Goal: Contribute content

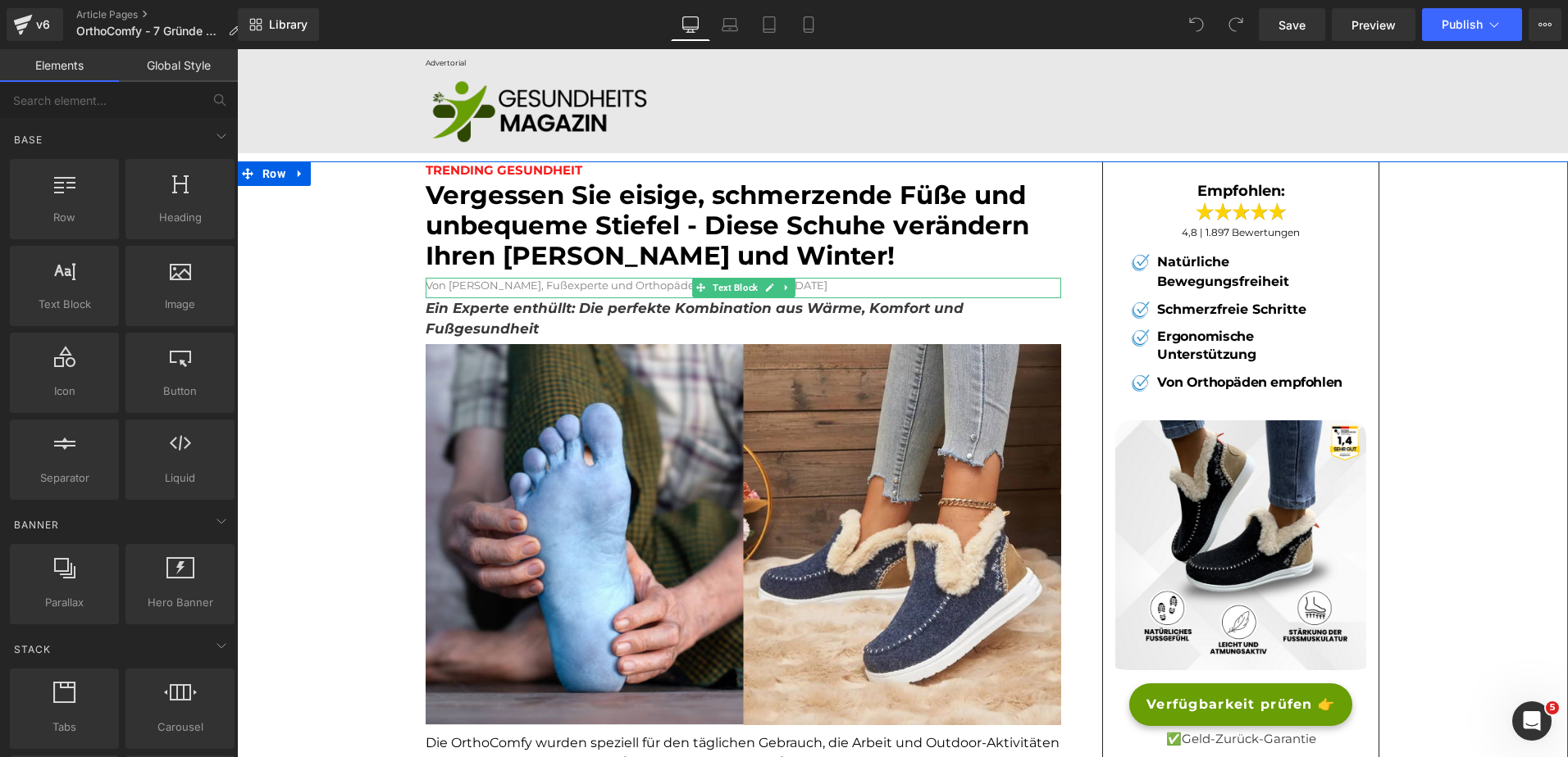
click at [819, 287] on span "| Veröffentlich am [DATE]" at bounding box center [760, 285] width 133 height 14
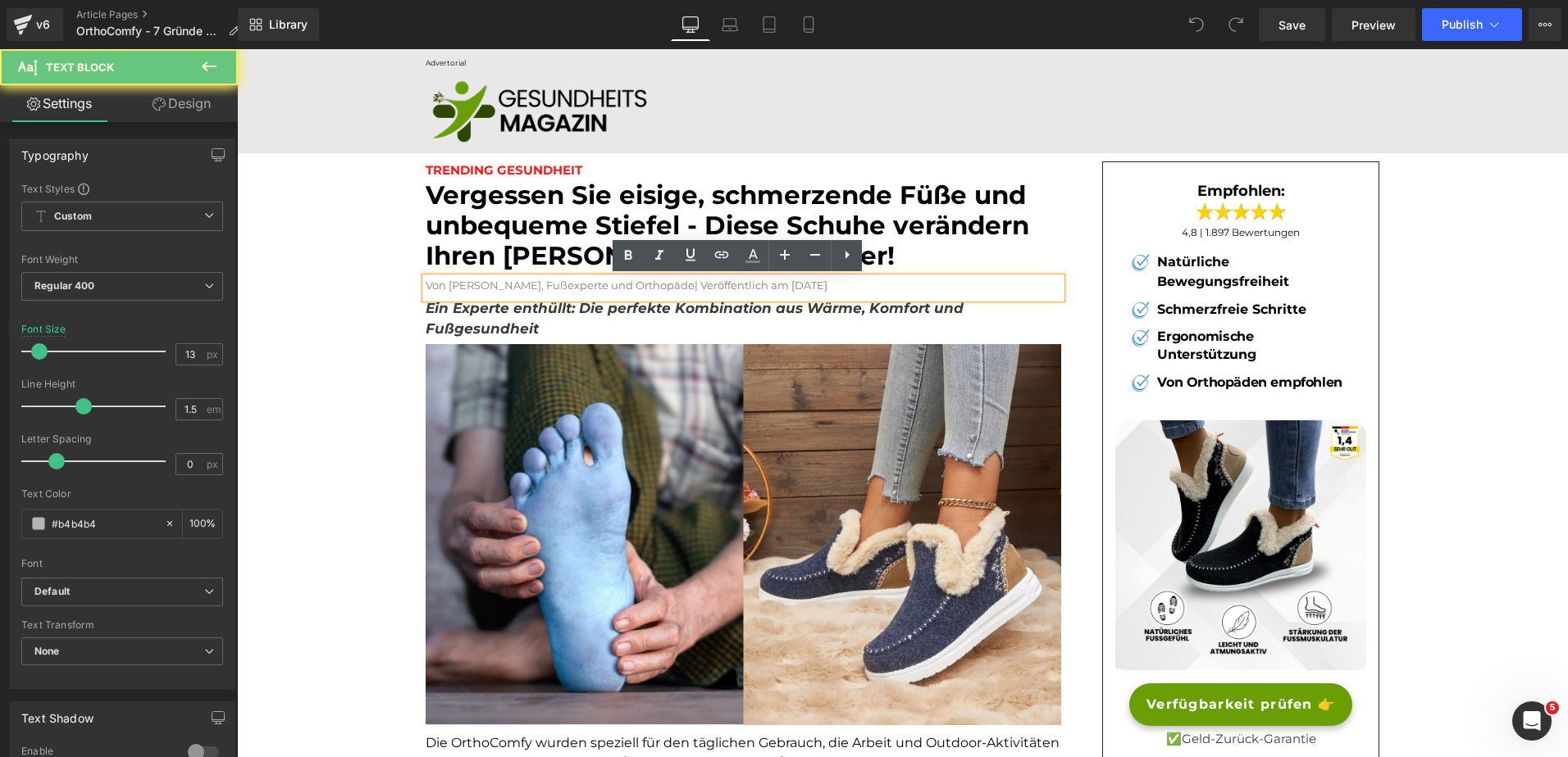
click at [819, 284] on span "| Veröffentlich am [DATE]" at bounding box center [760, 285] width 133 height 14
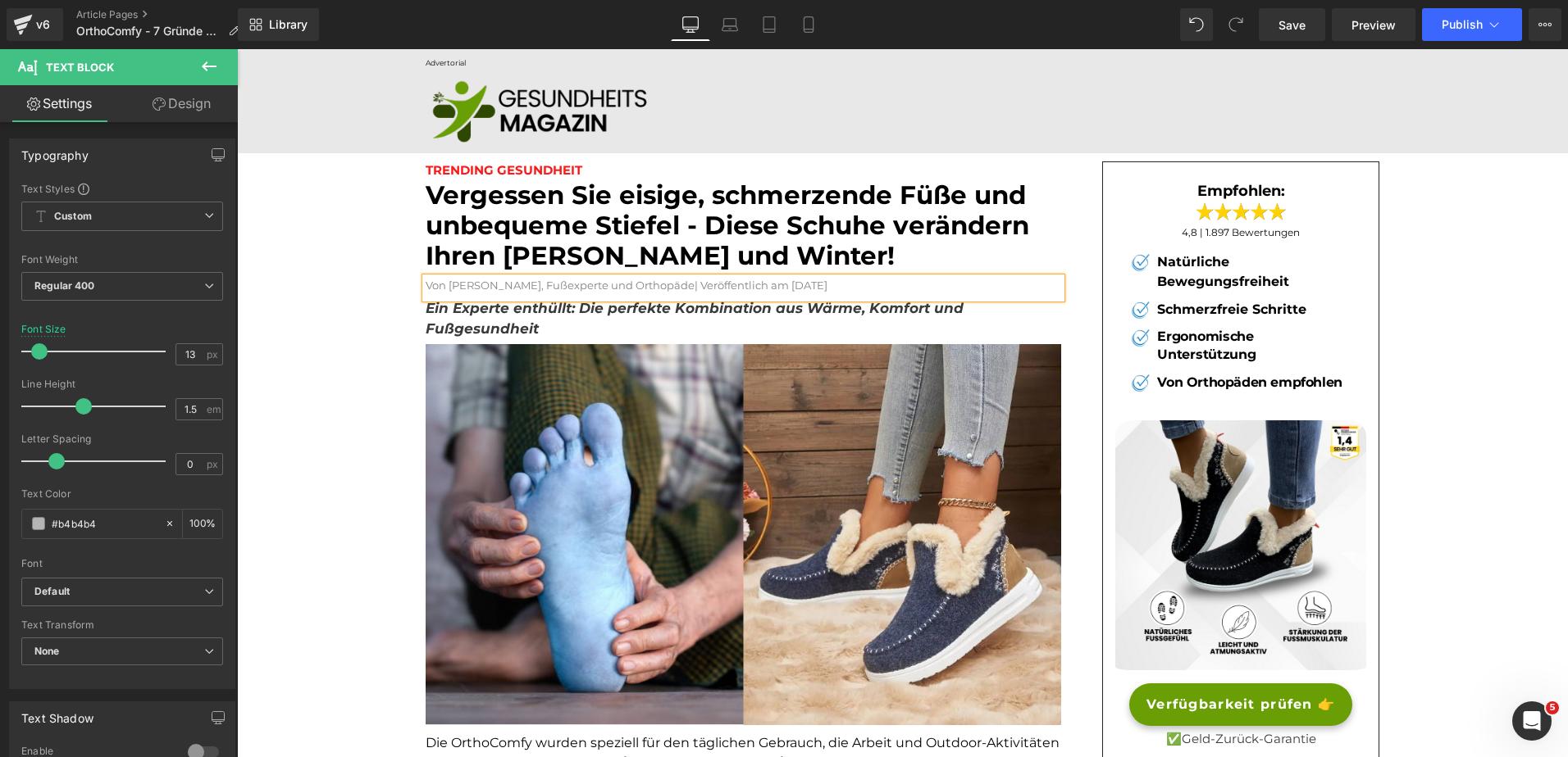
click at [861, 284] on p "Von [PERSON_NAME], Fußexperte und Orthopäde | Veröffentlich am [DATE]" at bounding box center [743, 285] width 636 height 16
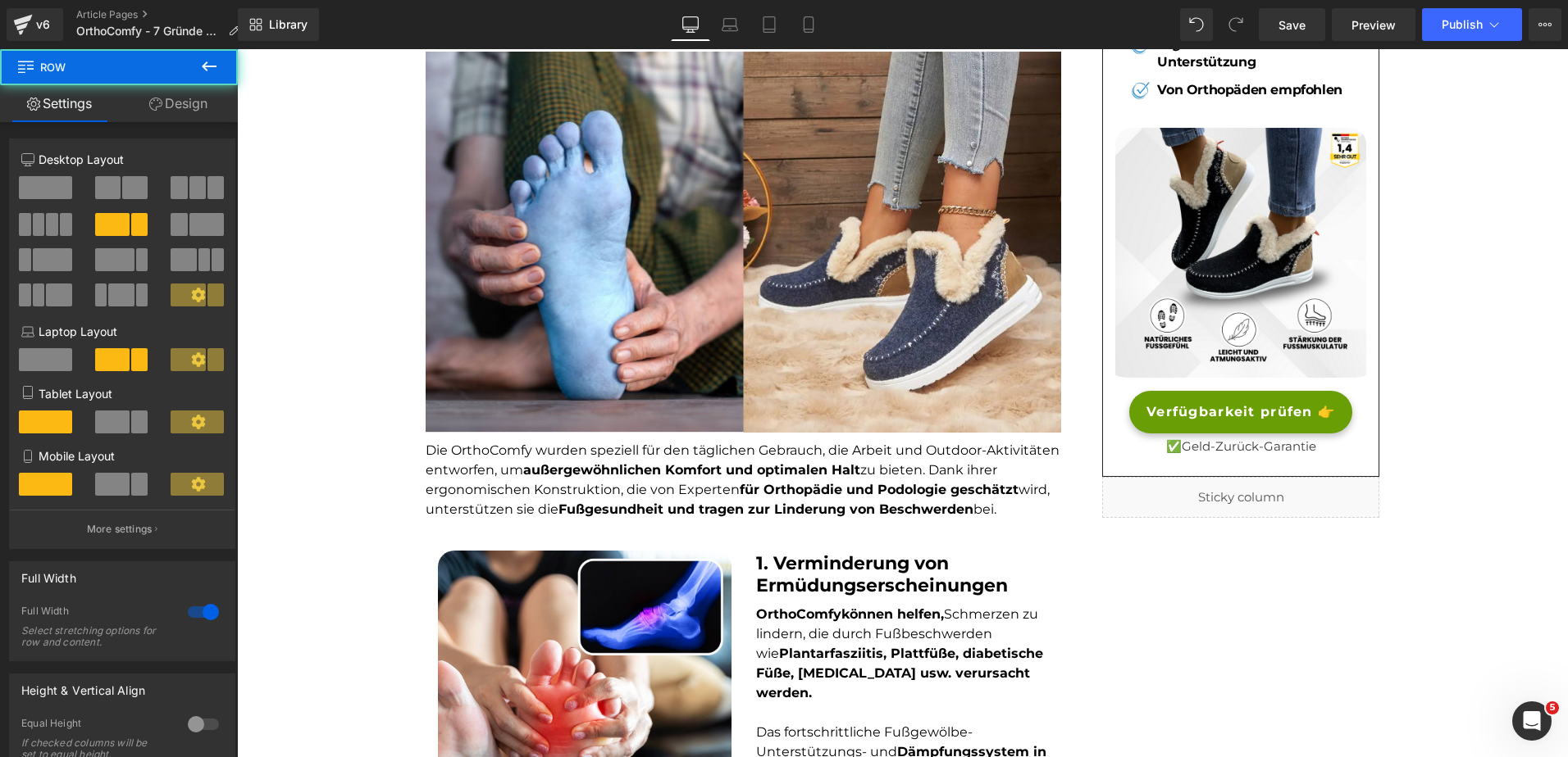
scroll to position [294, 0]
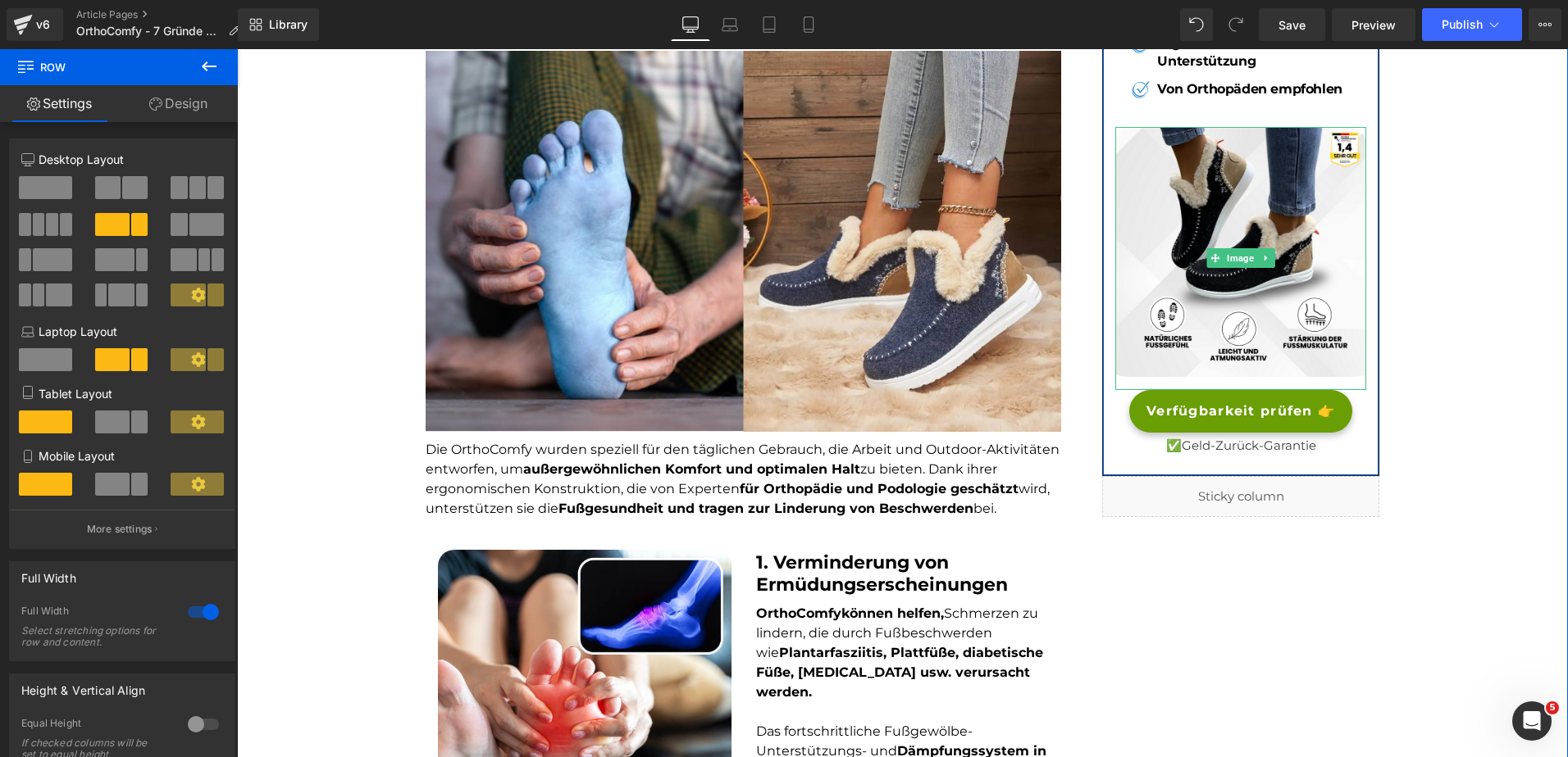
click at [1159, 396] on link "Verfügbarkeit prüfen 👉" at bounding box center [1240, 412] width 223 height 43
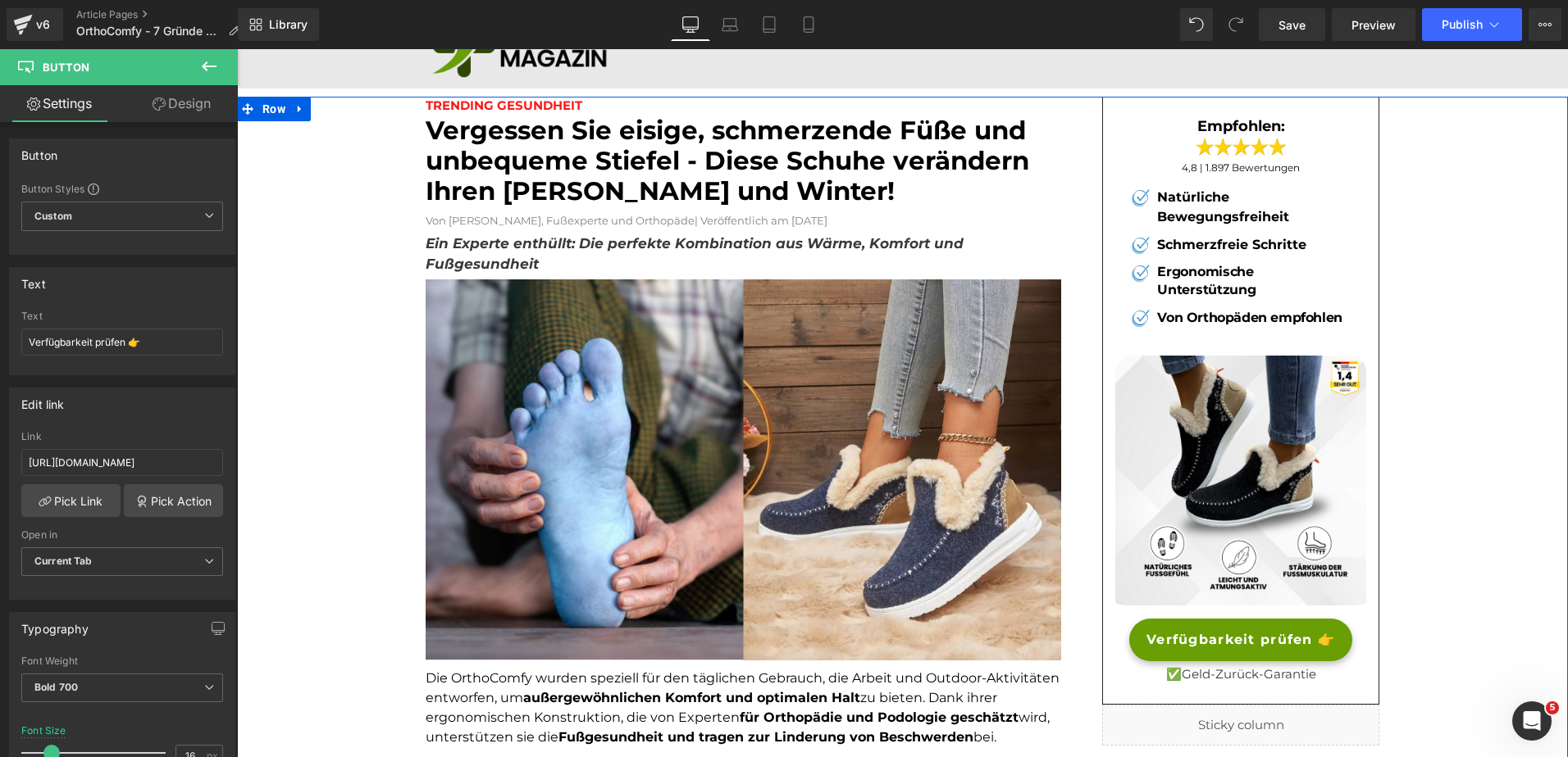
scroll to position [0, 0]
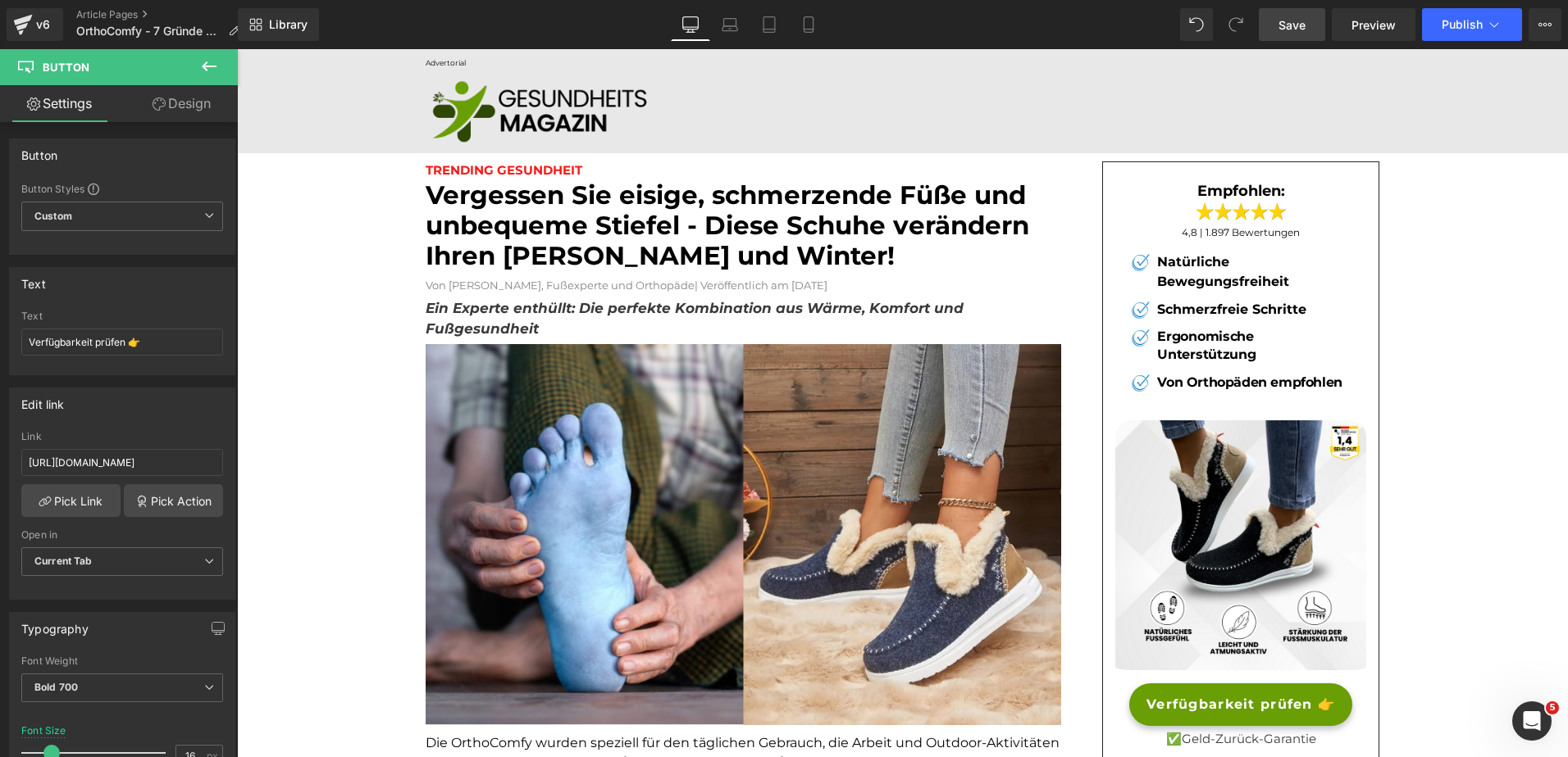
click at [1324, 27] on link "Save" at bounding box center [1291, 24] width 67 height 33
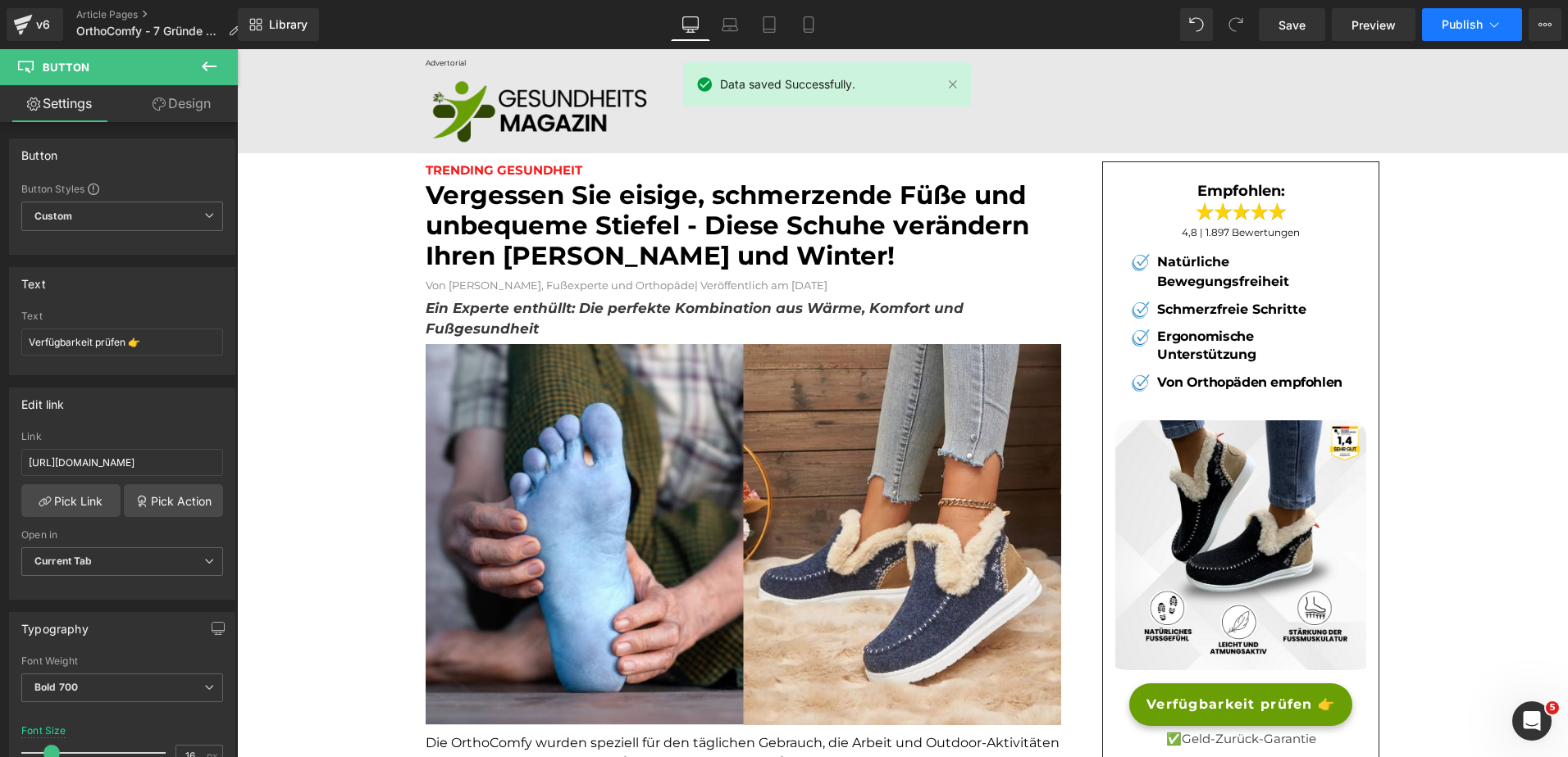
click at [1463, 24] on span "Publish" at bounding box center [1462, 25] width 41 height 14
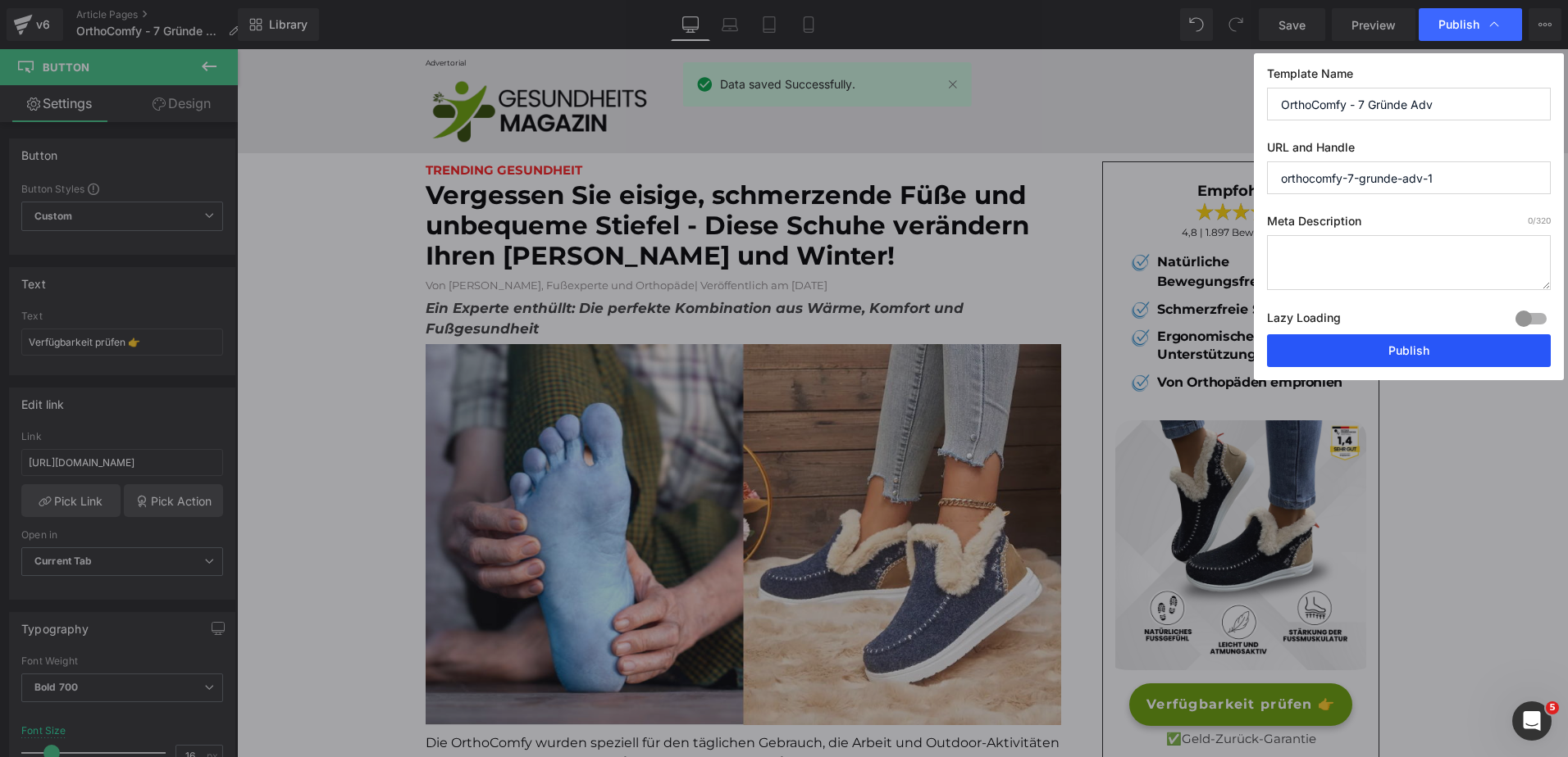
click at [1370, 343] on button "Publish" at bounding box center [1408, 351] width 283 height 33
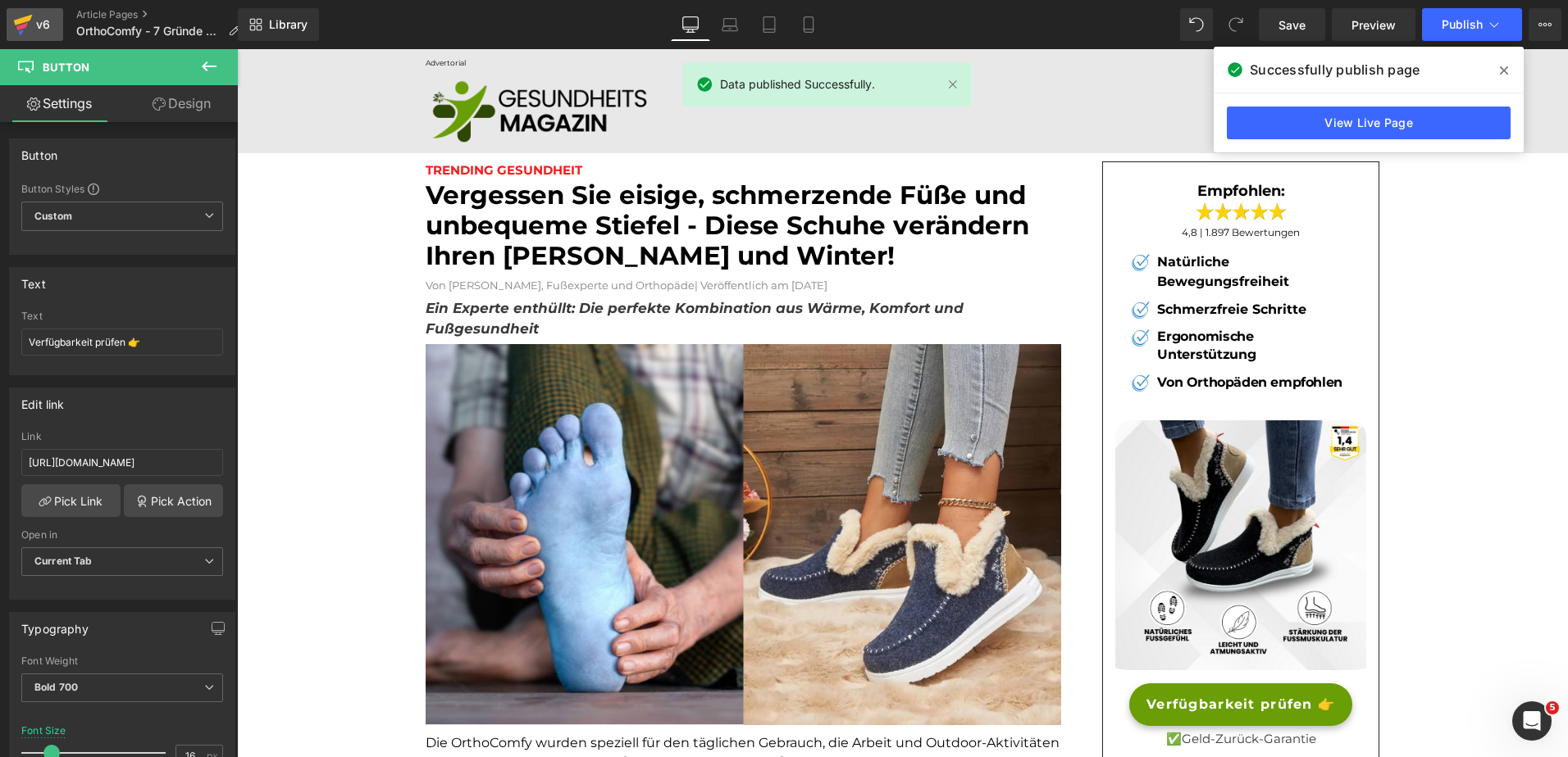
click at [38, 21] on div "v6" at bounding box center [43, 24] width 20 height 21
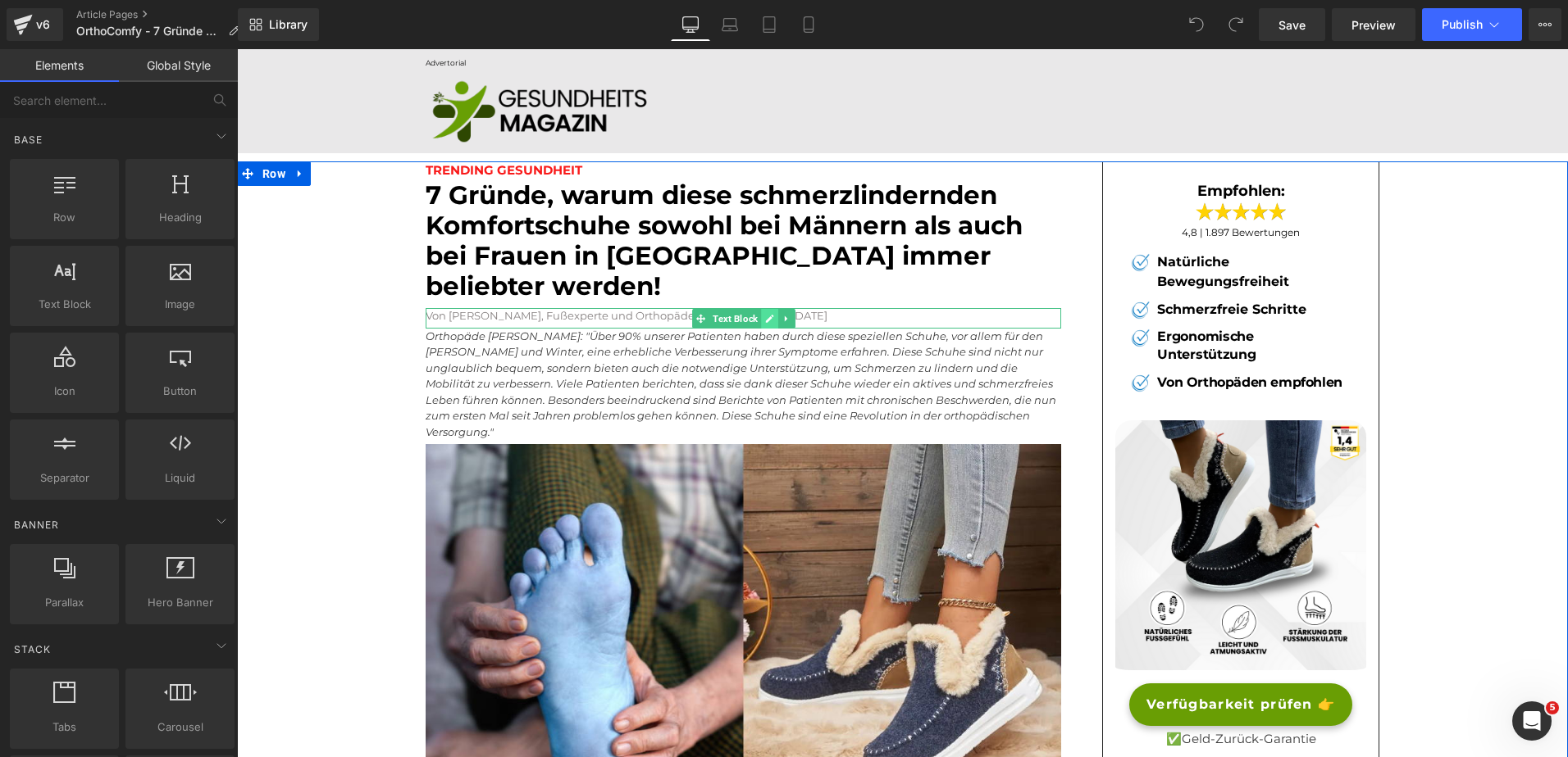
click at [771, 309] on link at bounding box center [770, 319] width 17 height 19
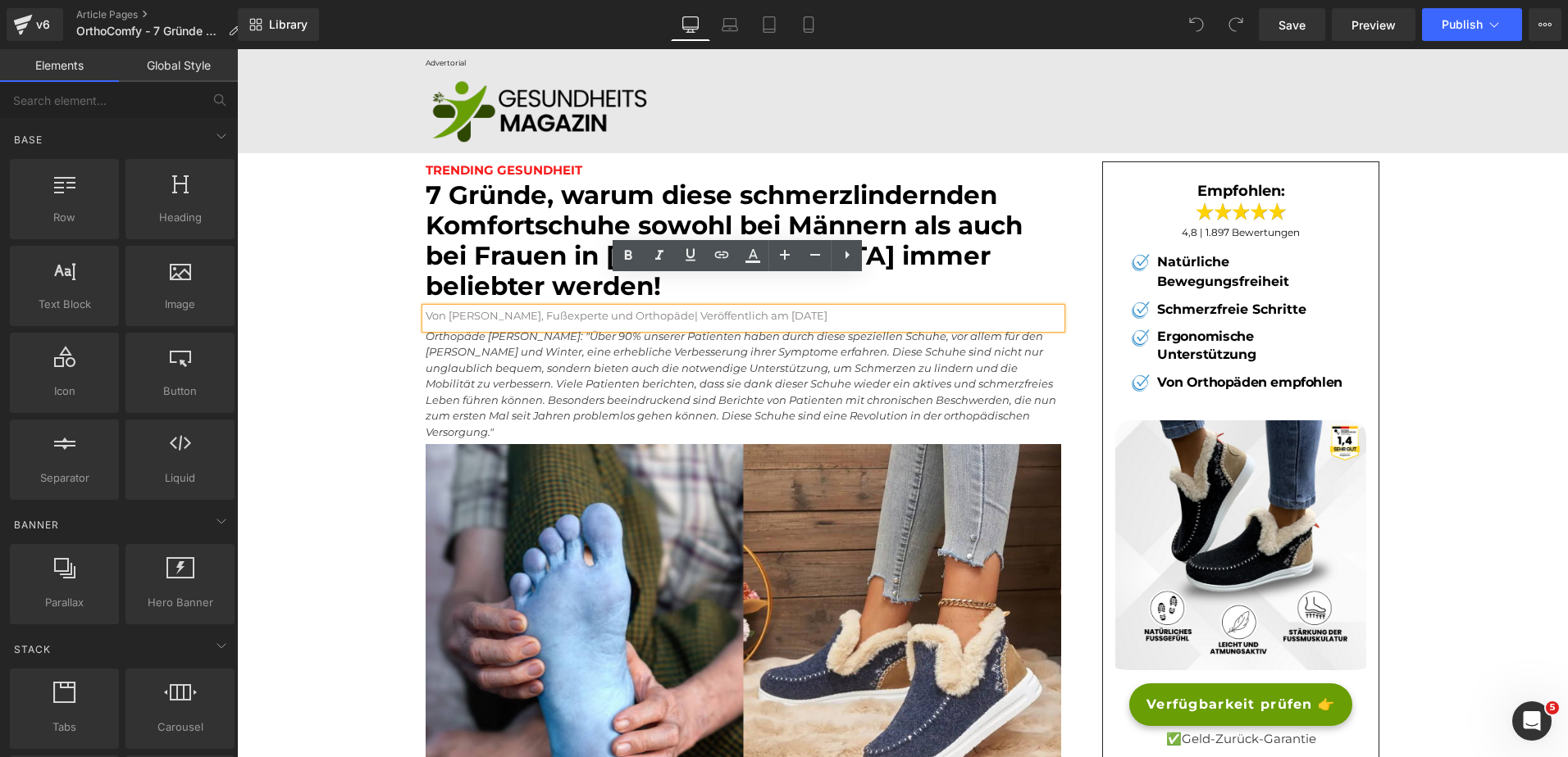
click at [806, 309] on span "| Veröffentlich am [DATE]" at bounding box center [760, 316] width 133 height 14
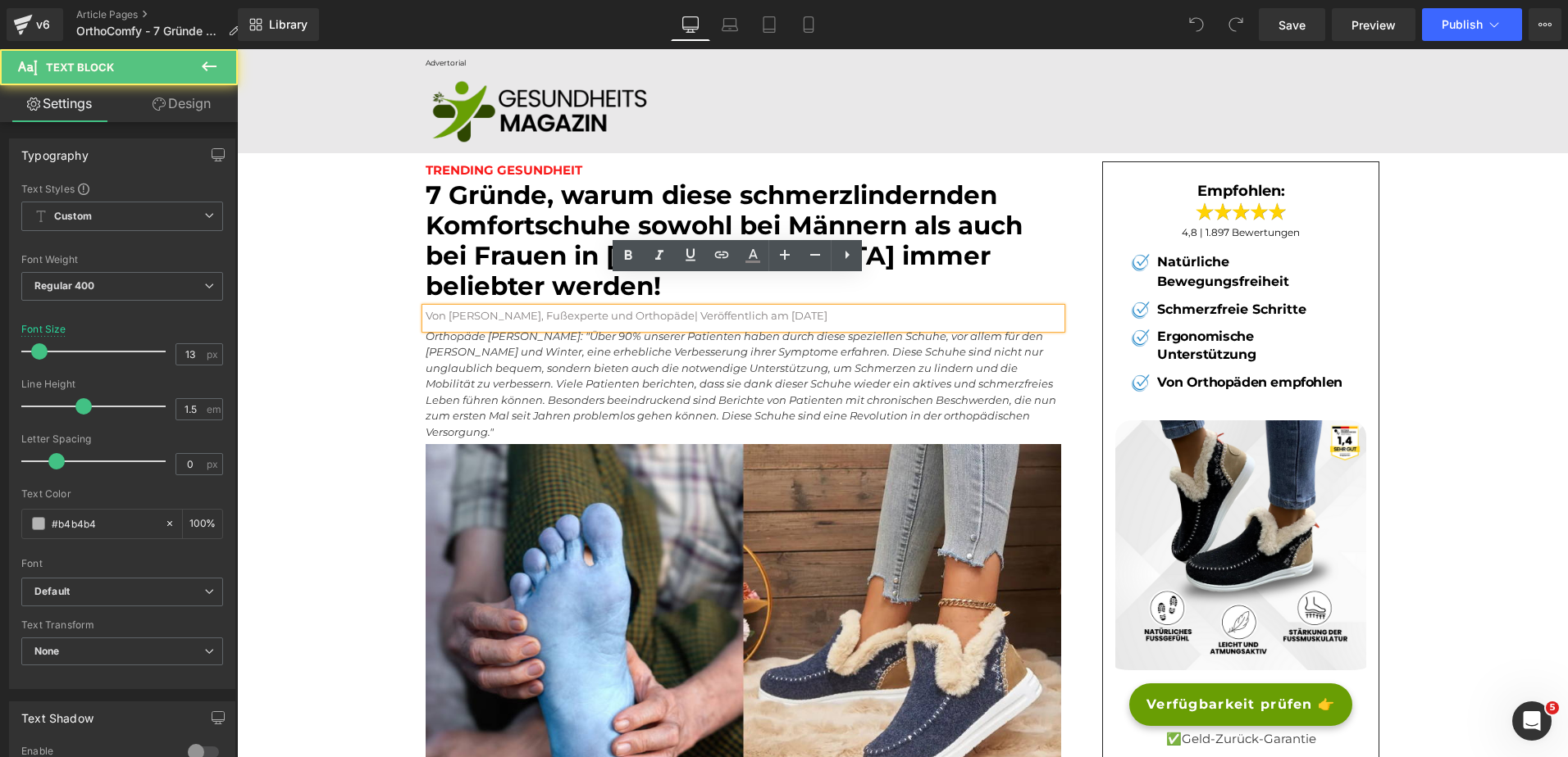
click at [772, 309] on span "| Veröffentlich am [DATE]" at bounding box center [760, 316] width 133 height 14
click at [873, 308] on p "Von Dr. Peter Herzberg, Fußexperte und Orthopäde | Veröffentlicht am 17.09.2024" at bounding box center [743, 316] width 636 height 16
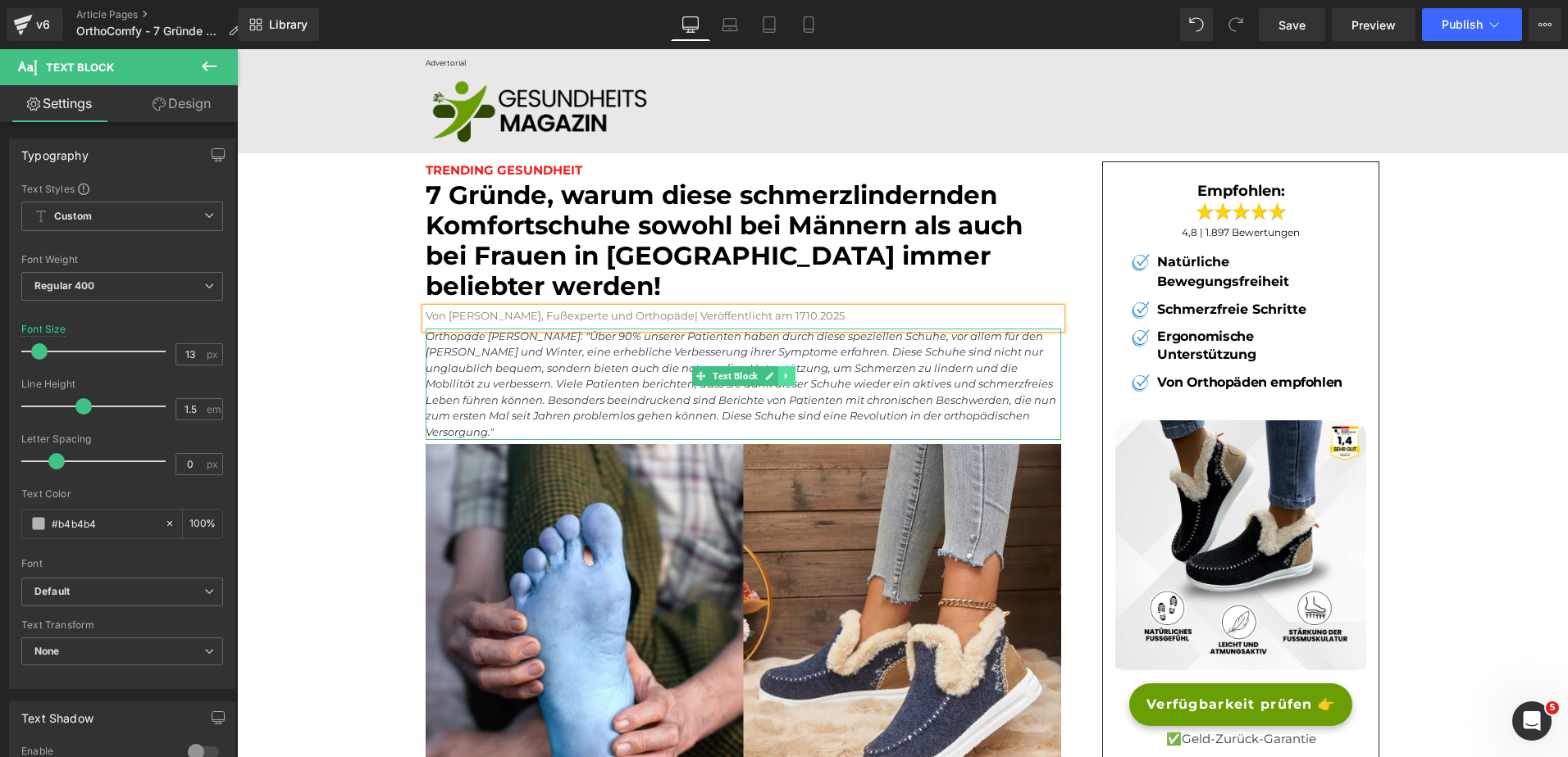
click at [783, 371] on icon at bounding box center [785, 376] width 9 height 10
click at [790, 372] on icon at bounding box center [794, 376] width 9 height 9
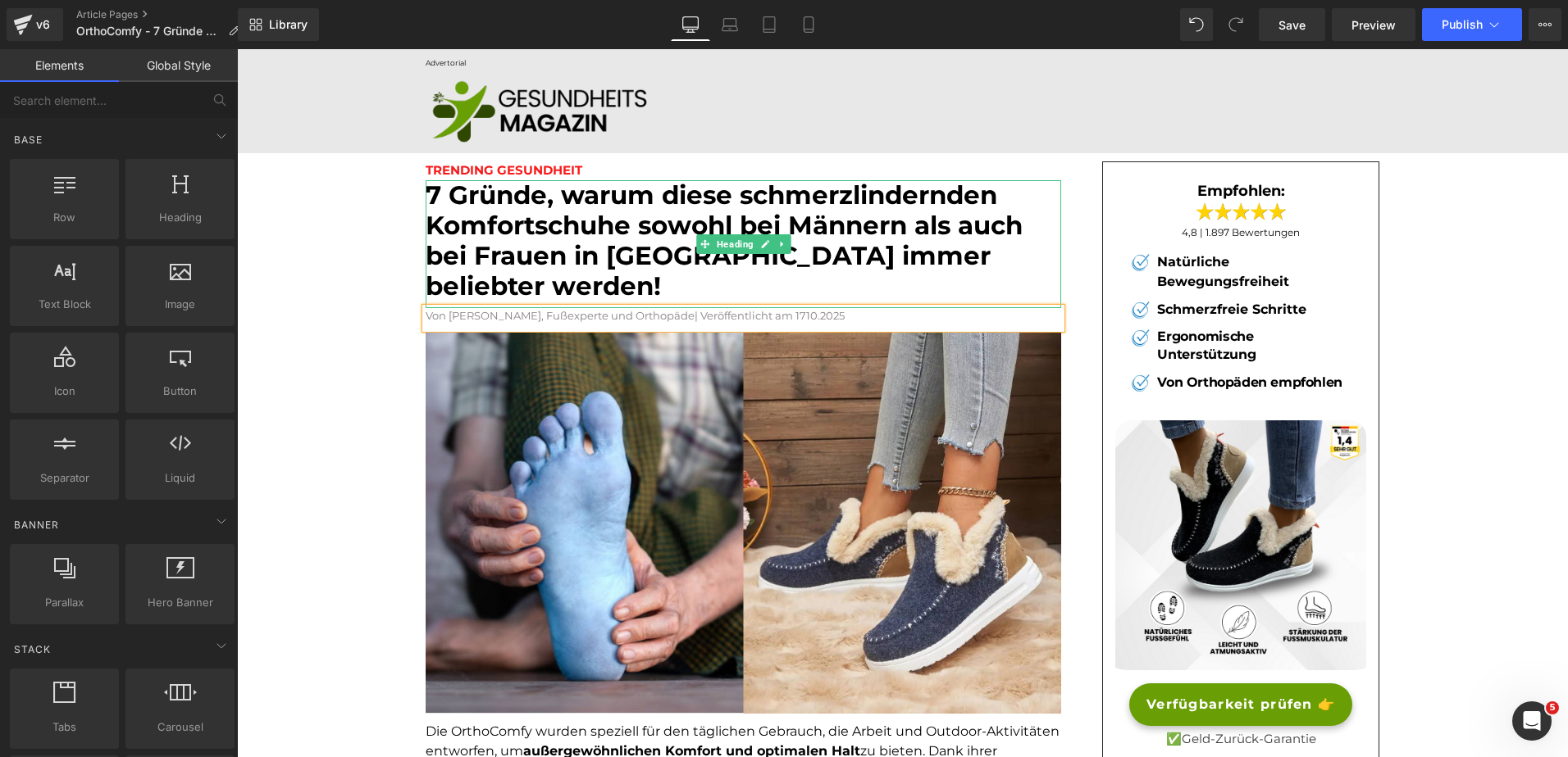
click at [806, 197] on font "7 Gründe, warum diese schmerzlindernden Komfortschuhe sowohl bei Männern als au…" at bounding box center [724, 241] width 597 height 123
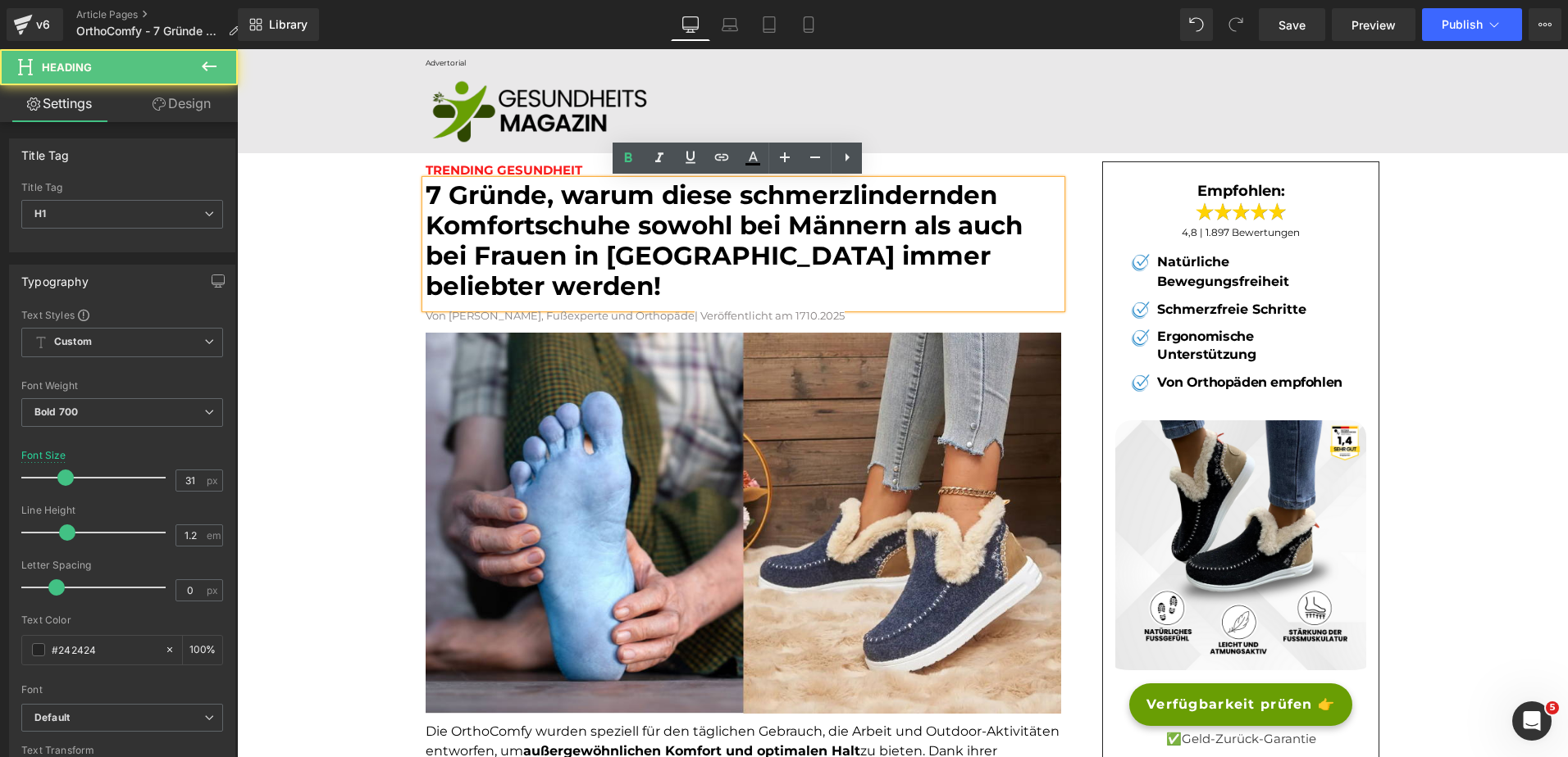
click at [739, 194] on font "7 Gründe, warum diese schmerzlindernden Komfortschuhe sowohl bei Männern als au…" at bounding box center [724, 241] width 597 height 123
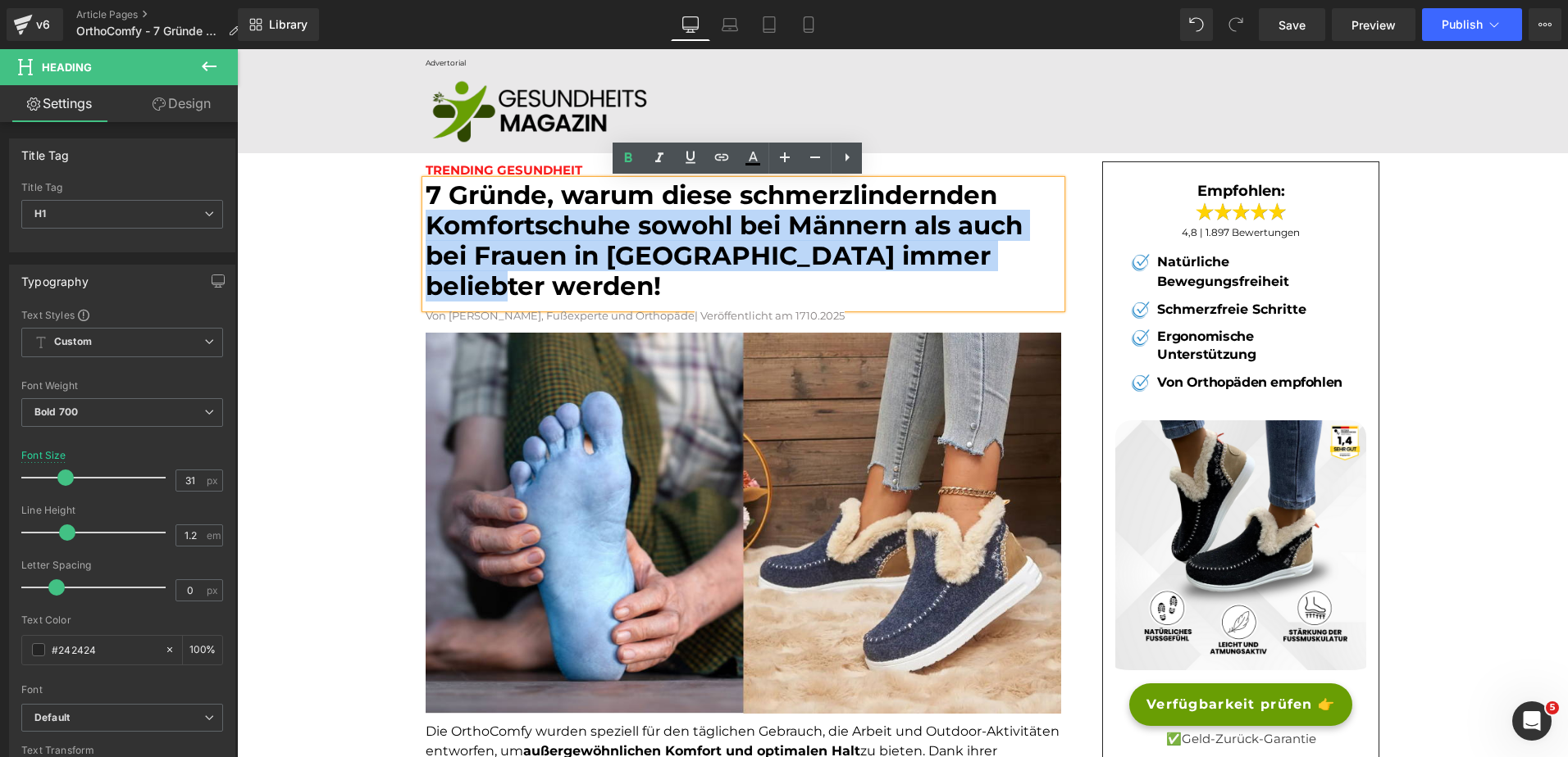
drag, startPoint x: 424, startPoint y: 217, endPoint x: 1031, endPoint y: 261, distance: 608.6
click at [1022, 261] on font "7 Gründe, warum diese schmerzlindernden Komfortschuhe sowohl bei Männern als au…" at bounding box center [724, 241] width 597 height 123
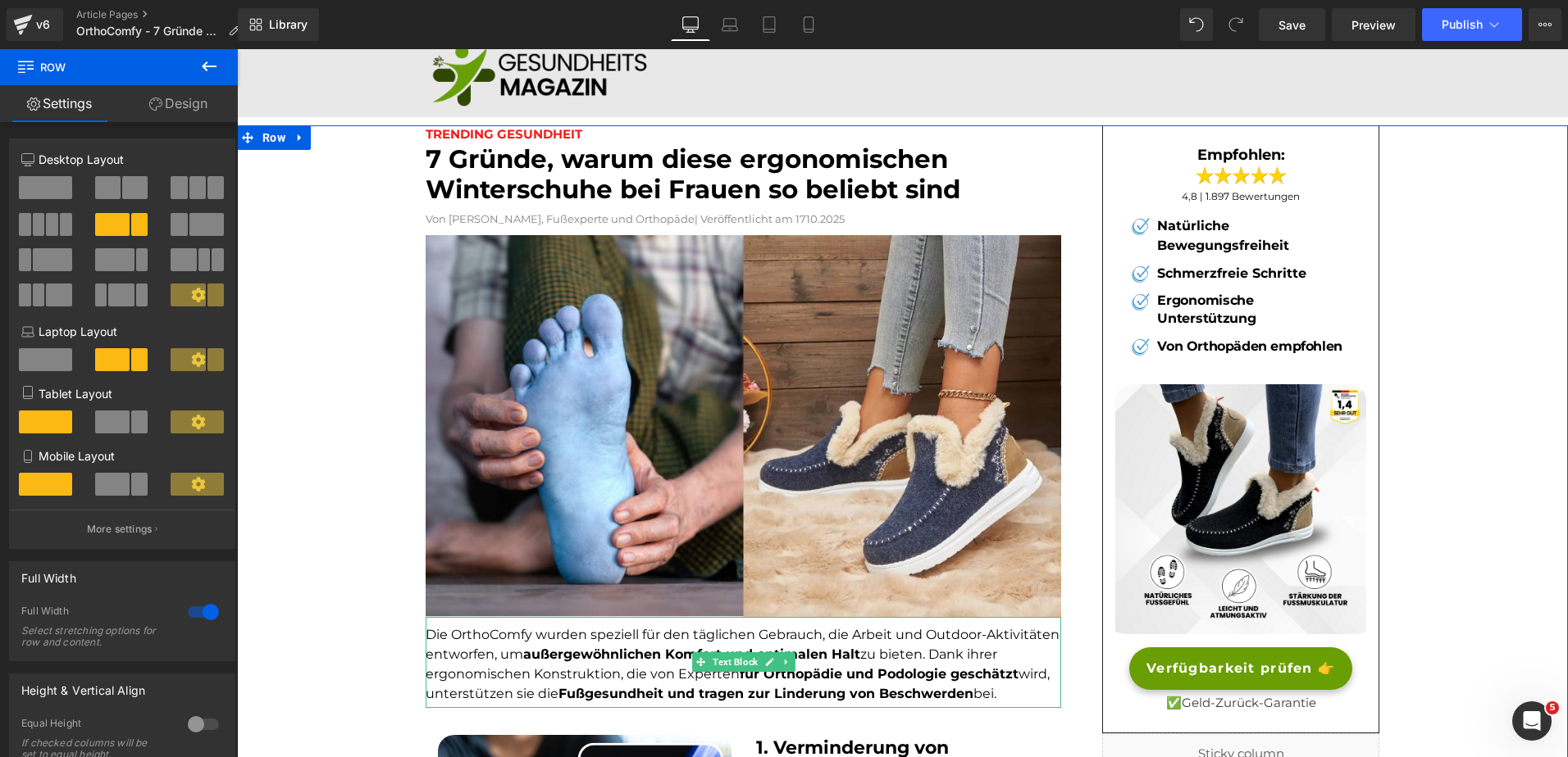
scroll to position [37, 0]
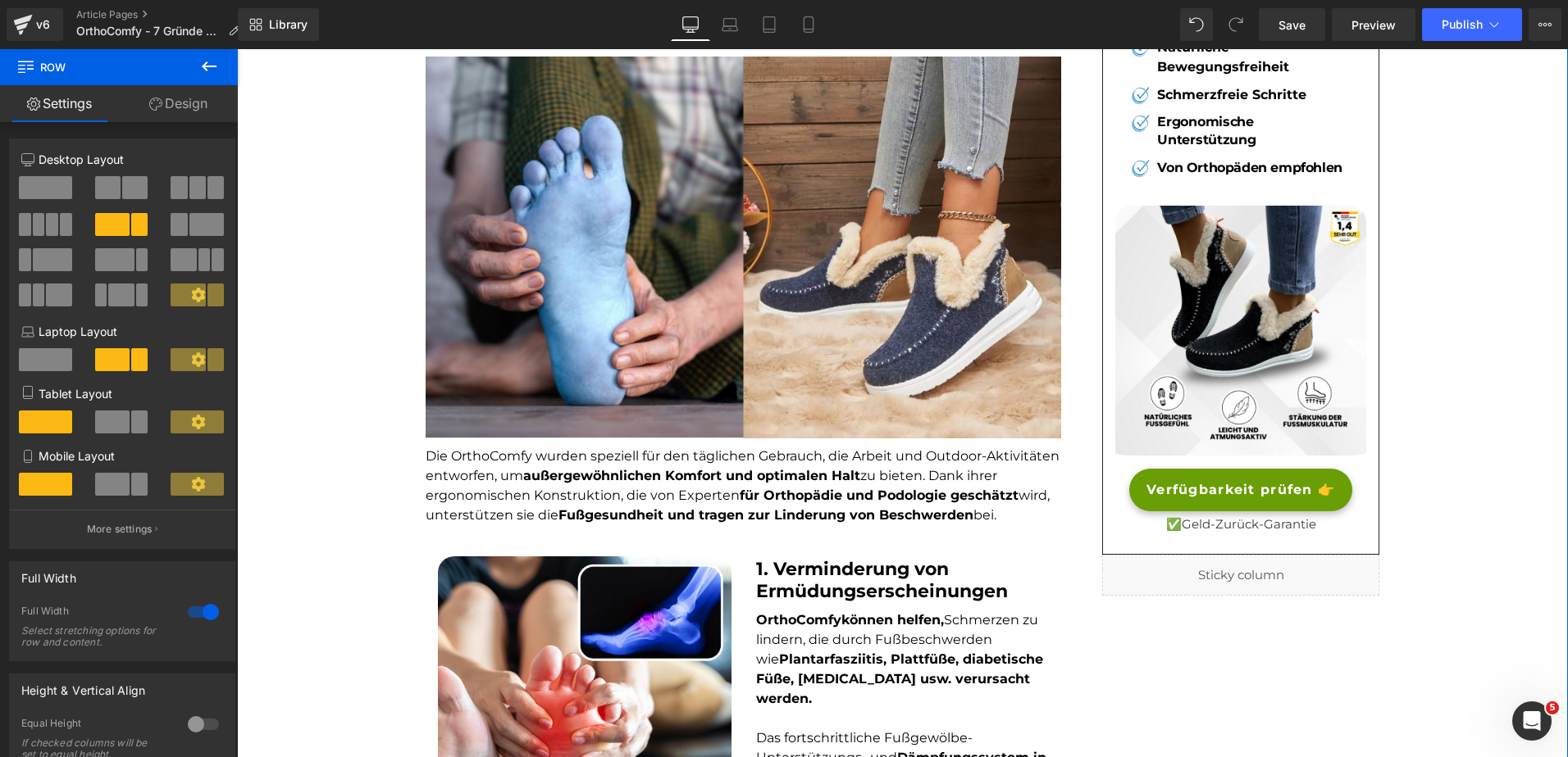
scroll to position [0, 0]
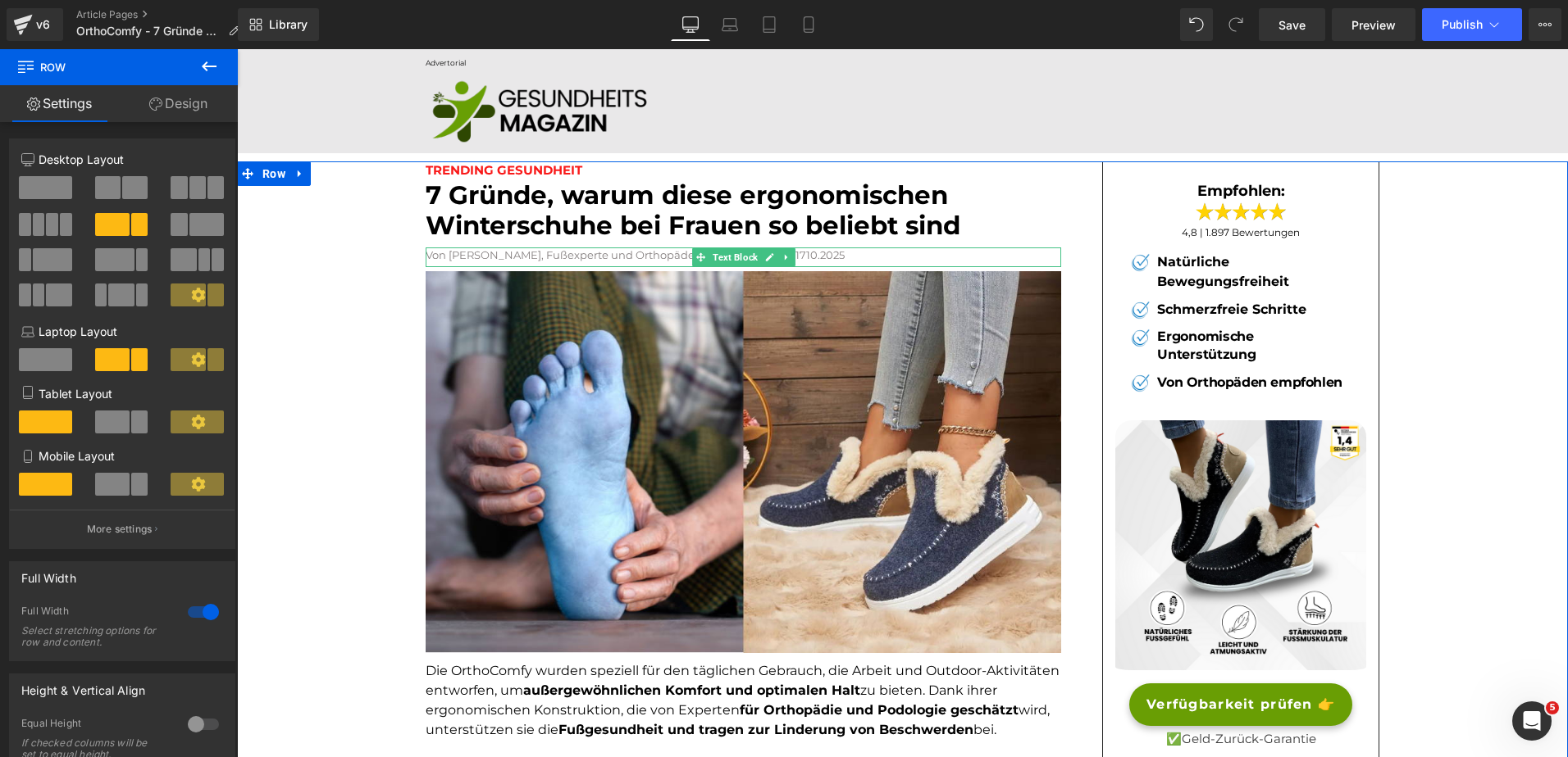
click at [811, 256] on span "| Veröffentlicht am 1710.2025" at bounding box center [769, 255] width 150 height 14
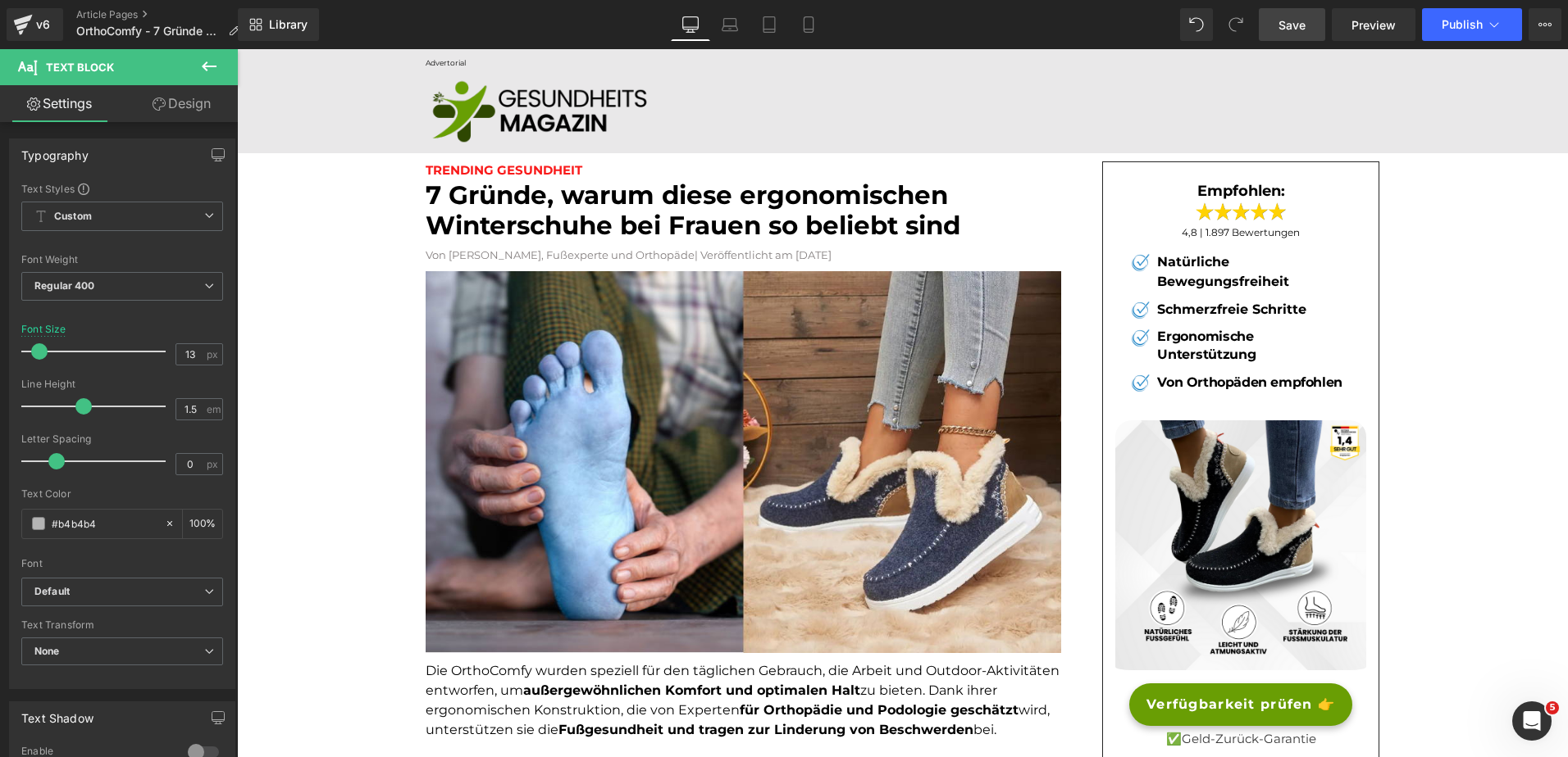
click at [1299, 30] on span "Save" at bounding box center [1292, 25] width 27 height 17
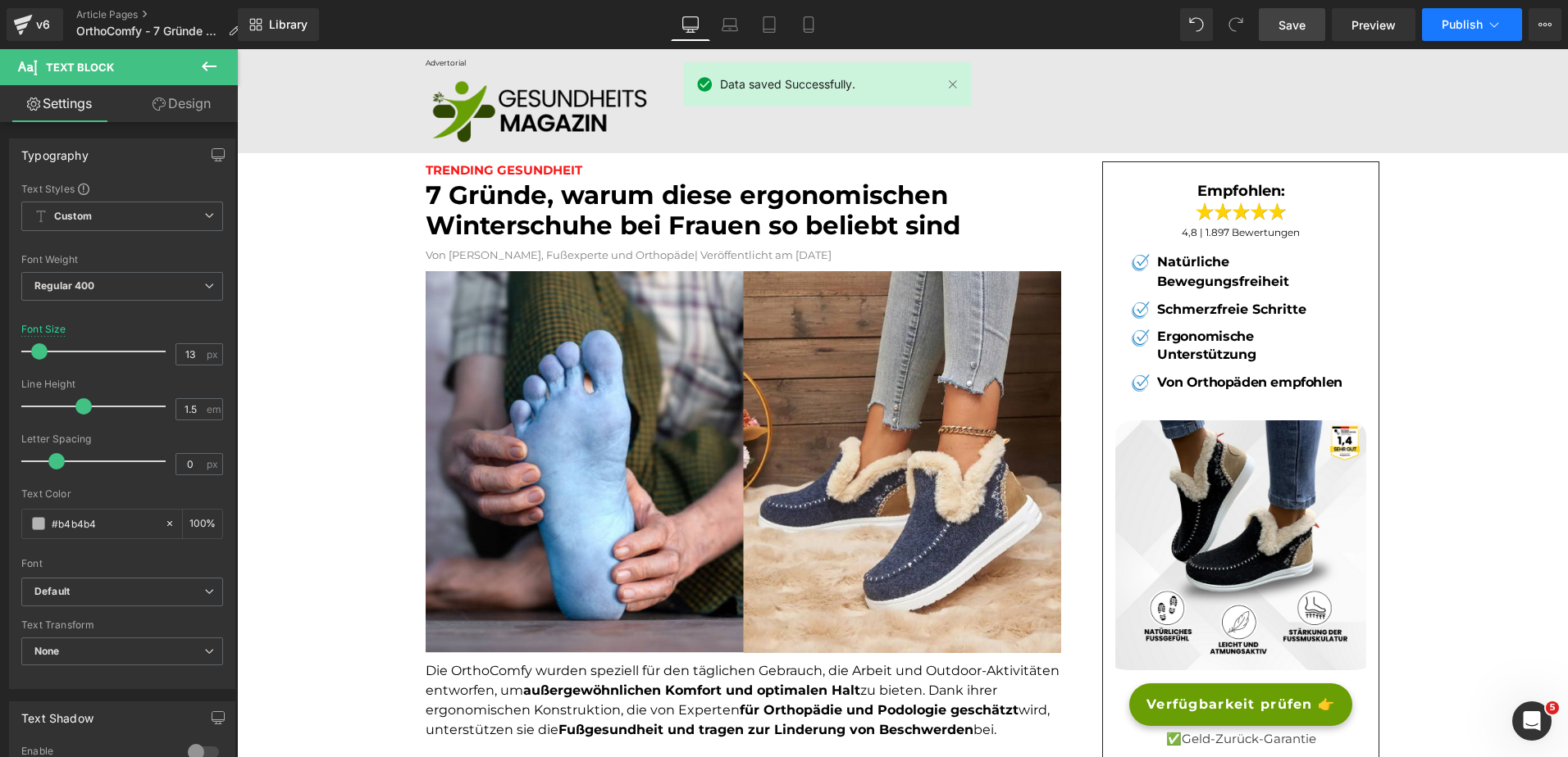
click at [1458, 18] on span "Publish" at bounding box center [1462, 25] width 41 height 14
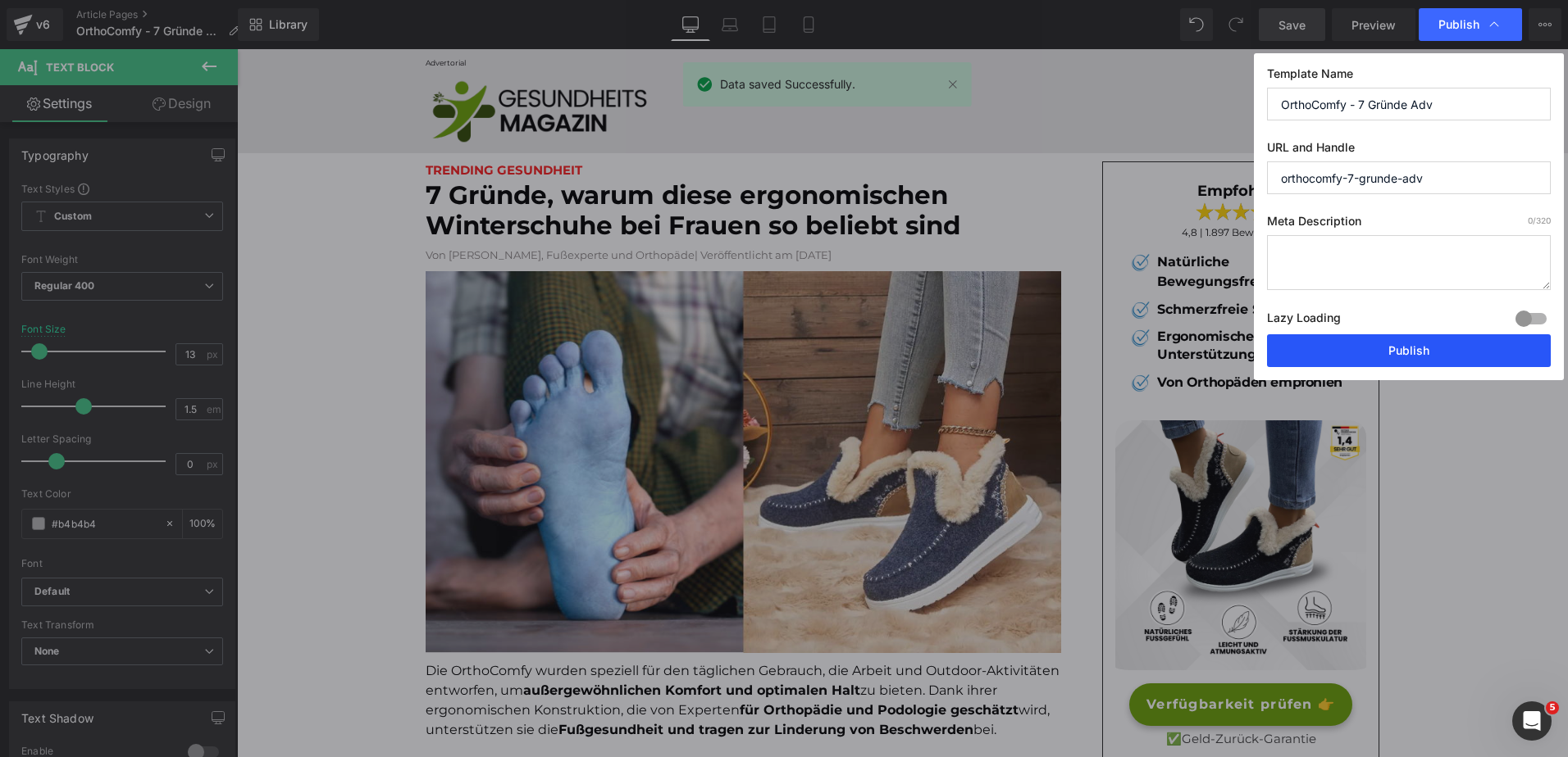
click at [1352, 358] on button "Publish" at bounding box center [1408, 351] width 283 height 33
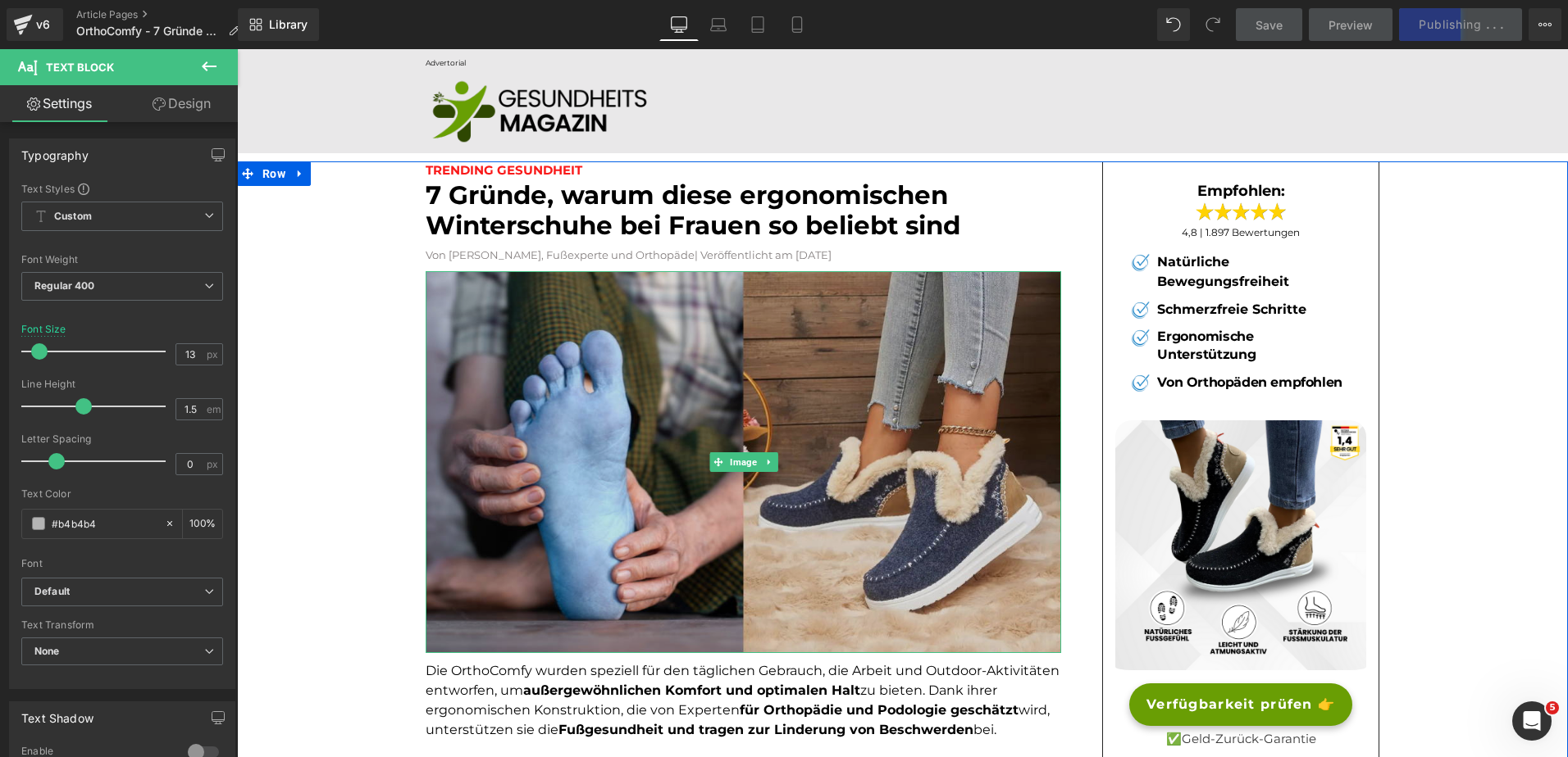
click at [503, 346] on img at bounding box center [743, 462] width 636 height 381
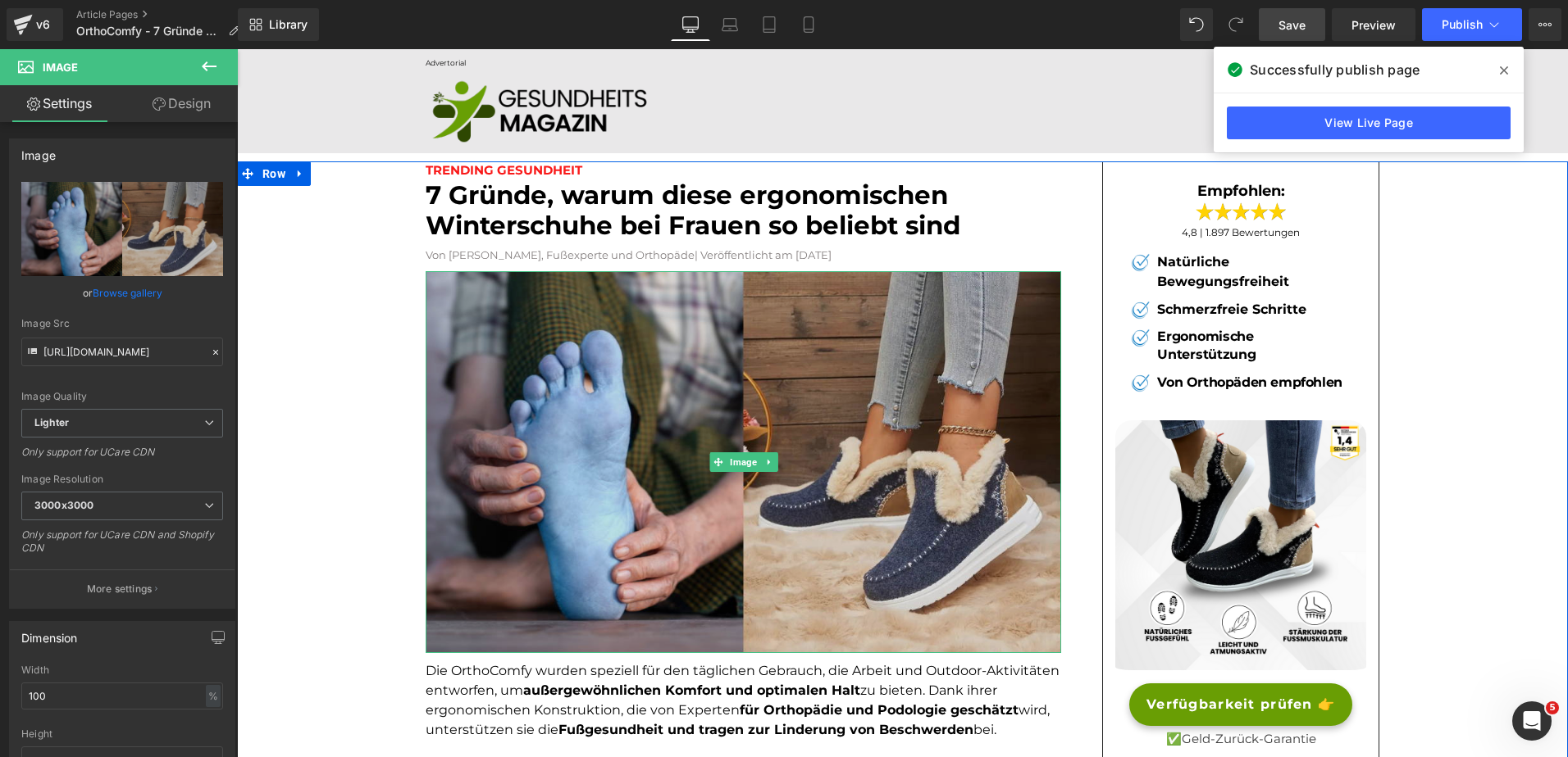
click at [532, 335] on img at bounding box center [743, 462] width 636 height 381
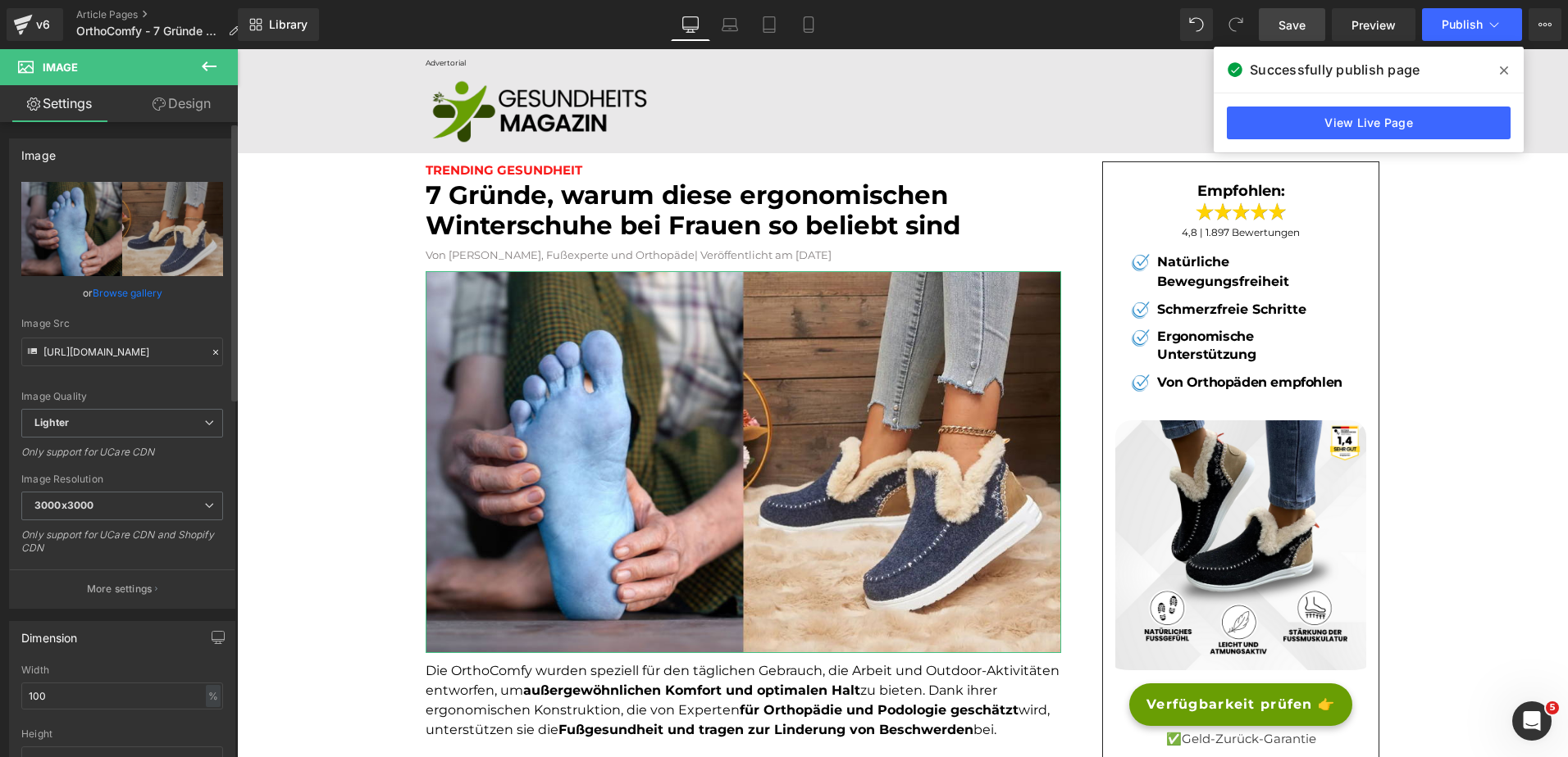
click at [100, 293] on link "Browse gallery" at bounding box center [128, 293] width 70 height 29
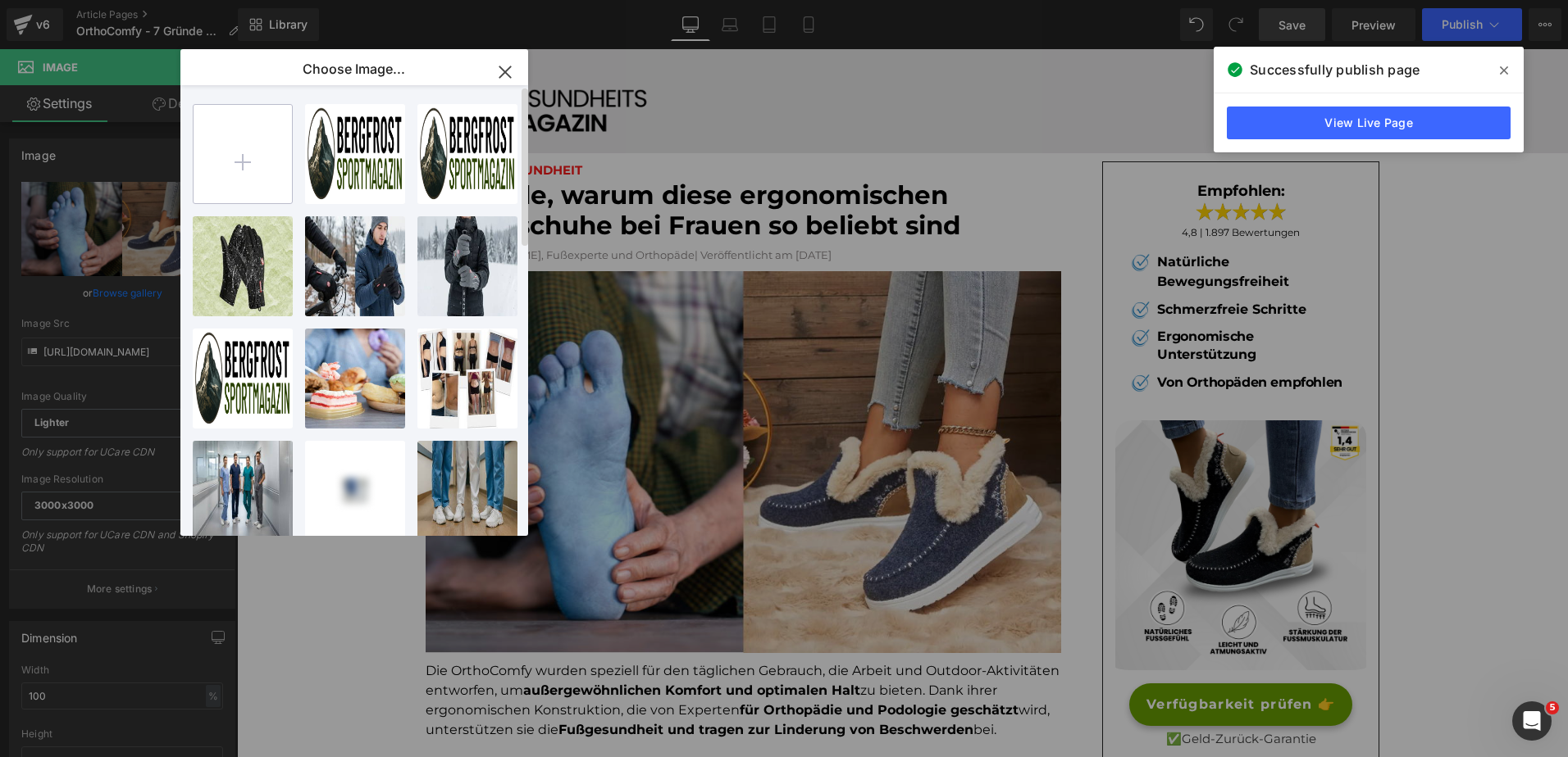
click at [245, 177] on input "file" at bounding box center [243, 155] width 99 height 99
type input "C:\fakepath\Kopie von 1.png"
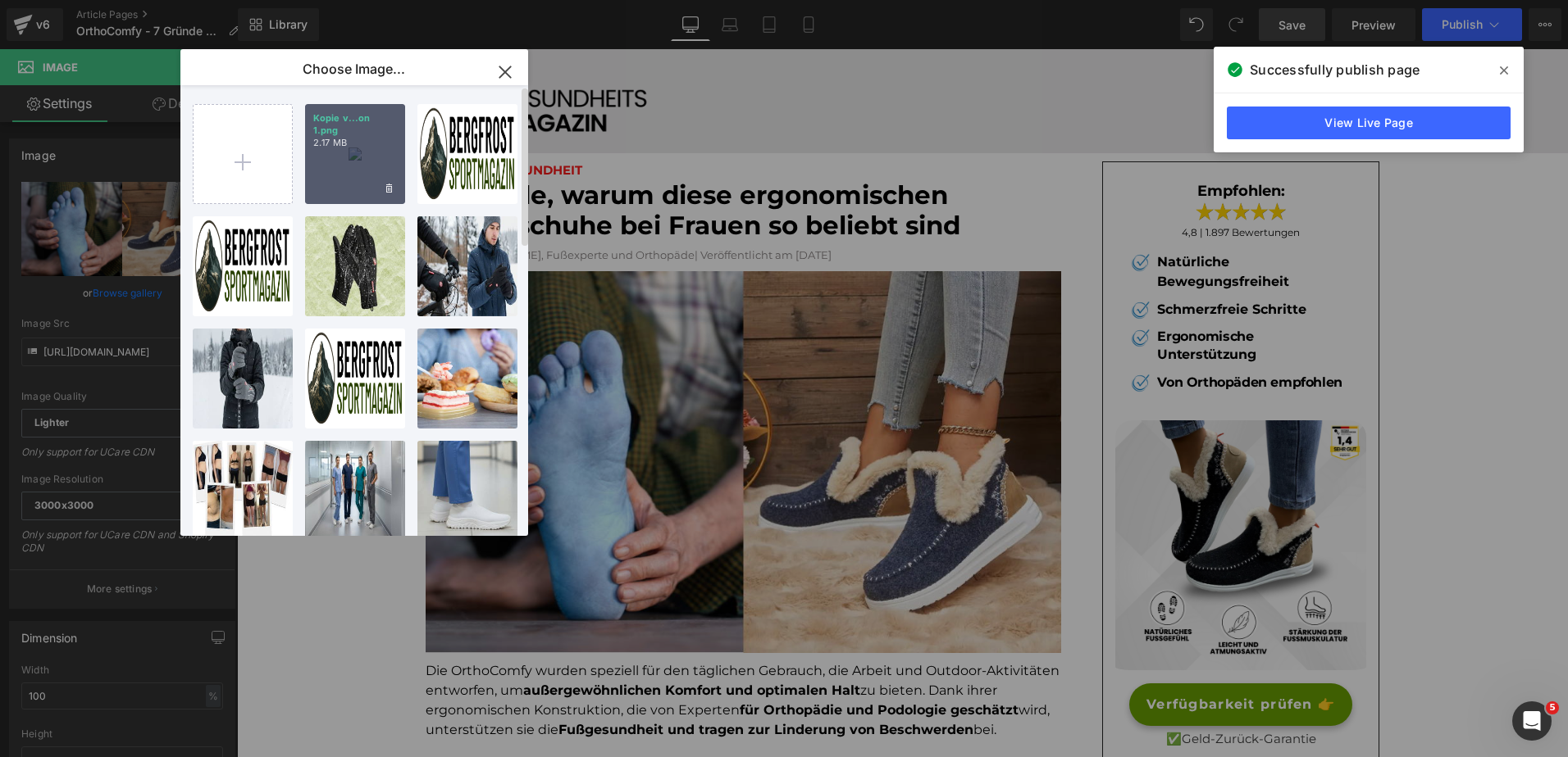
click at [342, 155] on div "Kopie v...on 1.png 2.17 MB" at bounding box center [354, 154] width 100 height 100
type input "https://ucarecdn.com/5aa56869-feab-407a-99ba-56cb5f1b99d0/-/format/auto/-/previ…"
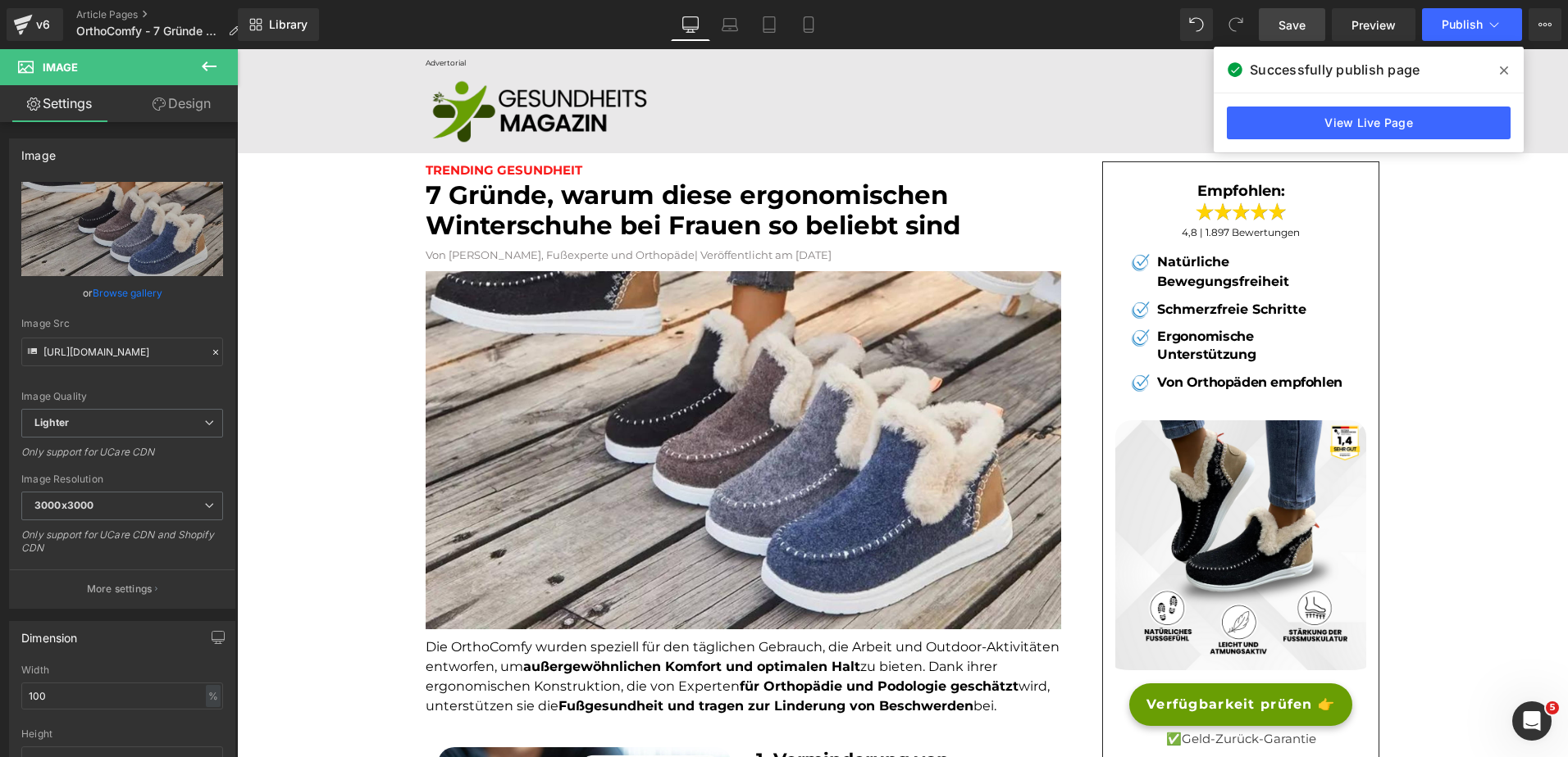
click at [1306, 31] on span "Save" at bounding box center [1292, 25] width 27 height 17
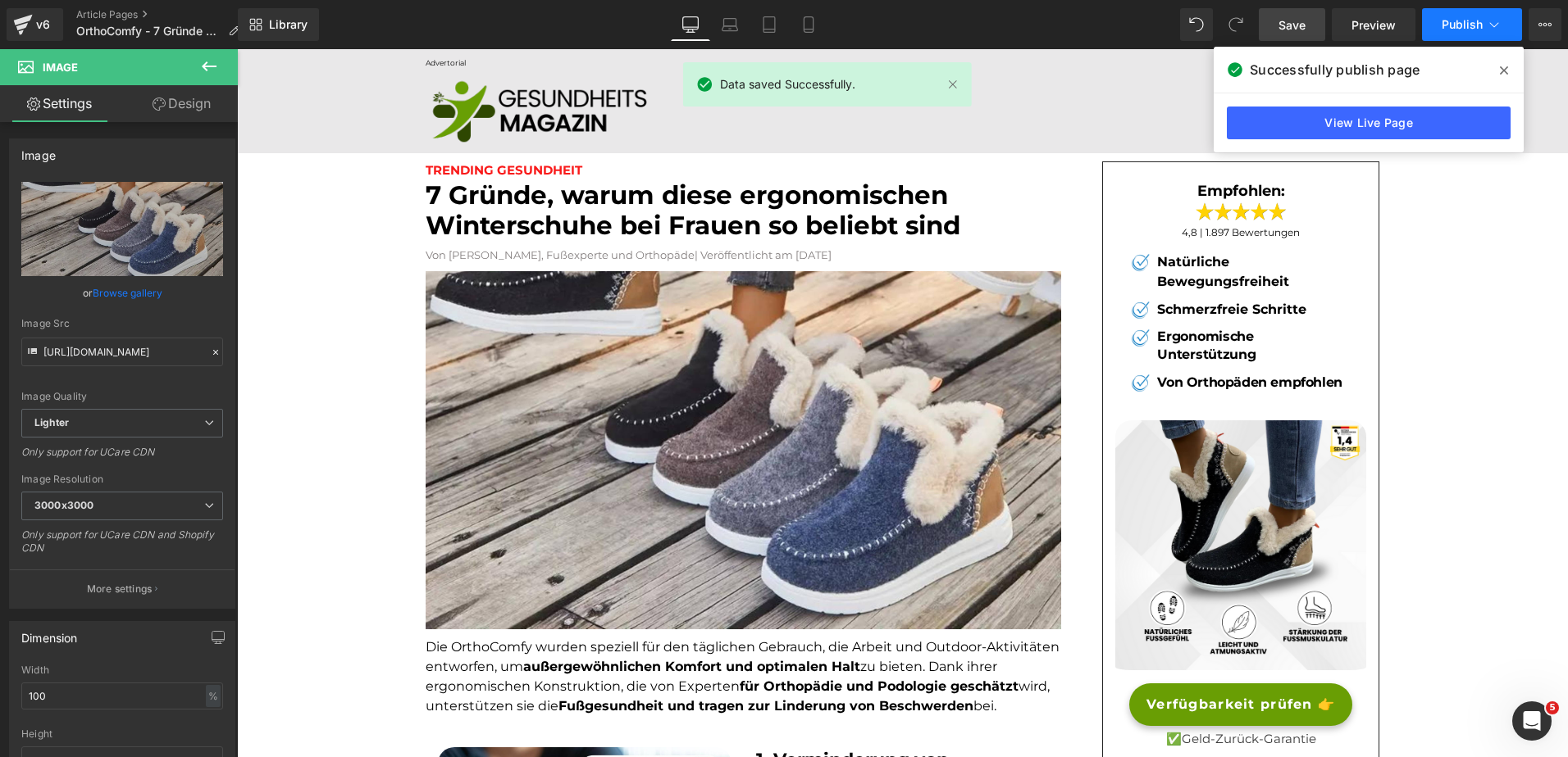
click at [1468, 23] on span "Publish" at bounding box center [1462, 25] width 41 height 14
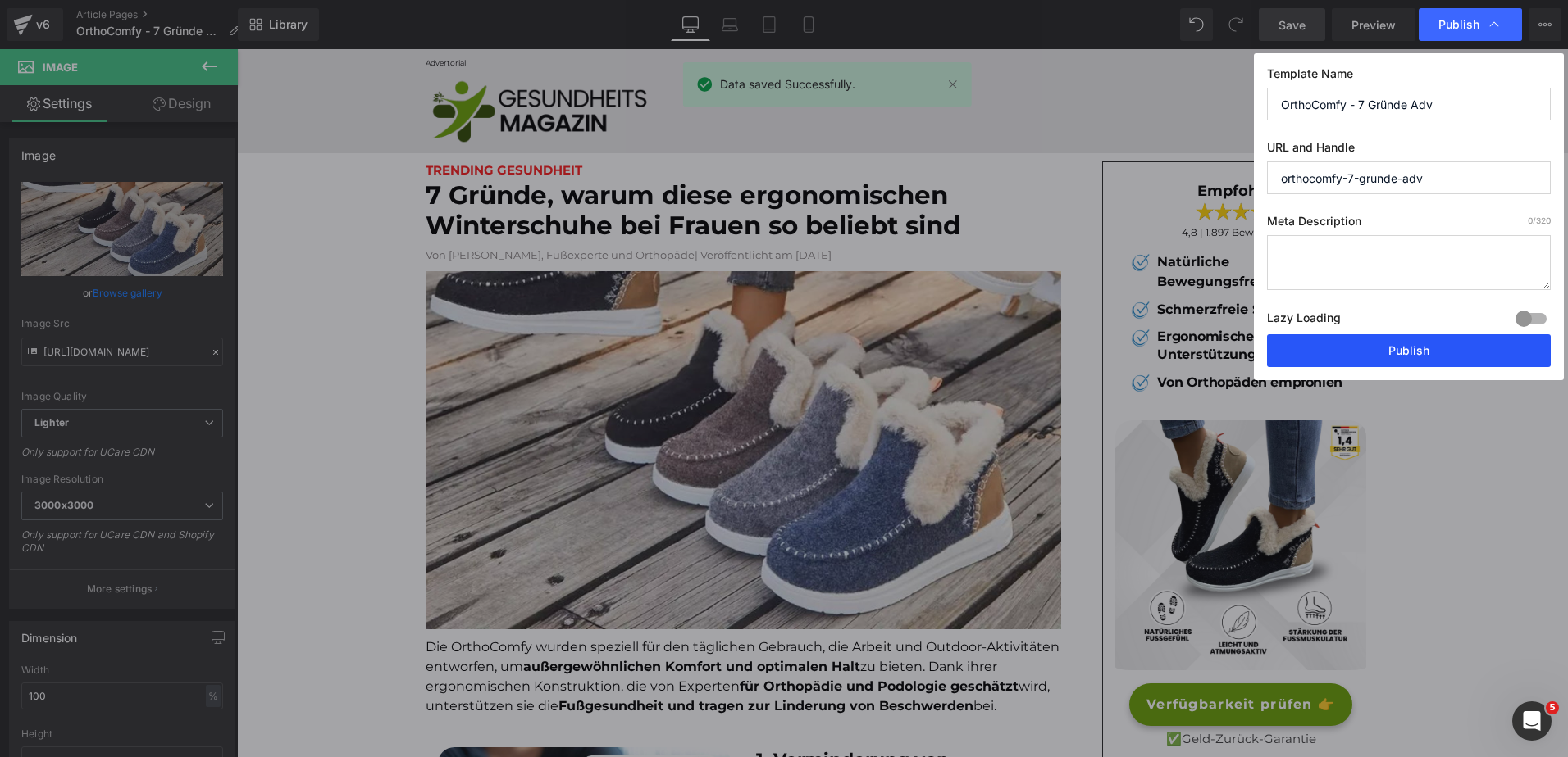
click at [1405, 343] on button "Publish" at bounding box center [1408, 351] width 283 height 33
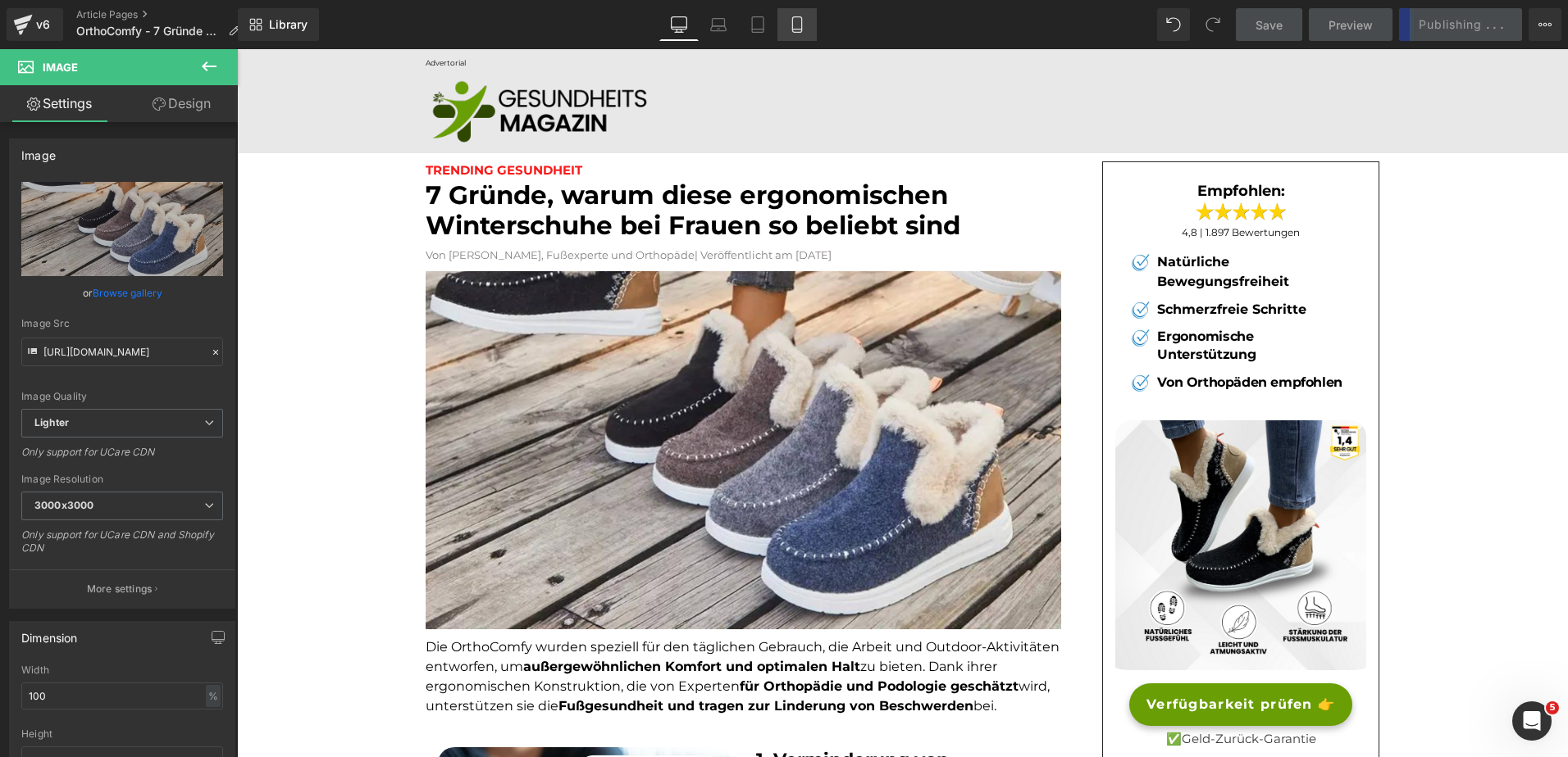
click at [795, 23] on icon at bounding box center [797, 24] width 16 height 16
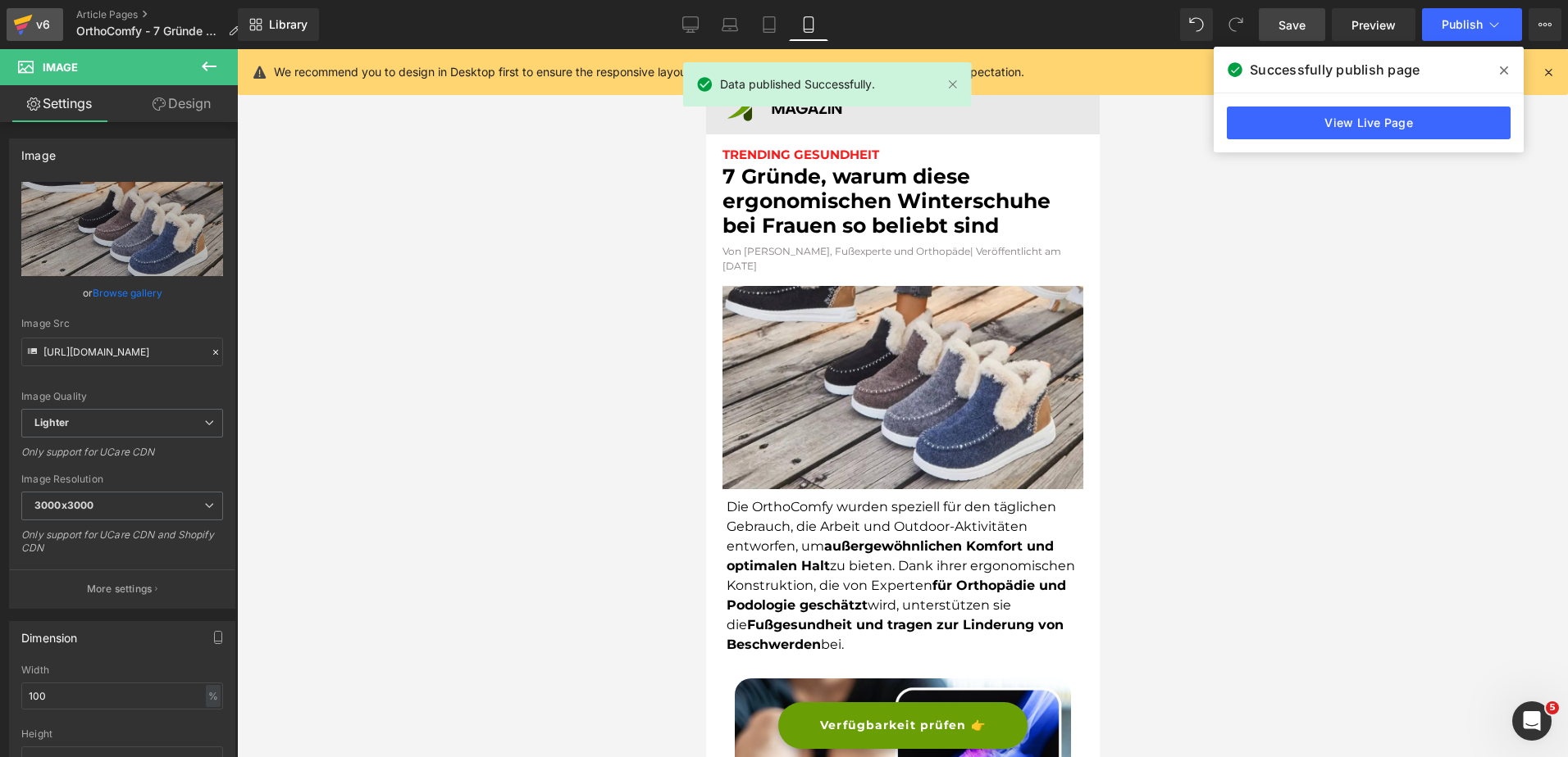
click at [35, 24] on div "v6" at bounding box center [43, 24] width 20 height 21
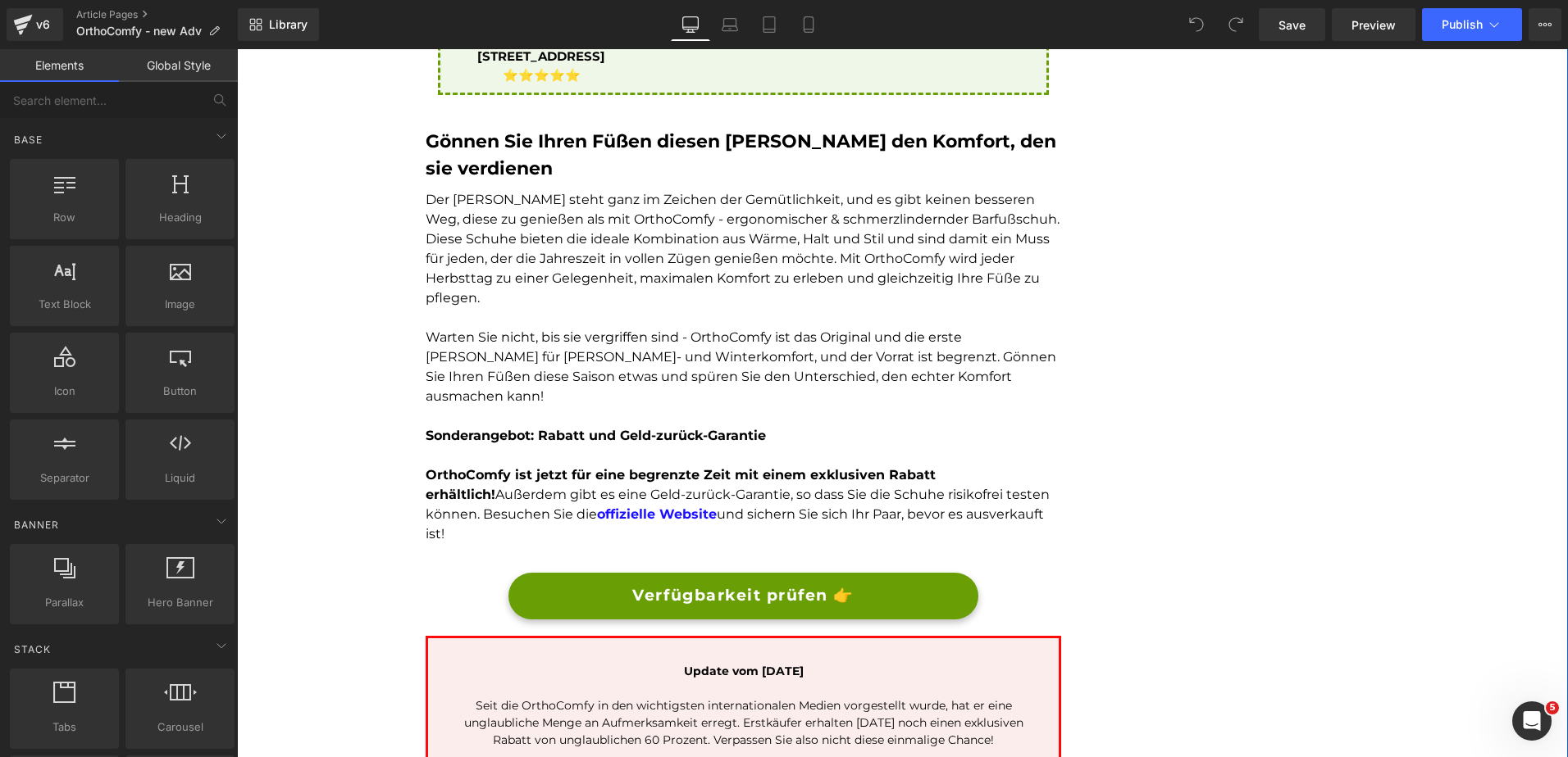
scroll to position [4344, 0]
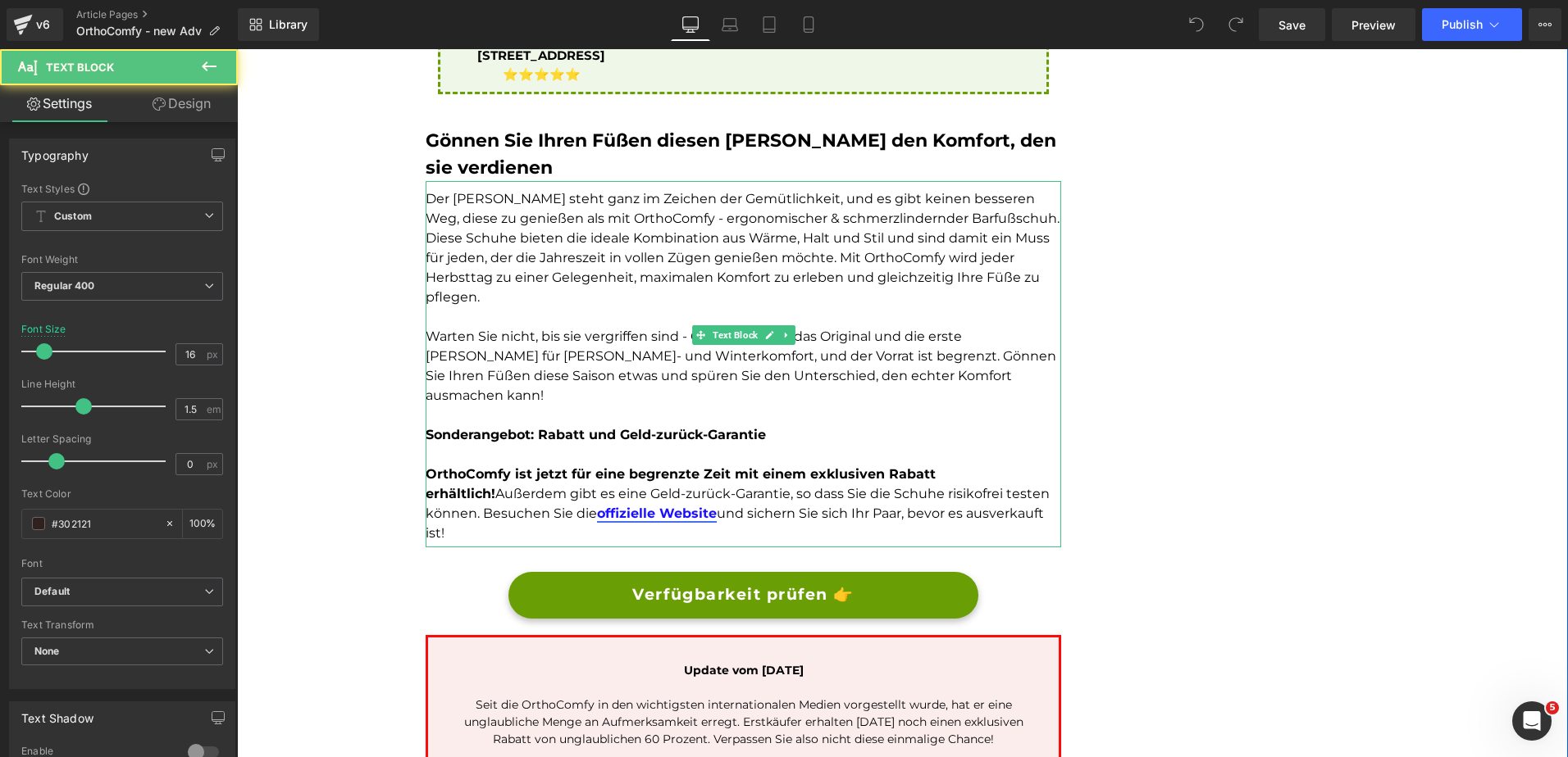
click at [631, 506] on strong "offizielle Website" at bounding box center [657, 513] width 120 height 15
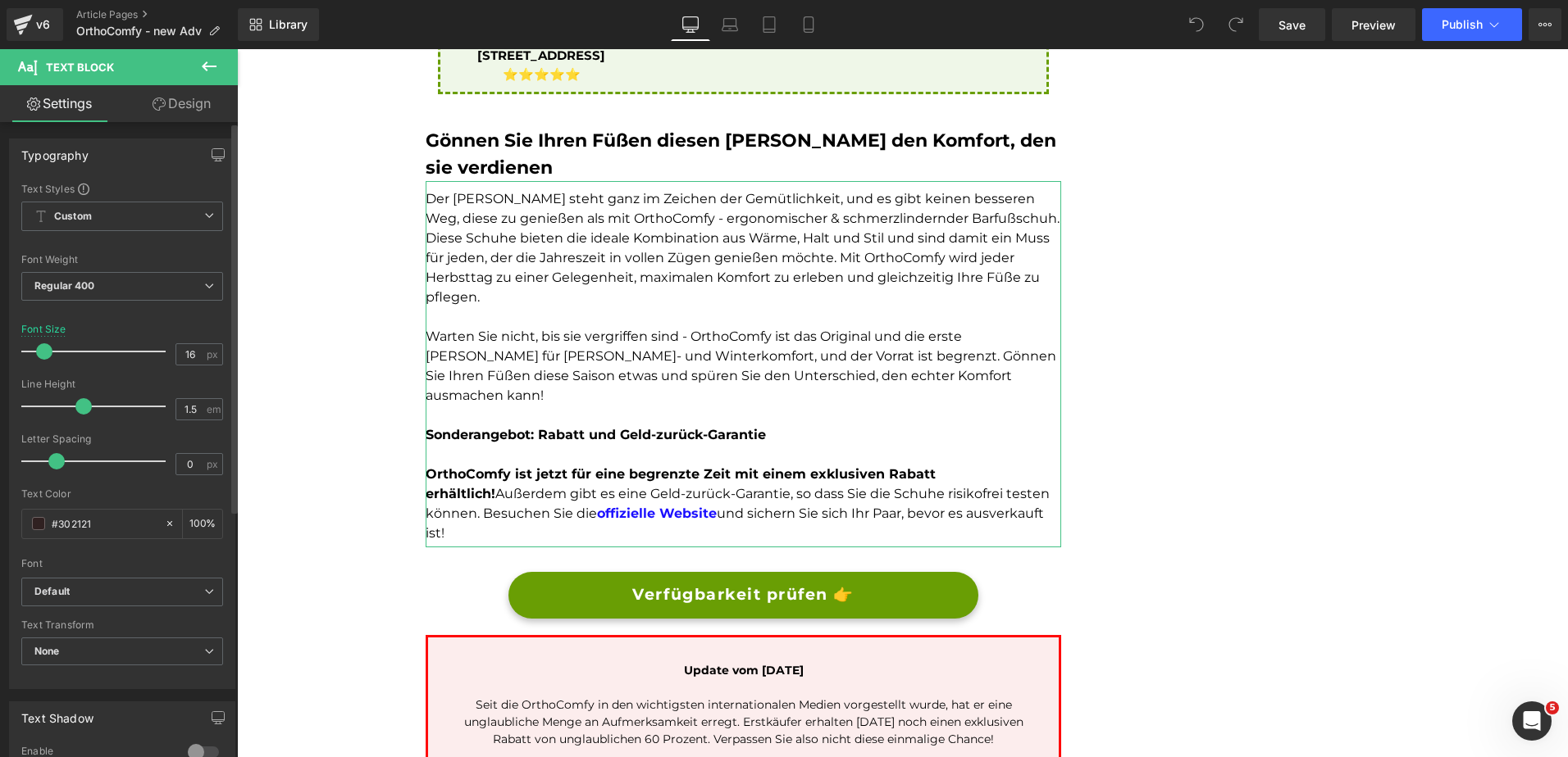
scroll to position [1, 0]
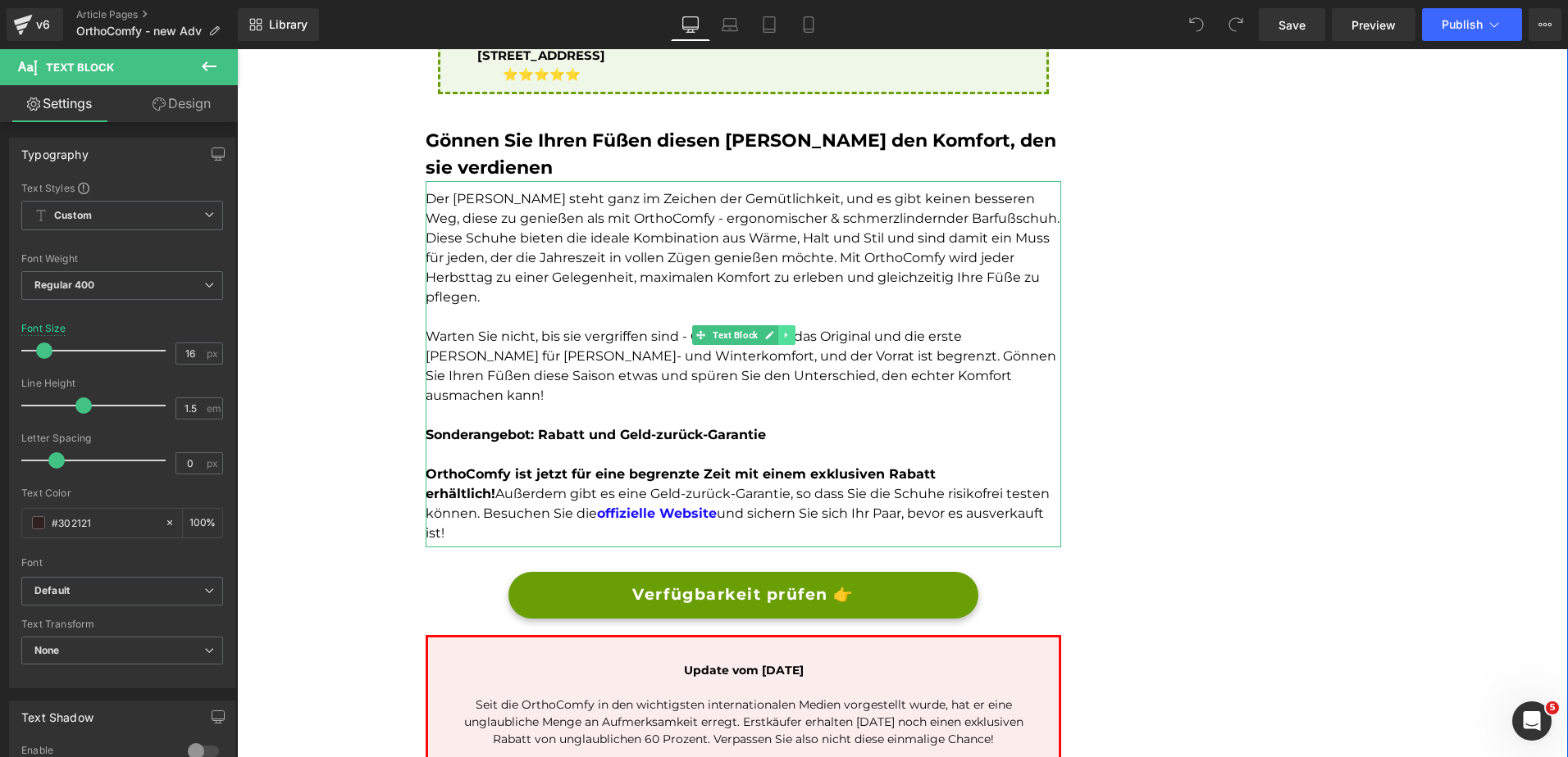
click at [782, 326] on link at bounding box center [787, 335] width 17 height 19
click at [606, 506] on strong "offizielle Website" at bounding box center [657, 513] width 120 height 15
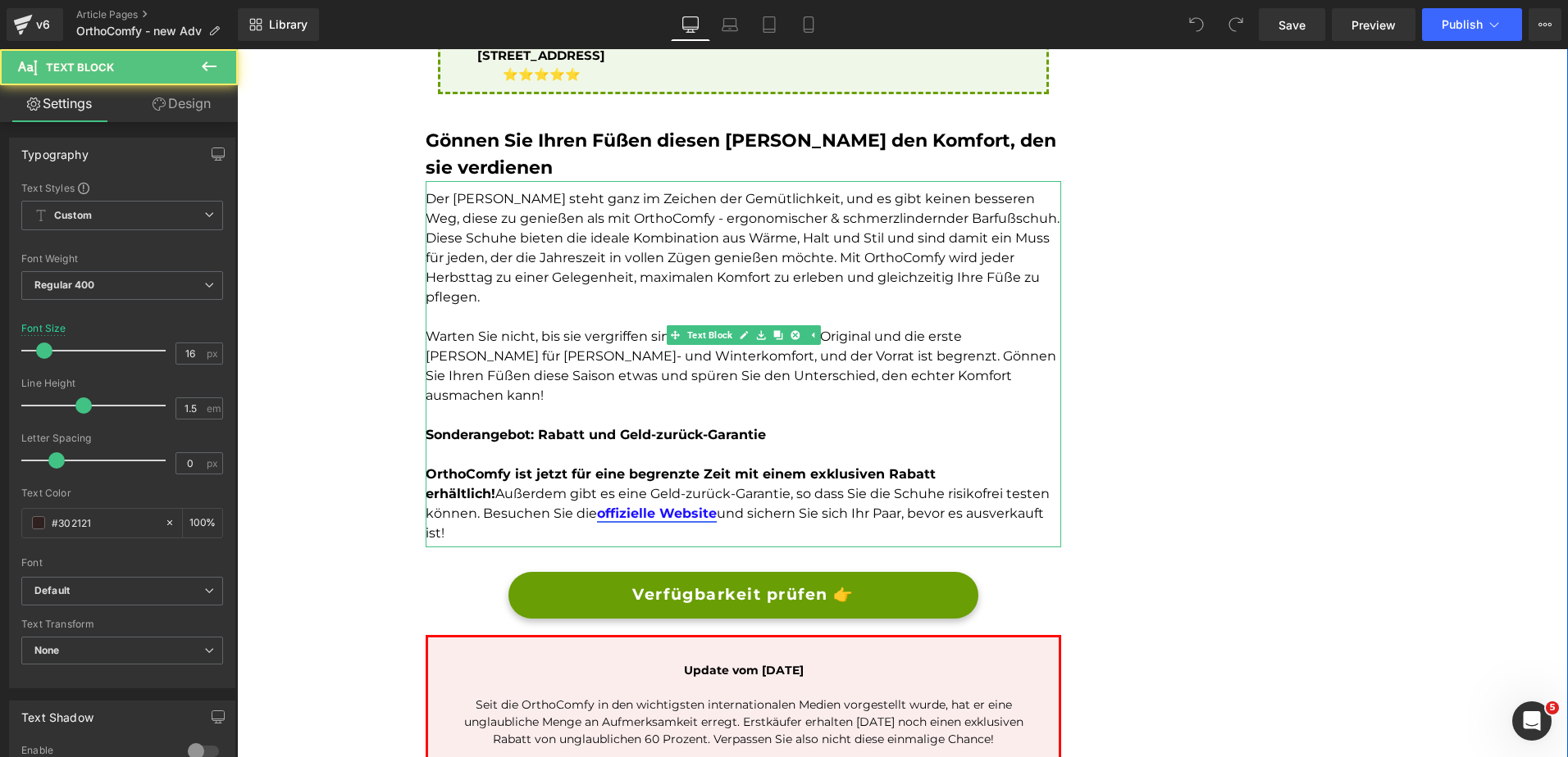
click at [606, 506] on strong "offizielle Website" at bounding box center [657, 513] width 120 height 15
click at [597, 506] on strong "offizielle Website" at bounding box center [657, 513] width 120 height 15
click at [561, 401] on div "Der Herbst steht ganz im Zeichen der Gemütlichkeit, und es gibt keinen besseren…" at bounding box center [743, 364] width 636 height 366
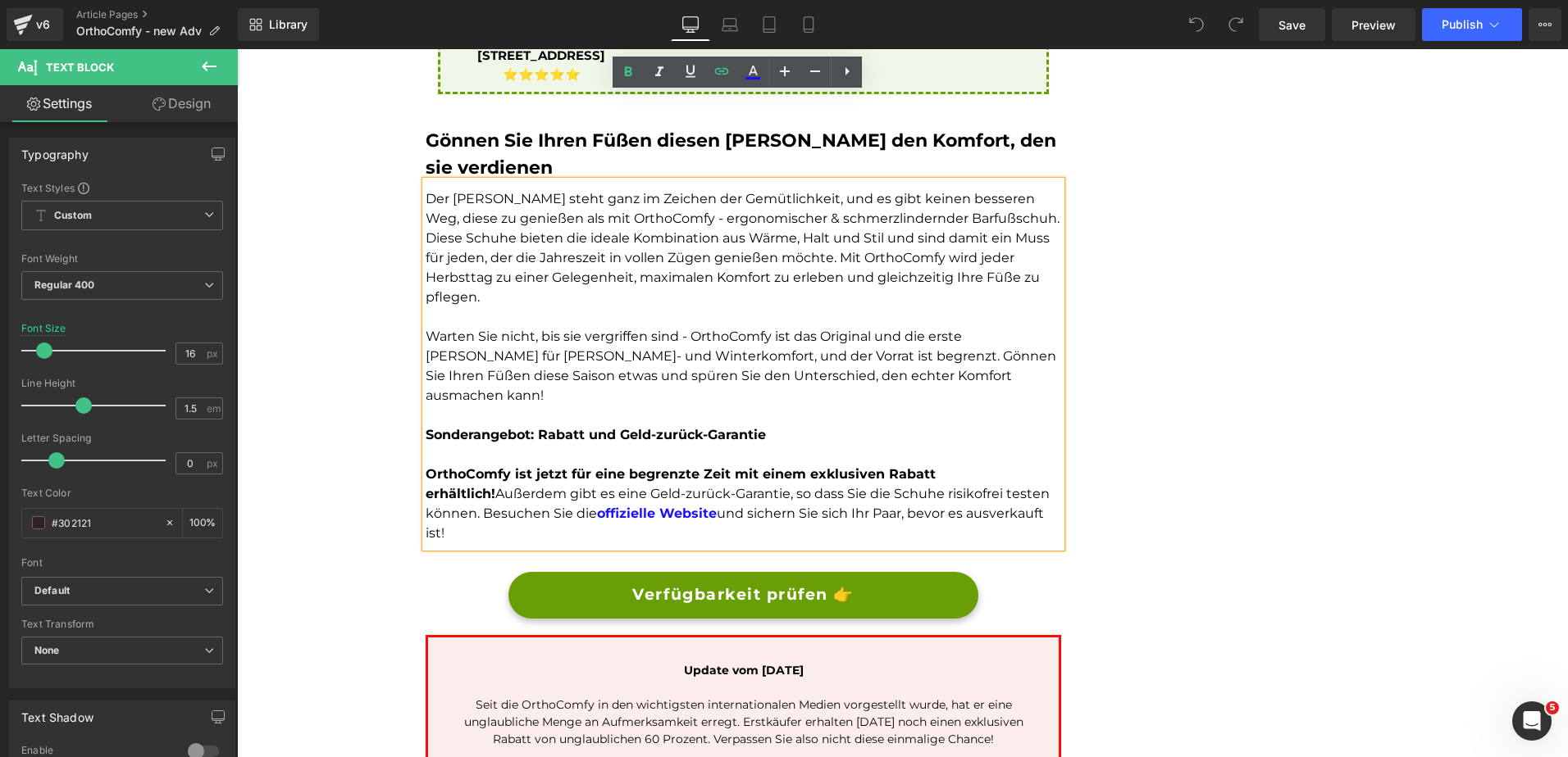
click at [564, 572] on link "Verfügbarkeit prüfen 👉" at bounding box center [743, 596] width 469 height 46
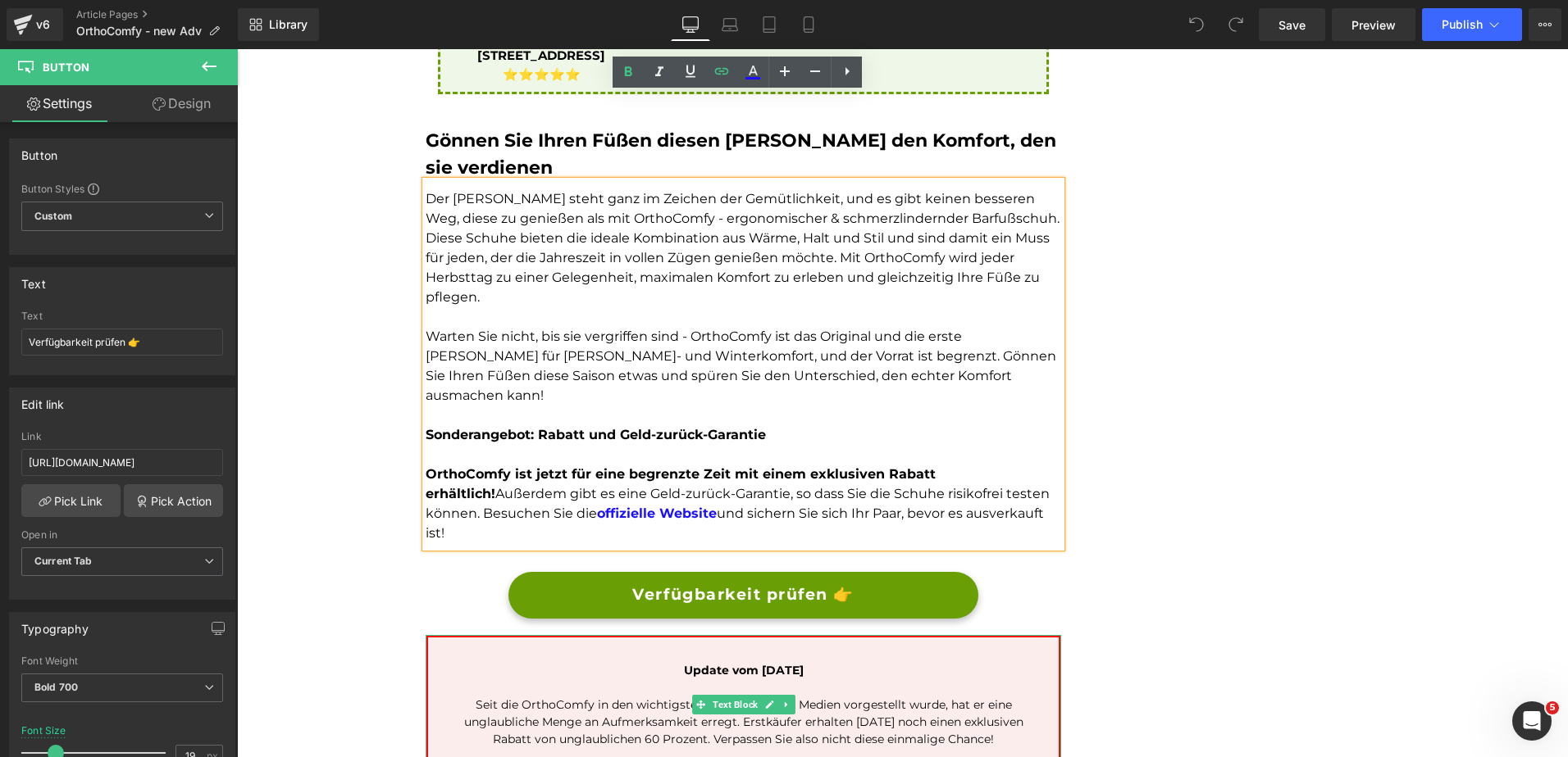
click at [804, 663] on span "Update vom 19. September 2024" at bounding box center [744, 670] width 120 height 15
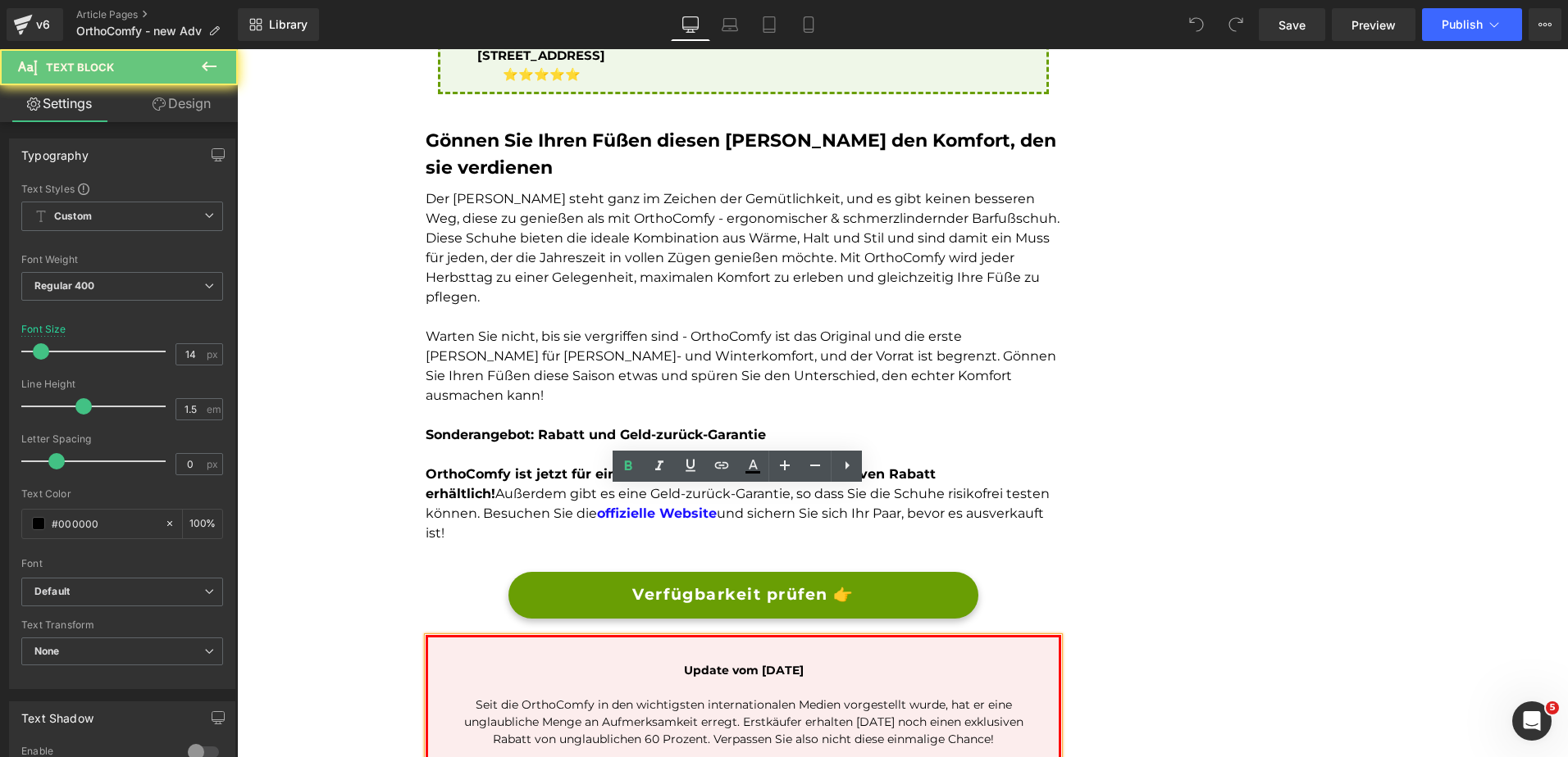
click at [843, 662] on p "Update vom 19. September 2024" at bounding box center [743, 671] width 581 height 17
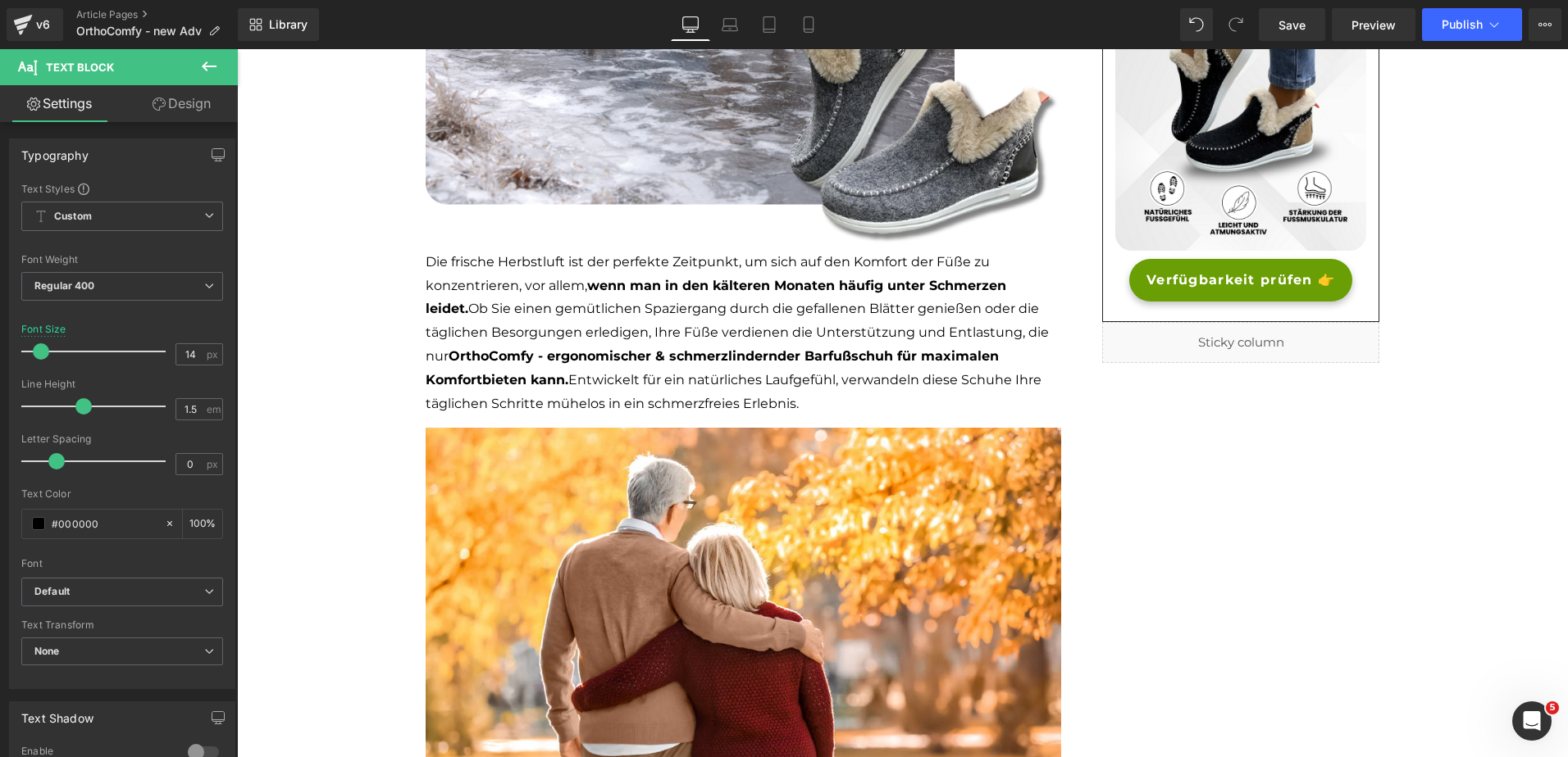
scroll to position [0, 0]
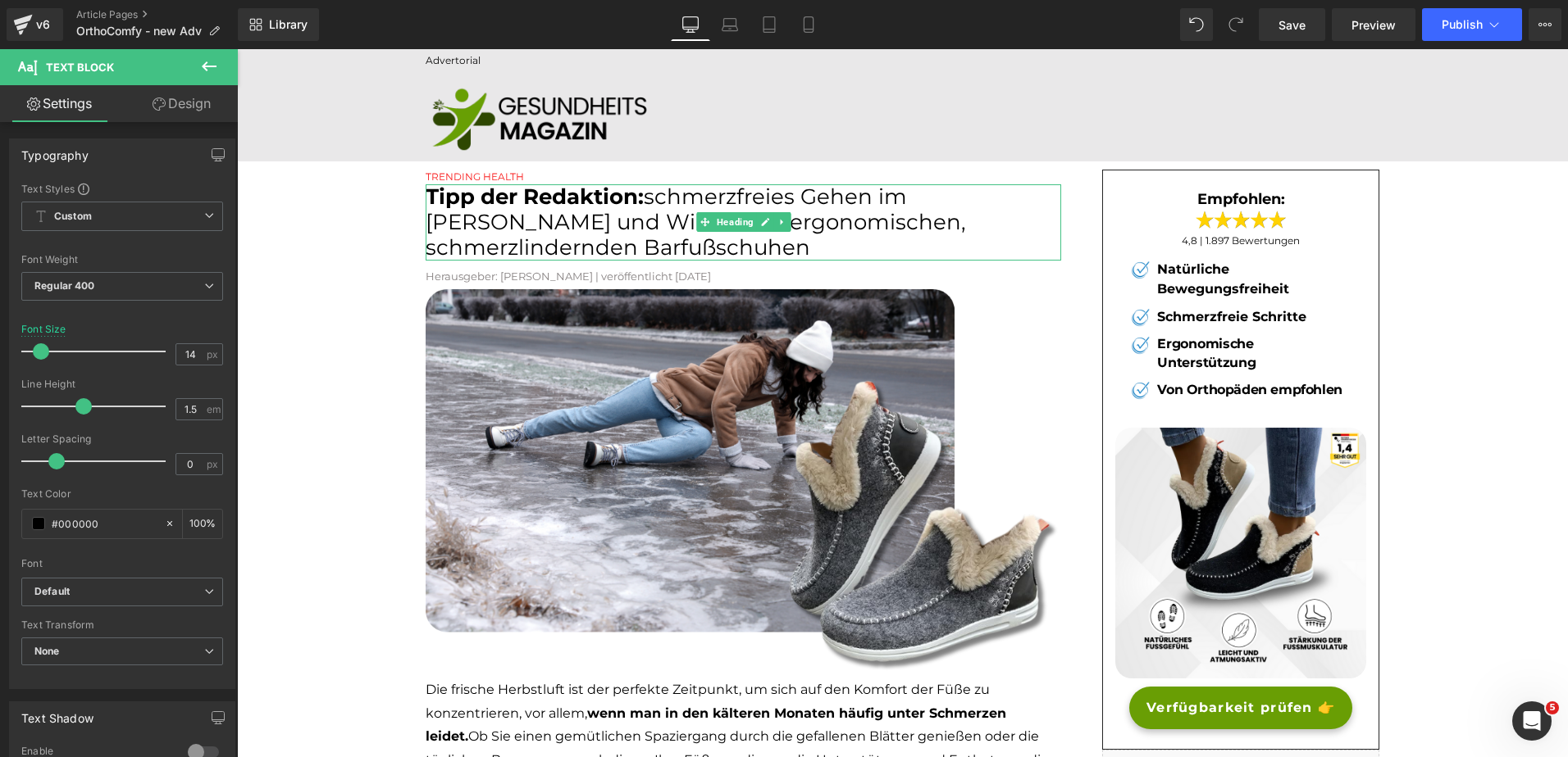
click at [536, 232] on span "schmerzfreies Gehen im Herbst und Winter mit ergonomischen, schmerzlindernden B…" at bounding box center [695, 222] width 541 height 77
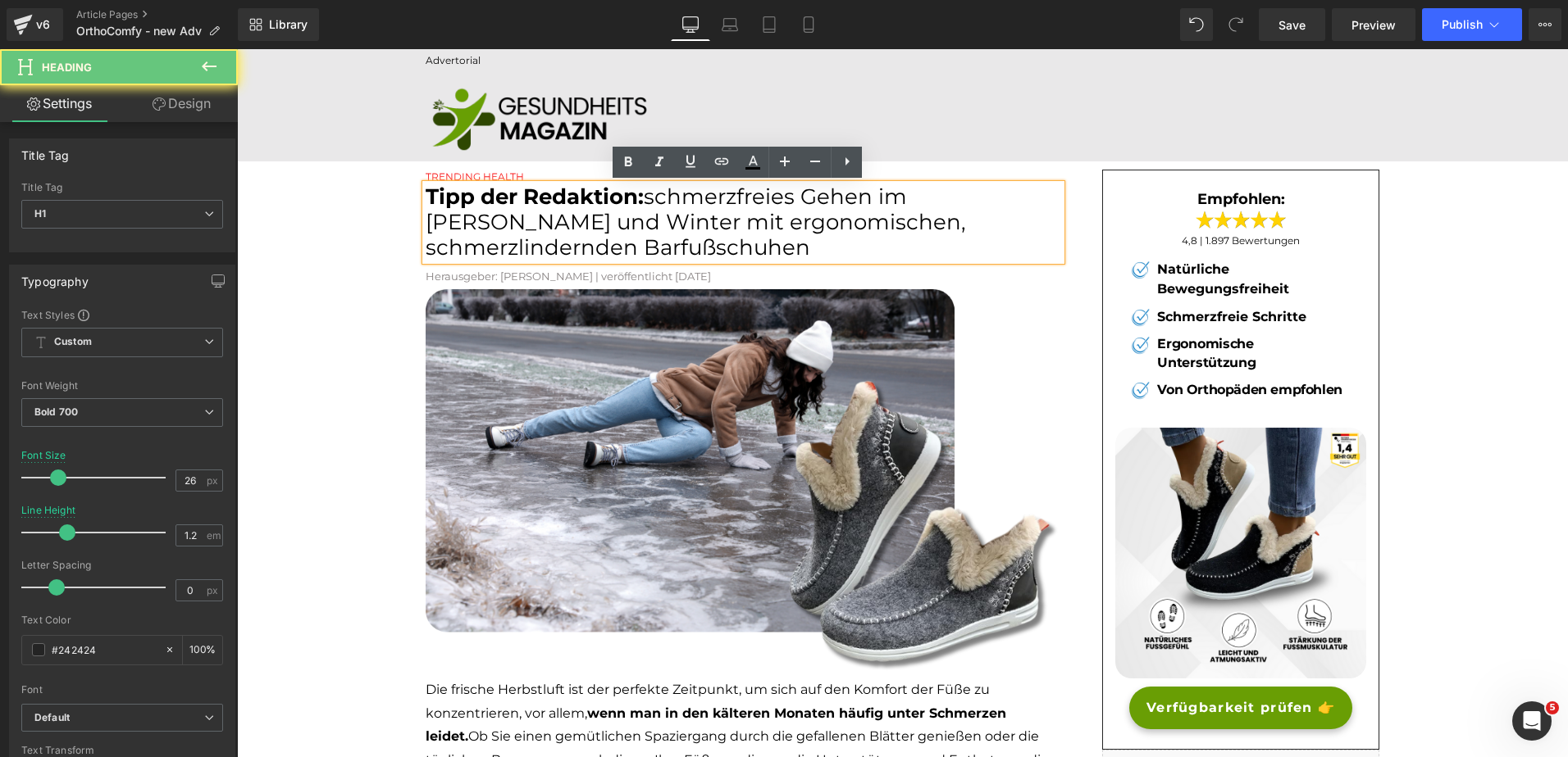
click at [536, 232] on span "schmerzfreies Gehen im Herbst und Winter mit ergonomischen, schmerzlindernden B…" at bounding box center [695, 222] width 541 height 77
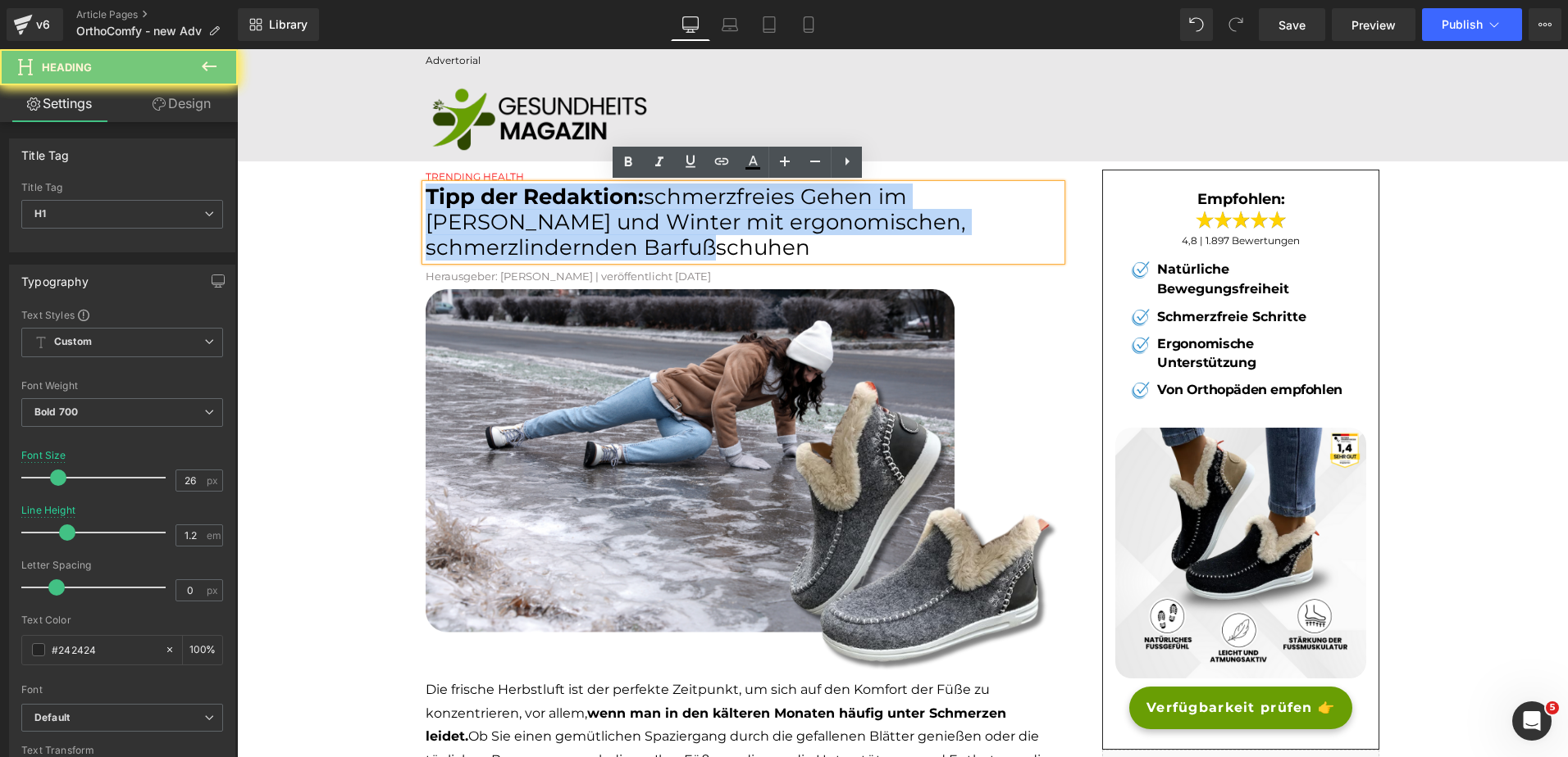
click at [536, 232] on span "schmerzfreies Gehen im Herbst und Winter mit ergonomischen, schmerzlindernden B…" at bounding box center [695, 222] width 541 height 77
paste div
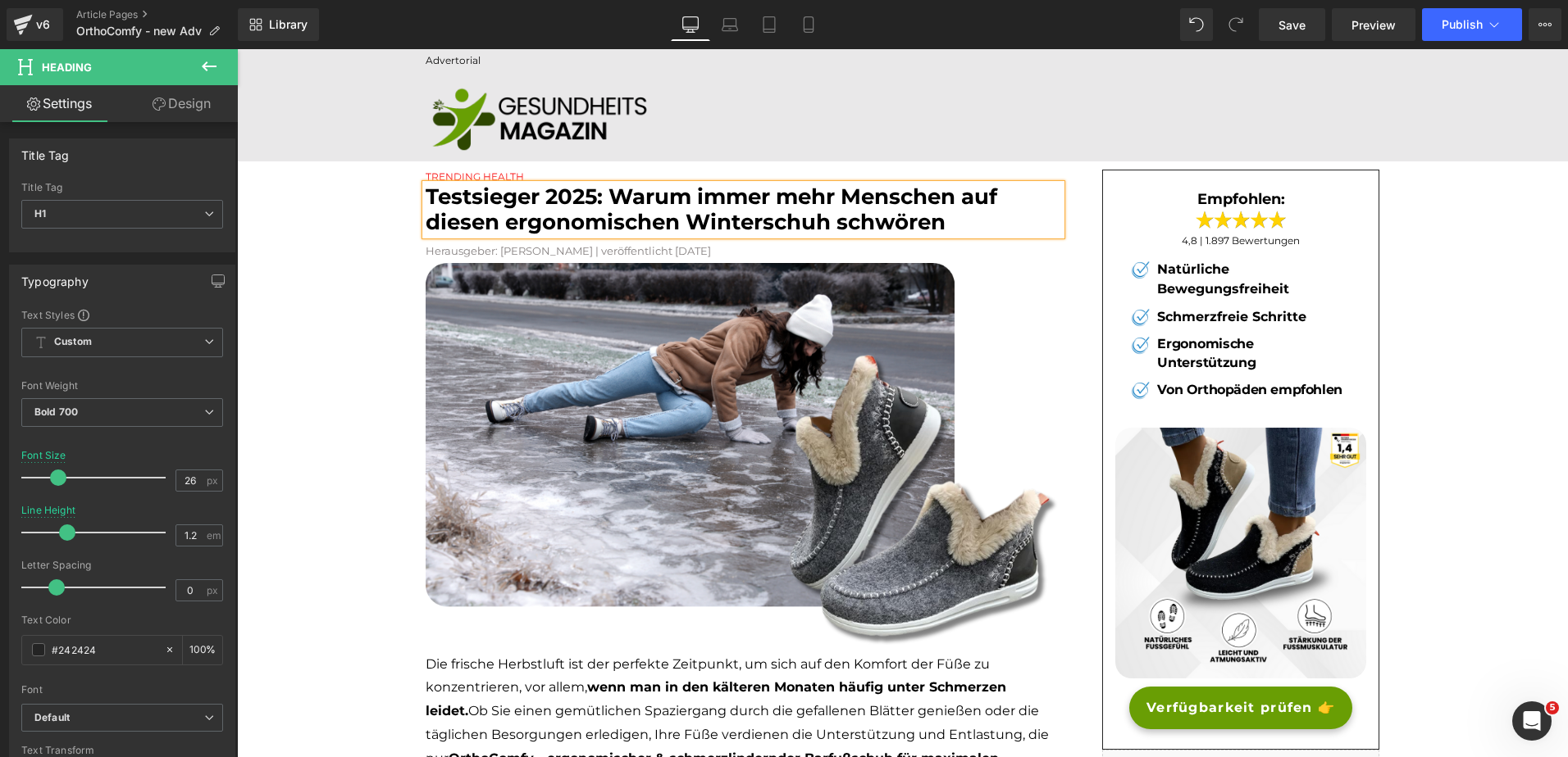
click at [722, 222] on font "Testsieger 2025: Warum immer mehr Menschen auf diesen ergonomischen Winterschuh…" at bounding box center [711, 209] width 572 height 51
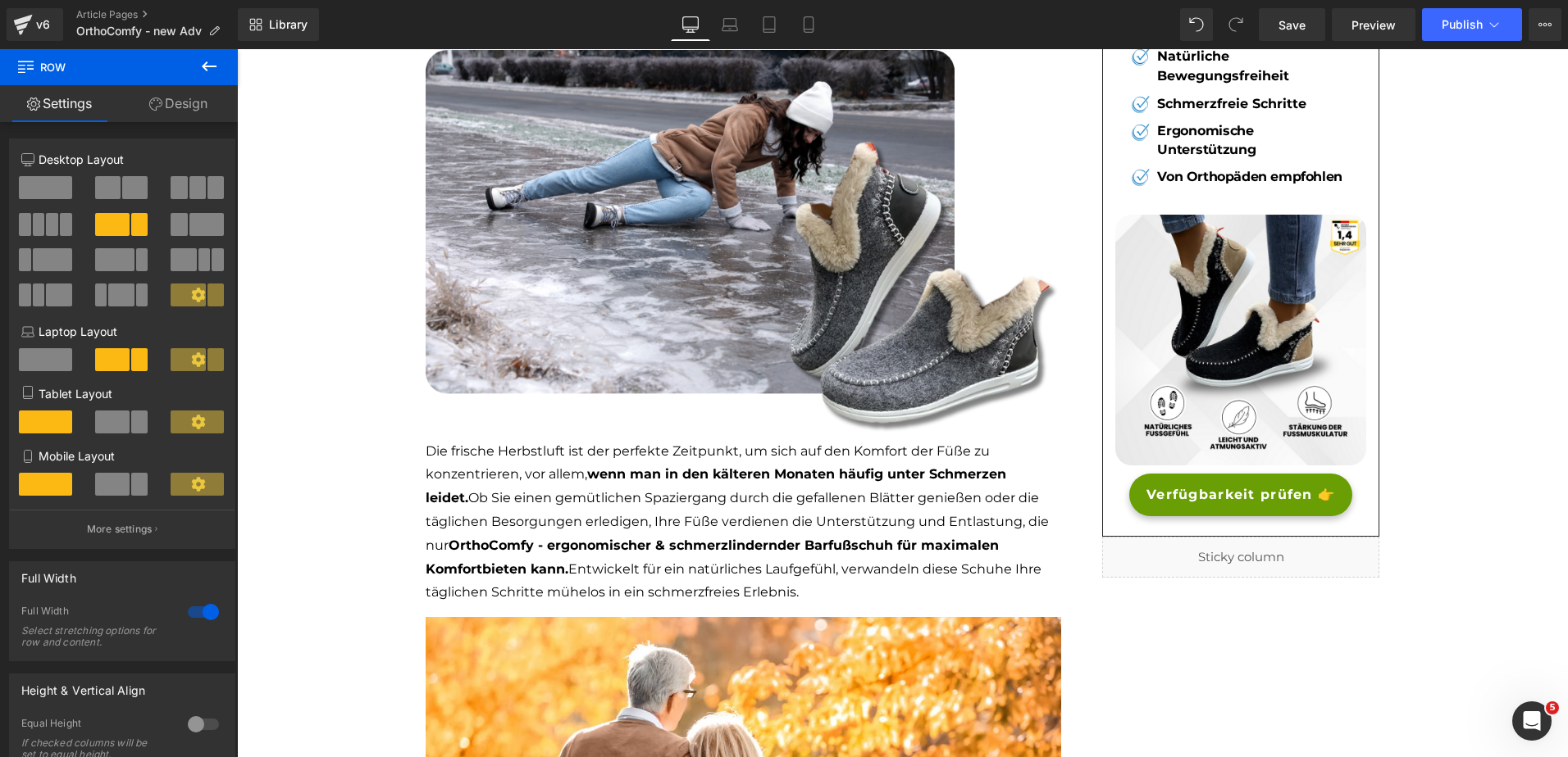
scroll to position [214, 0]
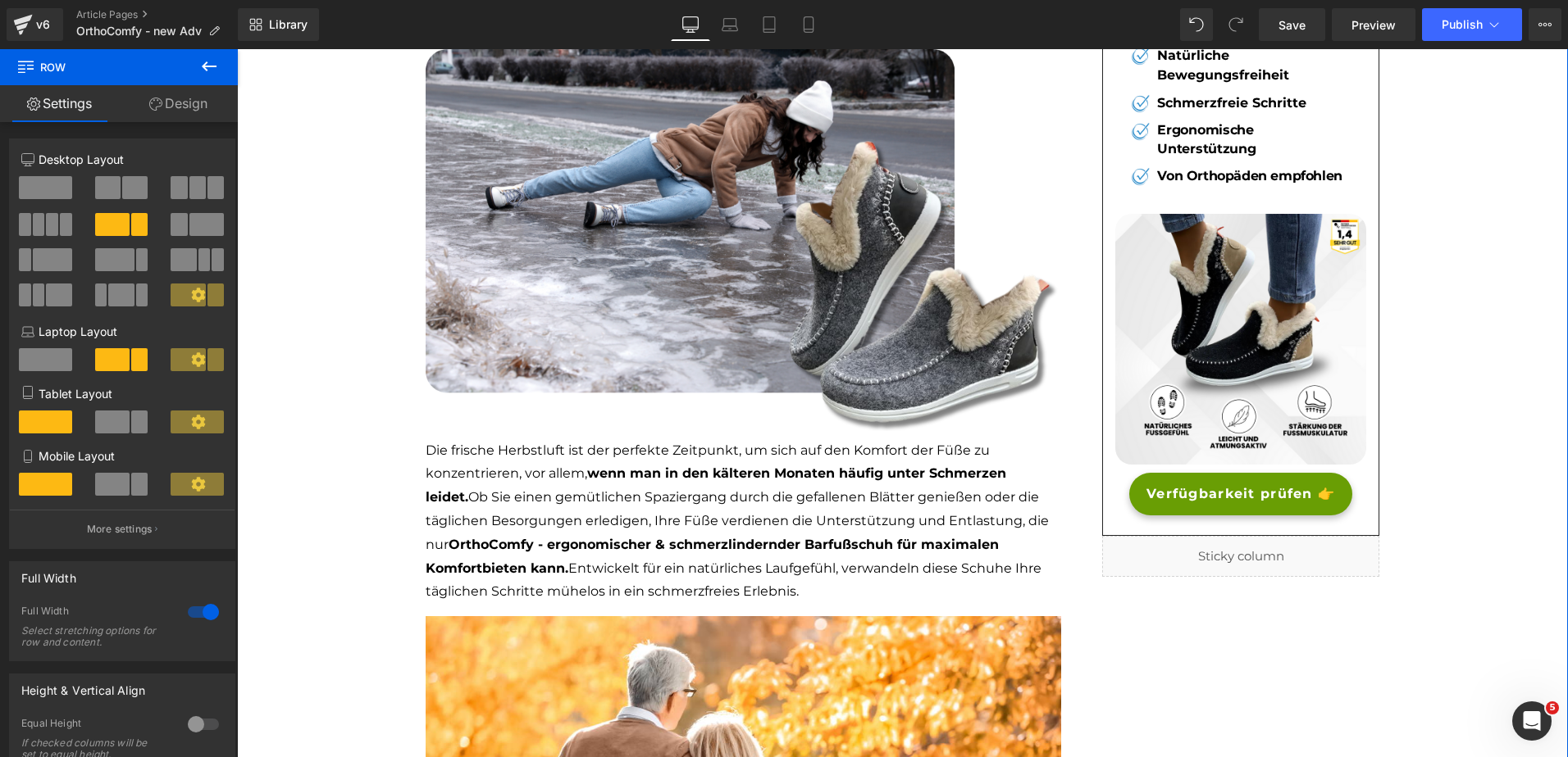
click at [588, 485] on p "Die frische Herbstluft ist der perfekte Zeitpunkt, um sich auf den Komfort der …" at bounding box center [743, 521] width 636 height 165
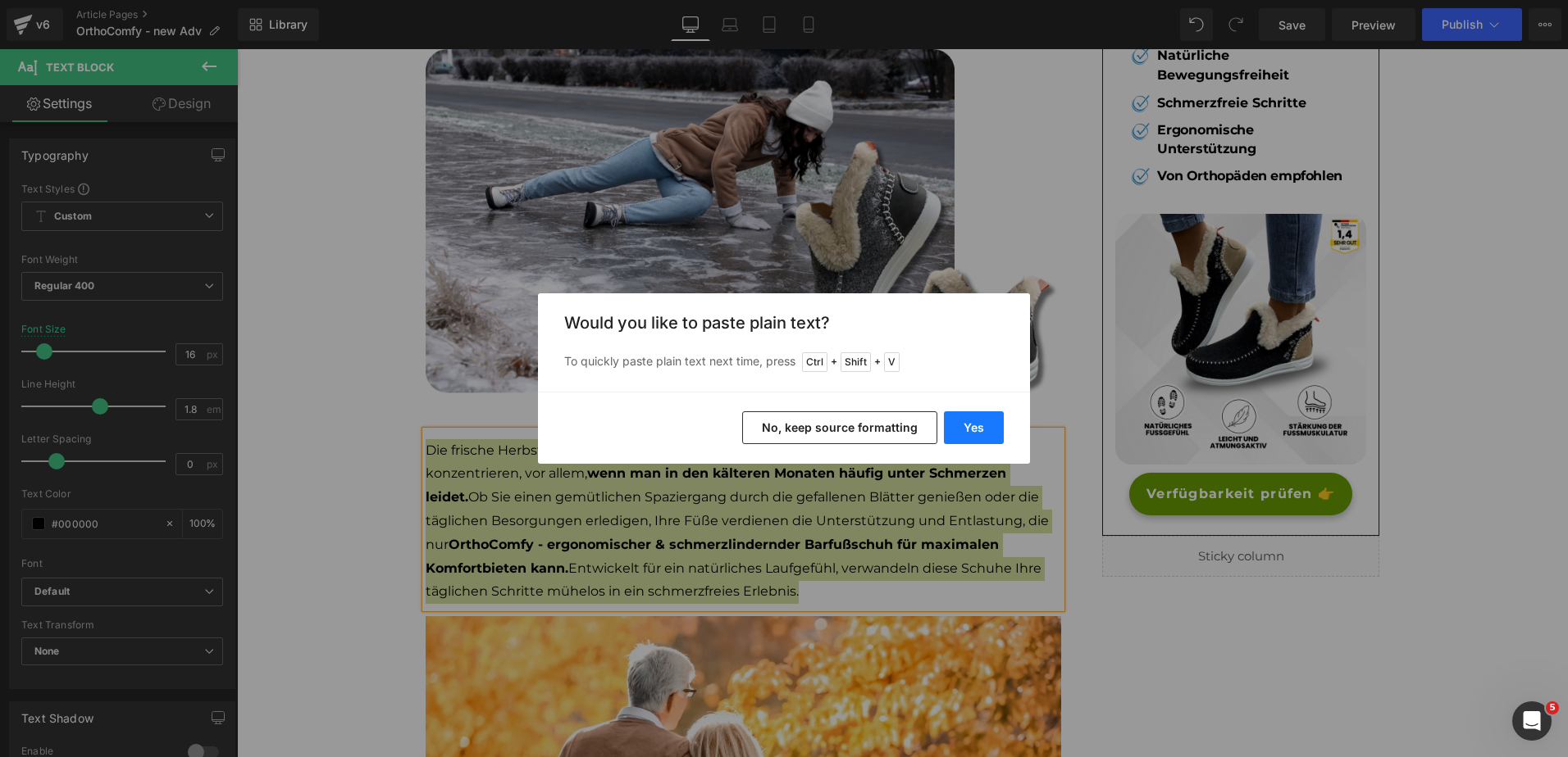
click at [992, 422] on button "Yes" at bounding box center [974, 428] width 60 height 33
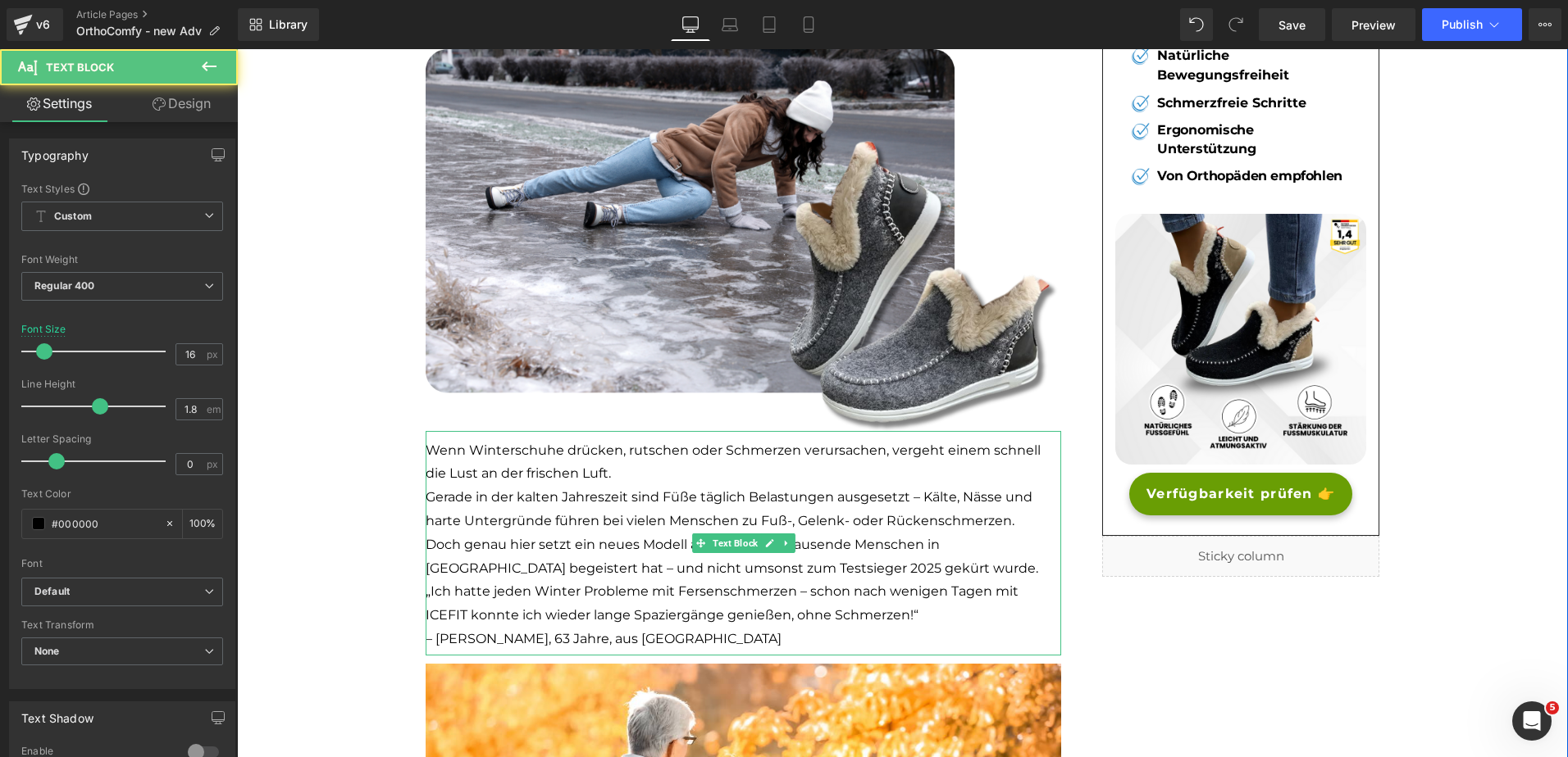
click at [660, 472] on p "Wenn Winterschuhe drücken, rutschen oder Schmerzen verursachen, vergeht einem s…" at bounding box center [743, 462] width 636 height 47
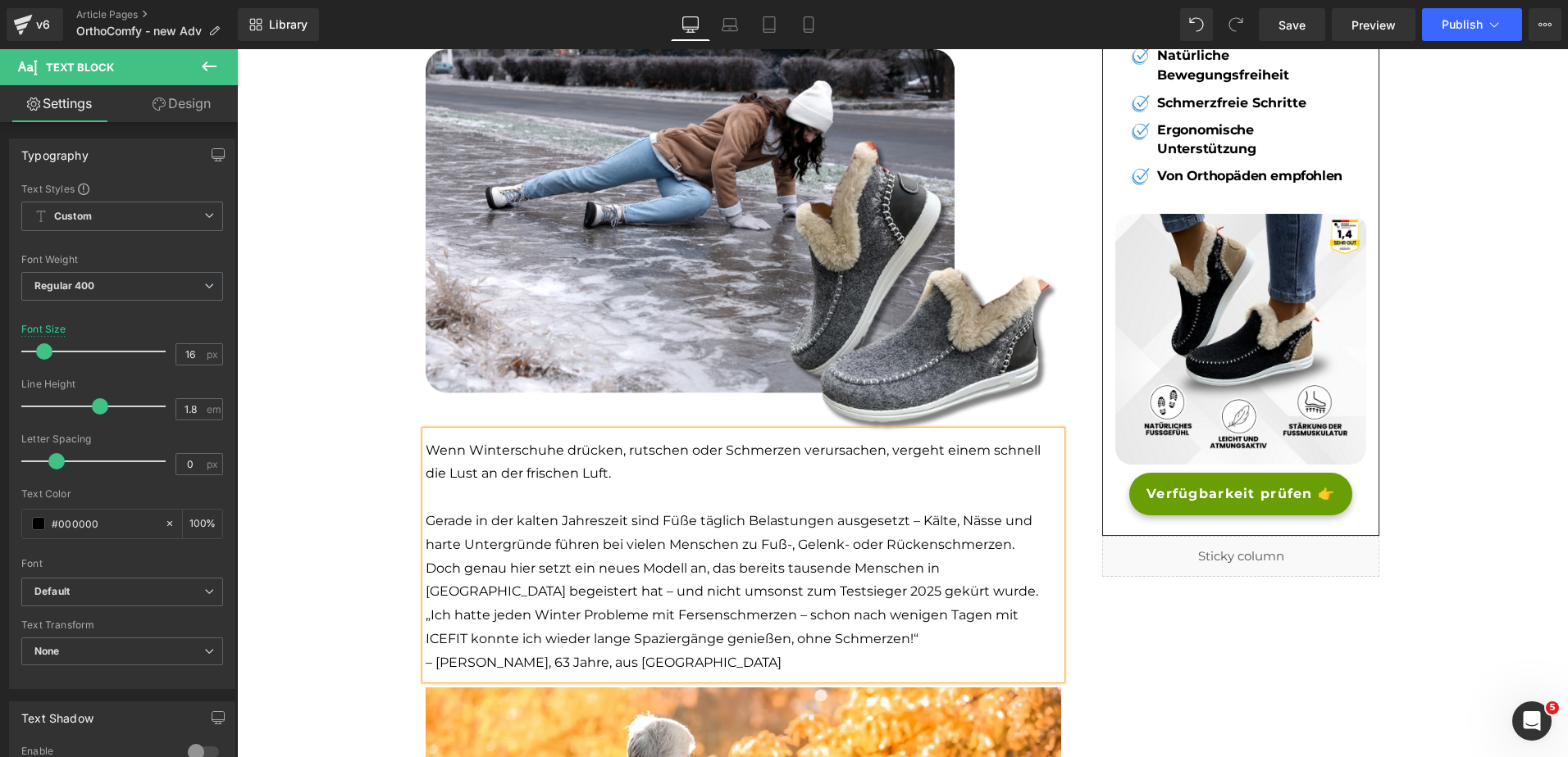
click at [922, 596] on p "Doch genau hier setzt ein neues Modell an, das bereits tausende Menschen in Deu…" at bounding box center [743, 581] width 636 height 47
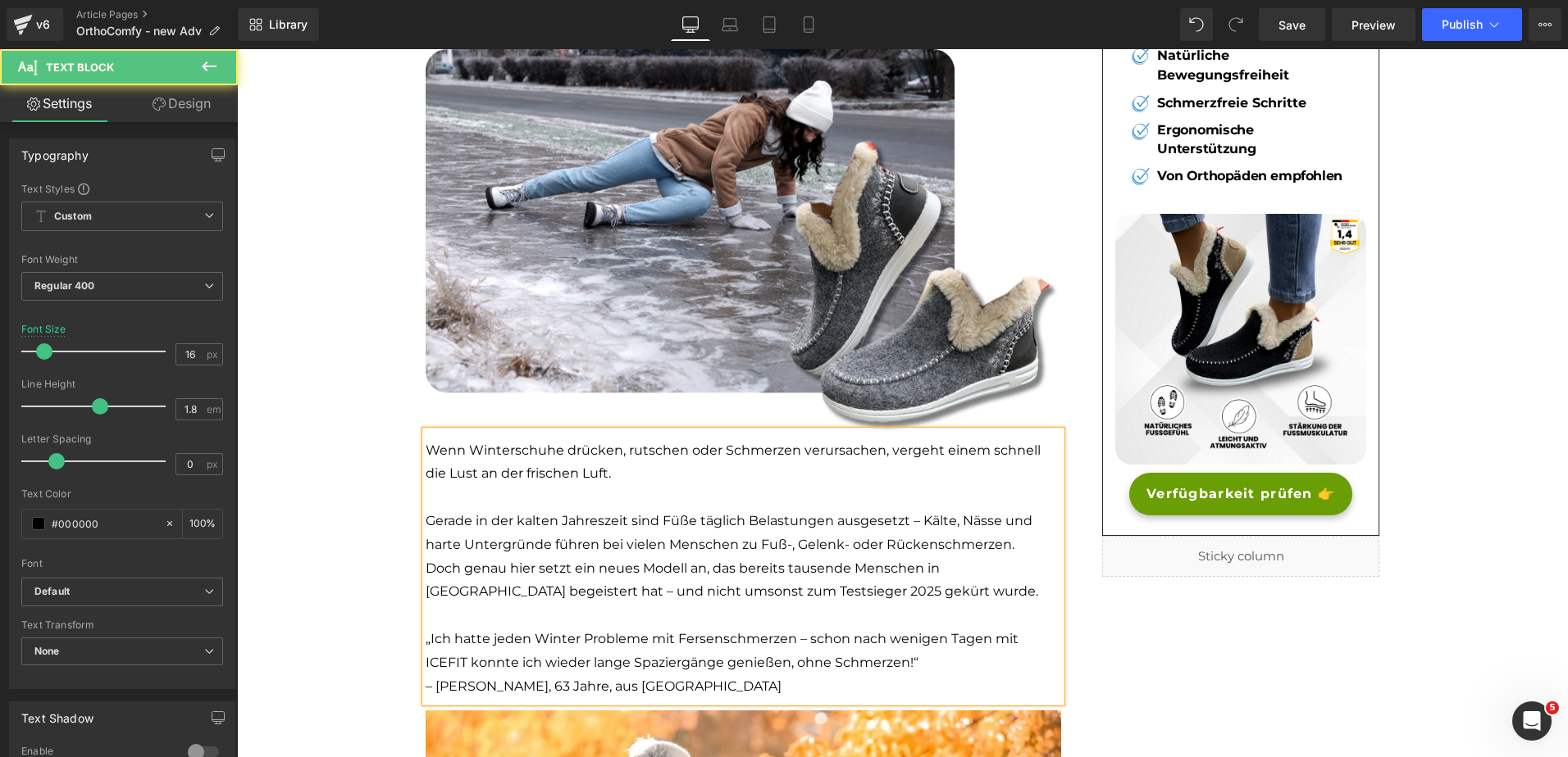
click at [546, 452] on p "Wenn Winterschuhe drücken, rutschen oder Schmerzen verursachen, vergeht einem s…" at bounding box center [743, 462] width 636 height 47
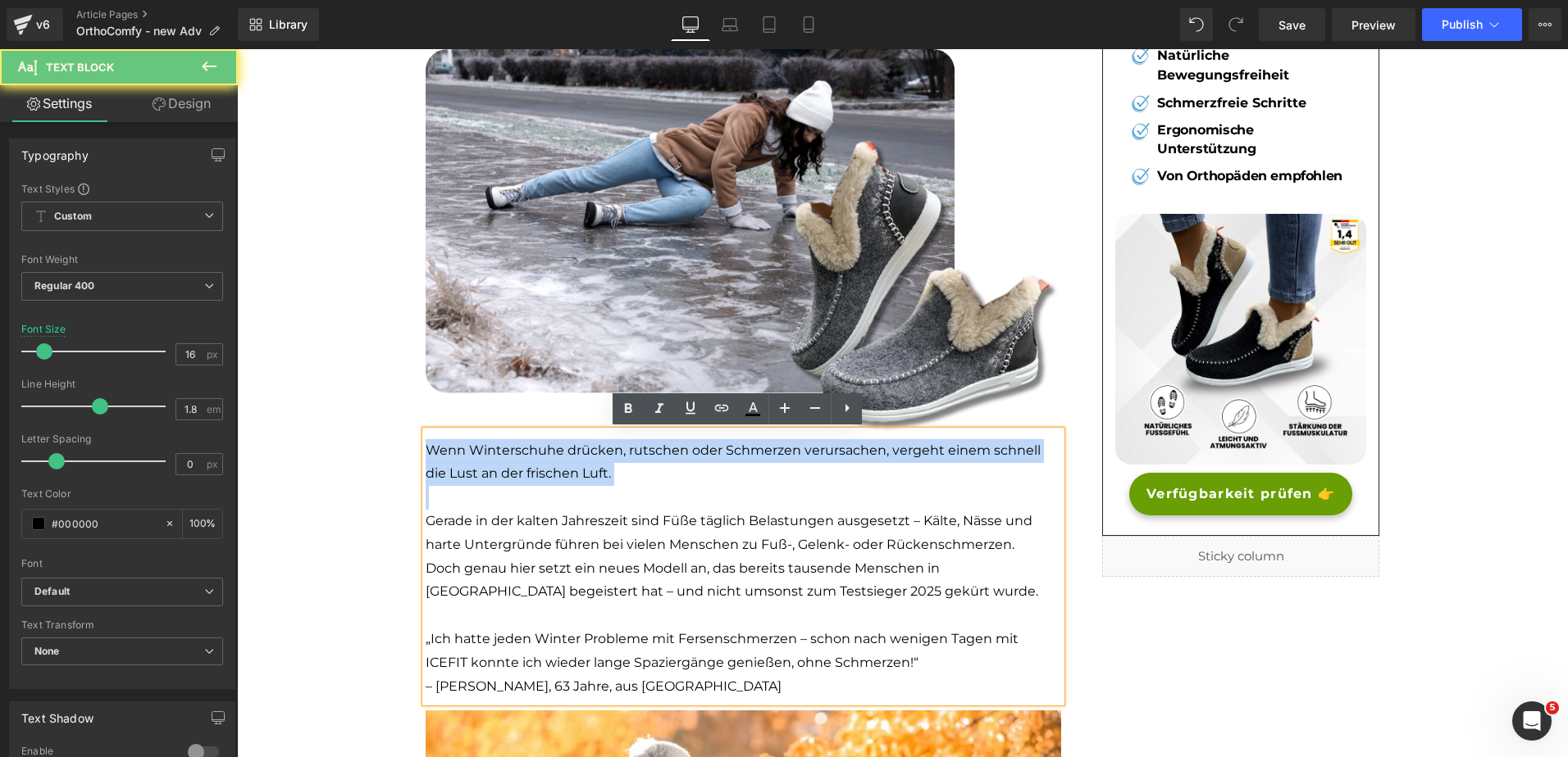
click at [546, 452] on p "Wenn Winterschuhe drücken, rutschen oder Schmerzen verursachen, vergeht einem s…" at bounding box center [743, 462] width 636 height 47
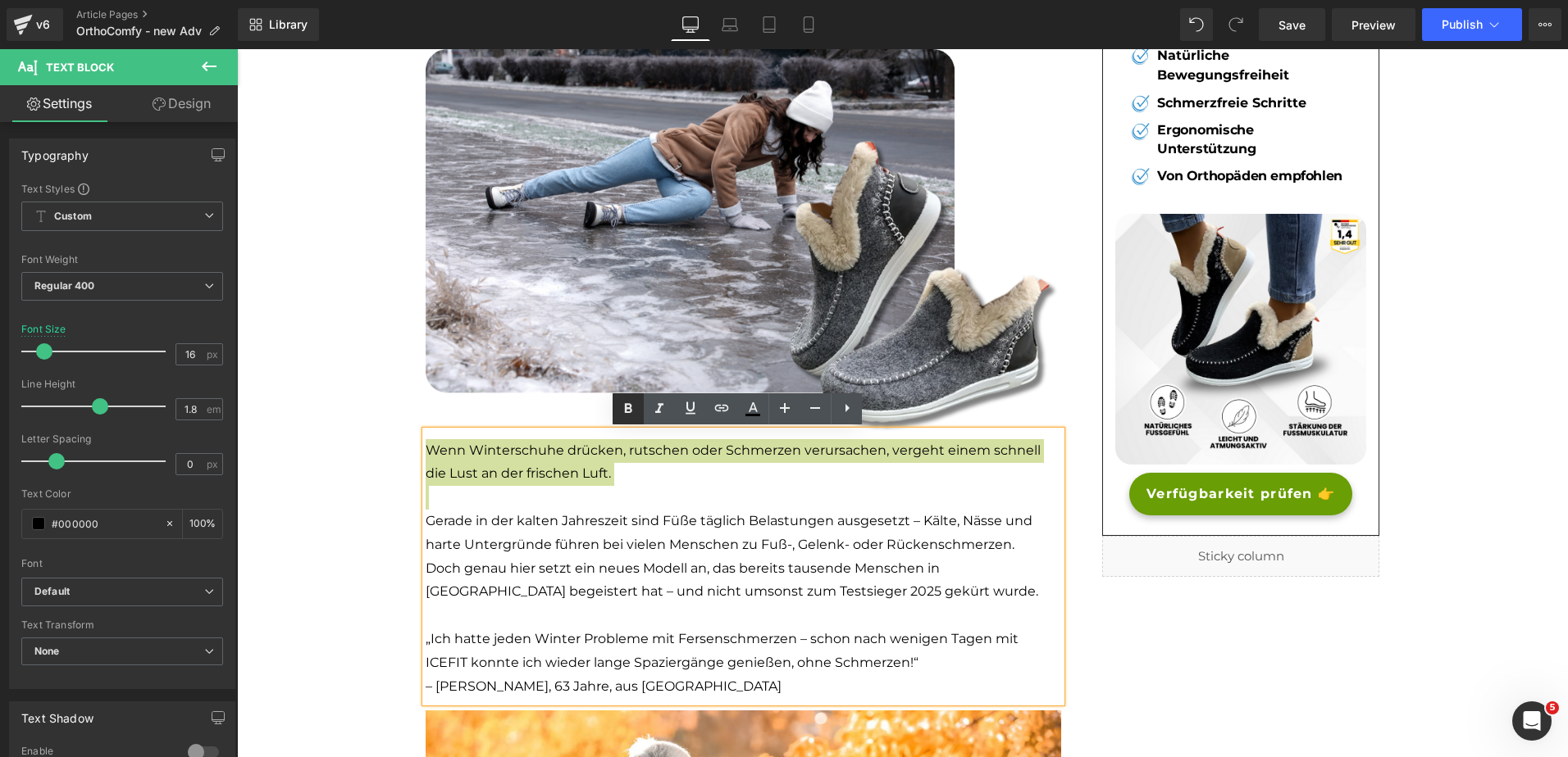
click at [628, 411] on icon at bounding box center [628, 409] width 19 height 19
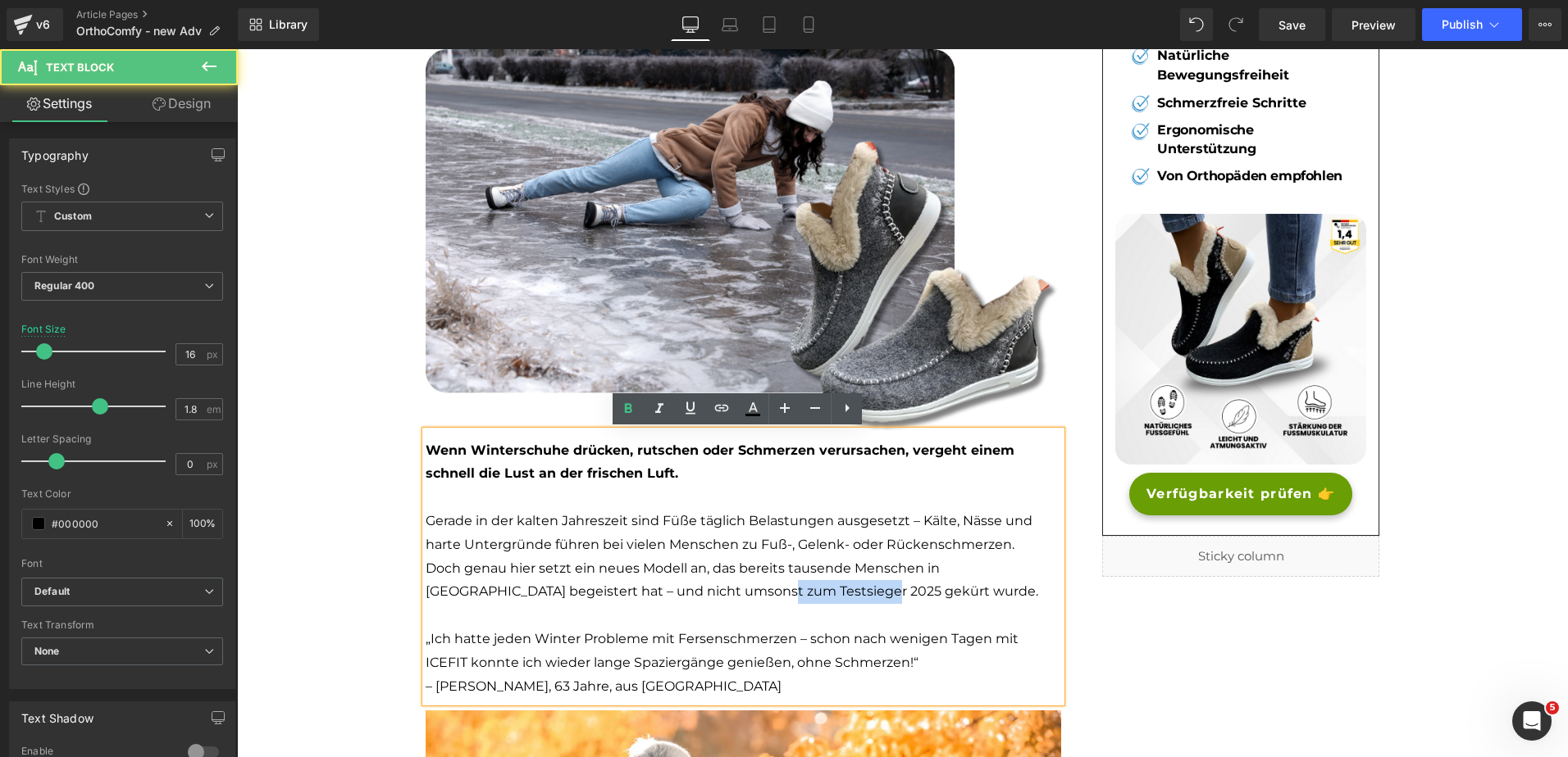
drag, startPoint x: 688, startPoint y: 595, endPoint x: 785, endPoint y: 597, distance: 97.0
click at [785, 597] on p "Doch genau hier setzt ein neues Modell an, das bereits tausende Menschen in Deu…" at bounding box center [743, 581] width 636 height 47
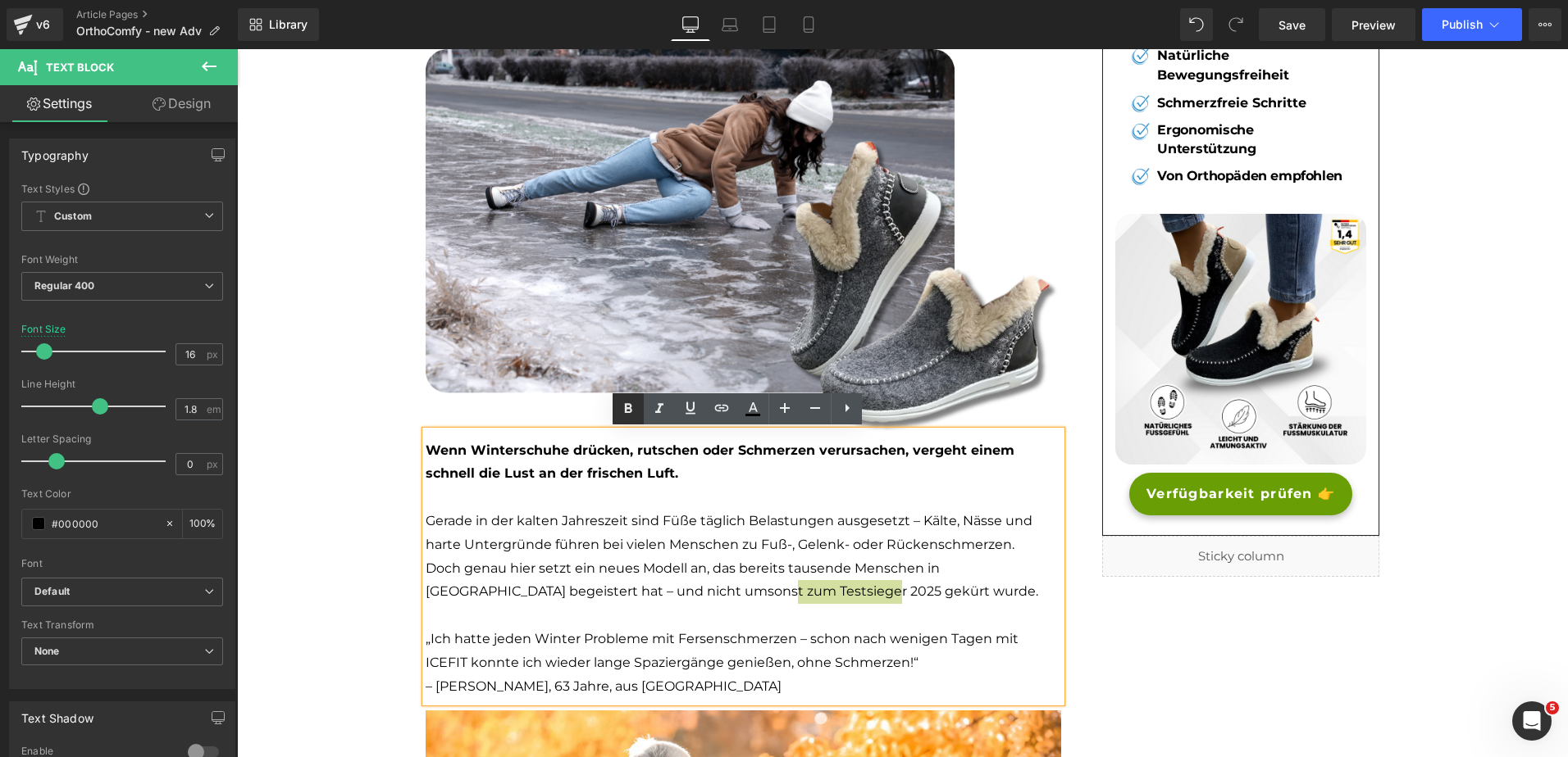
click at [631, 412] on icon at bounding box center [629, 408] width 8 height 10
click at [484, 576] on p "Doch genau hier setzt ein neues Modell an, das bereits tausende Menschen in Deu…" at bounding box center [743, 581] width 636 height 47
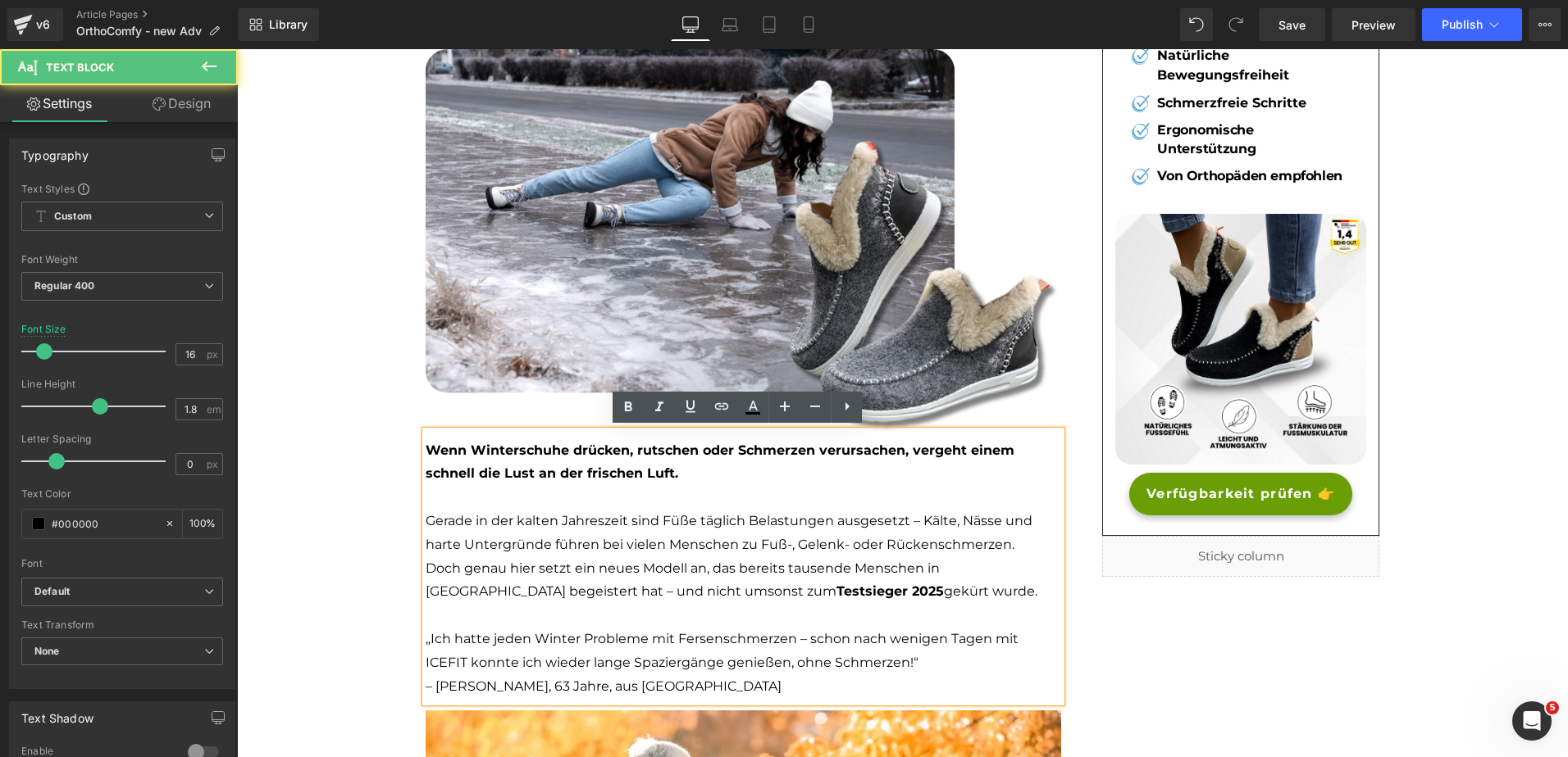
scroll to position [218, 0]
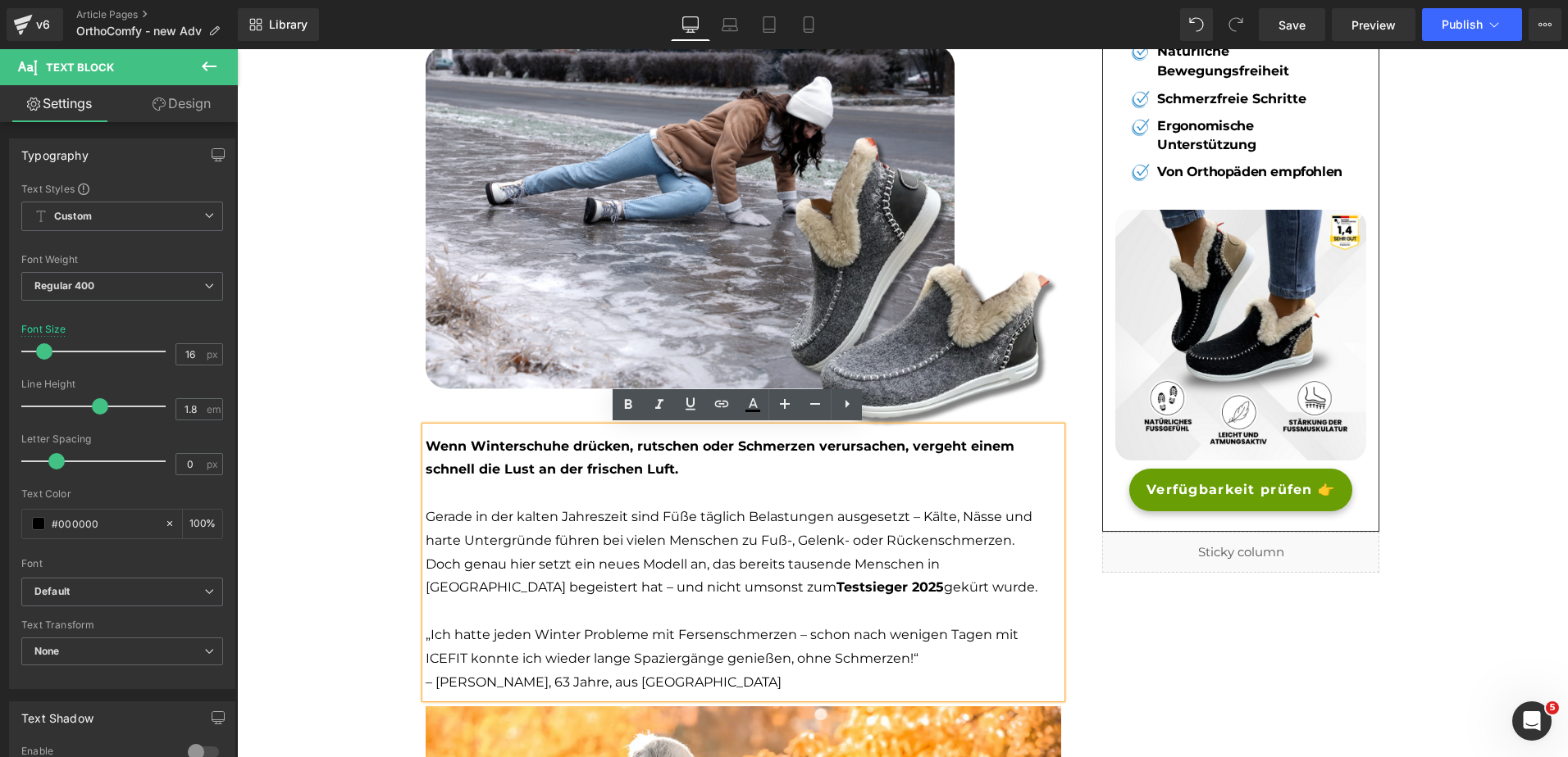
click at [1020, 638] on p "„Ich hatte jeden Winter Probleme mit Fersenschmerzen – schon nach wenigen Tagen…" at bounding box center [743, 647] width 636 height 47
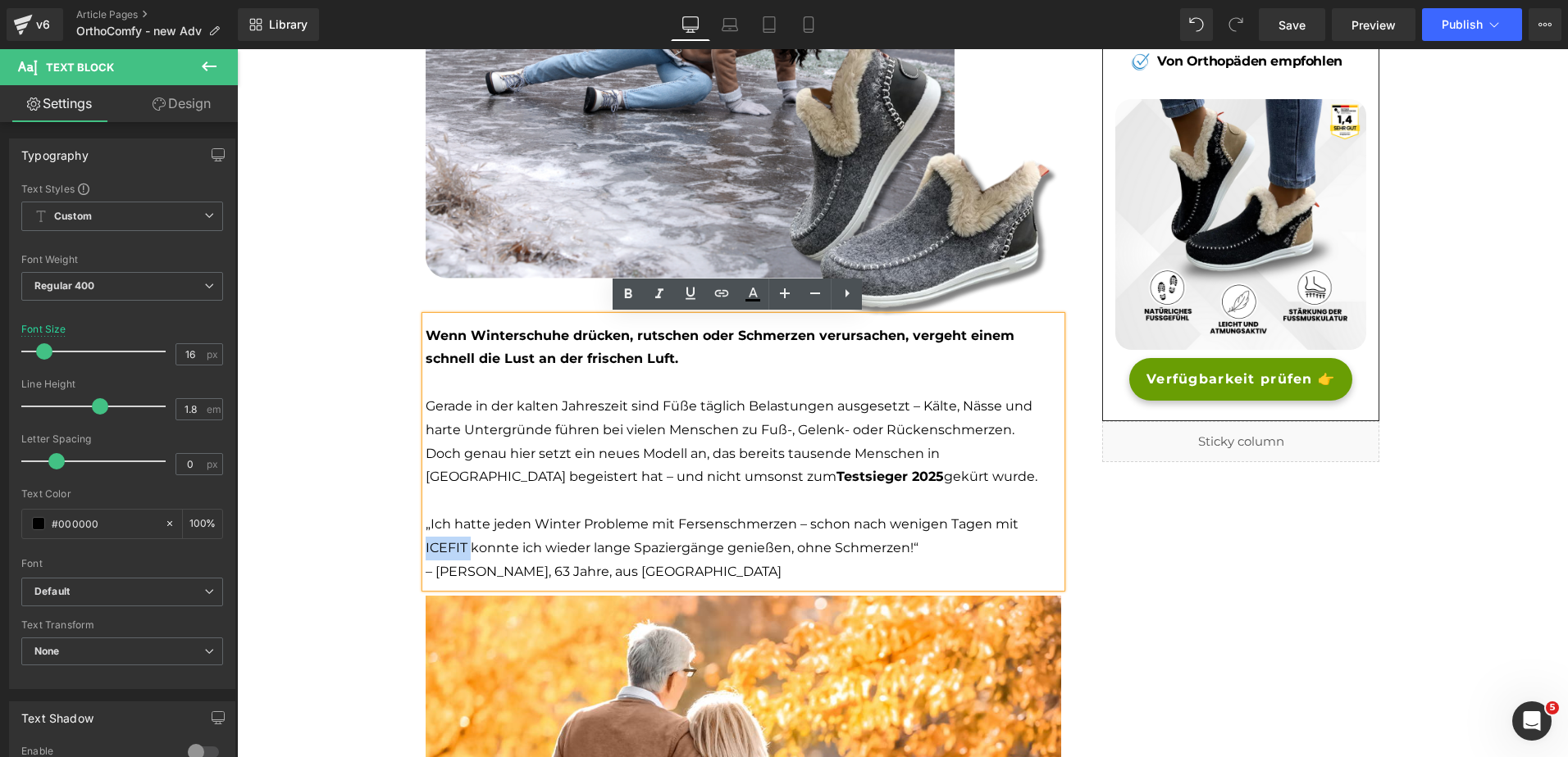
scroll to position [328, 0]
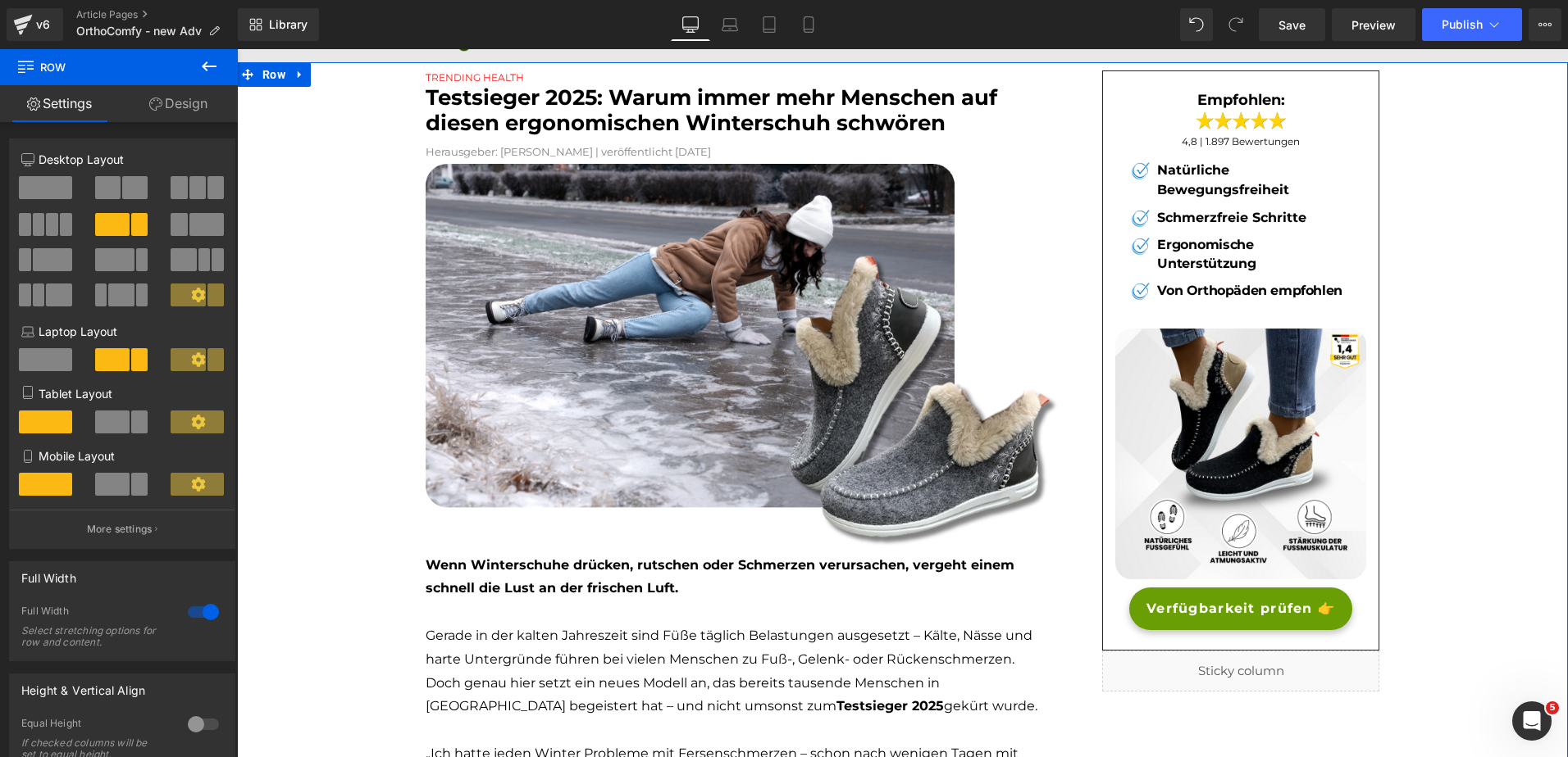
scroll to position [99, 0]
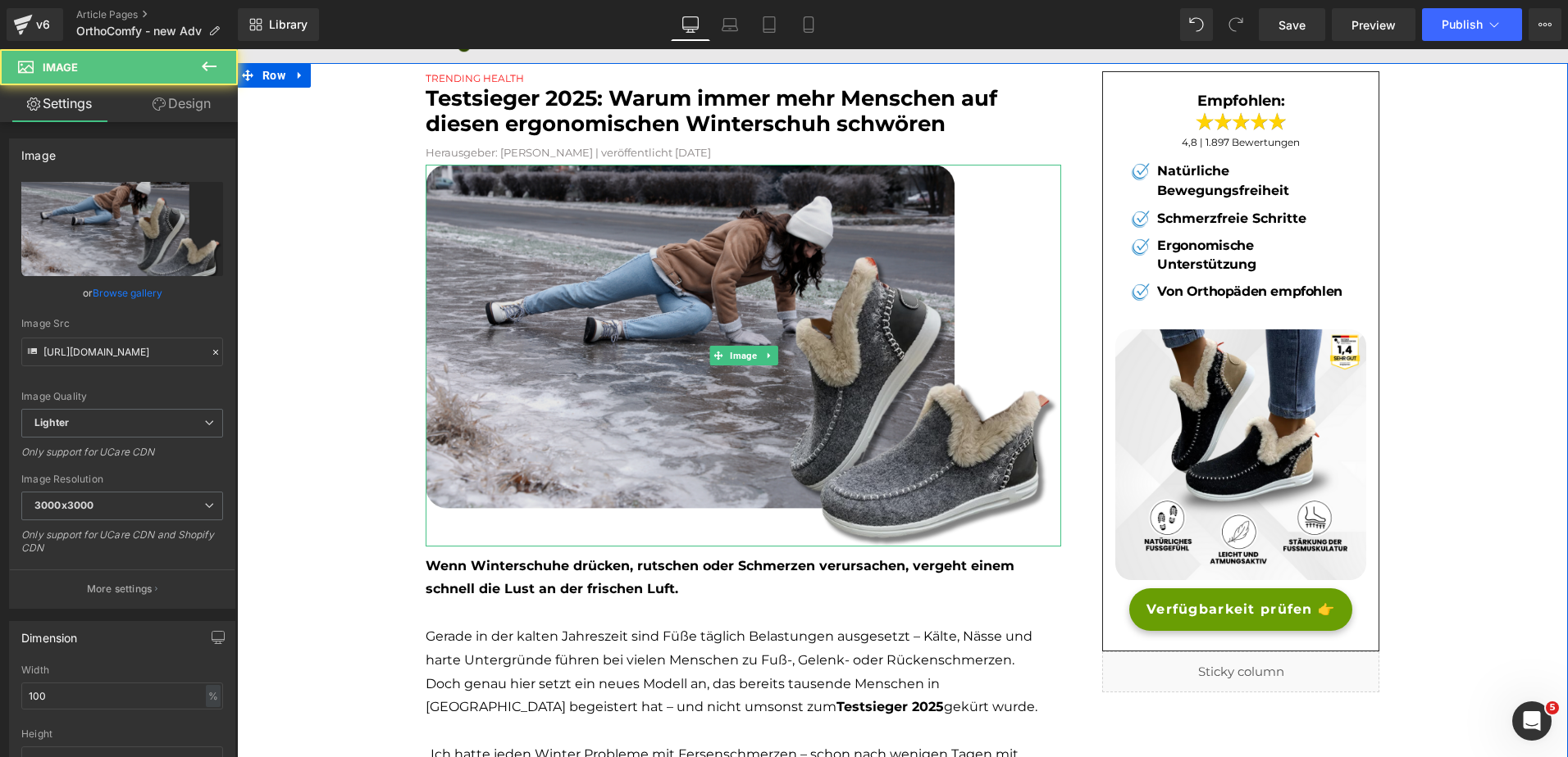
click at [613, 321] on img at bounding box center [743, 355] width 636 height 381
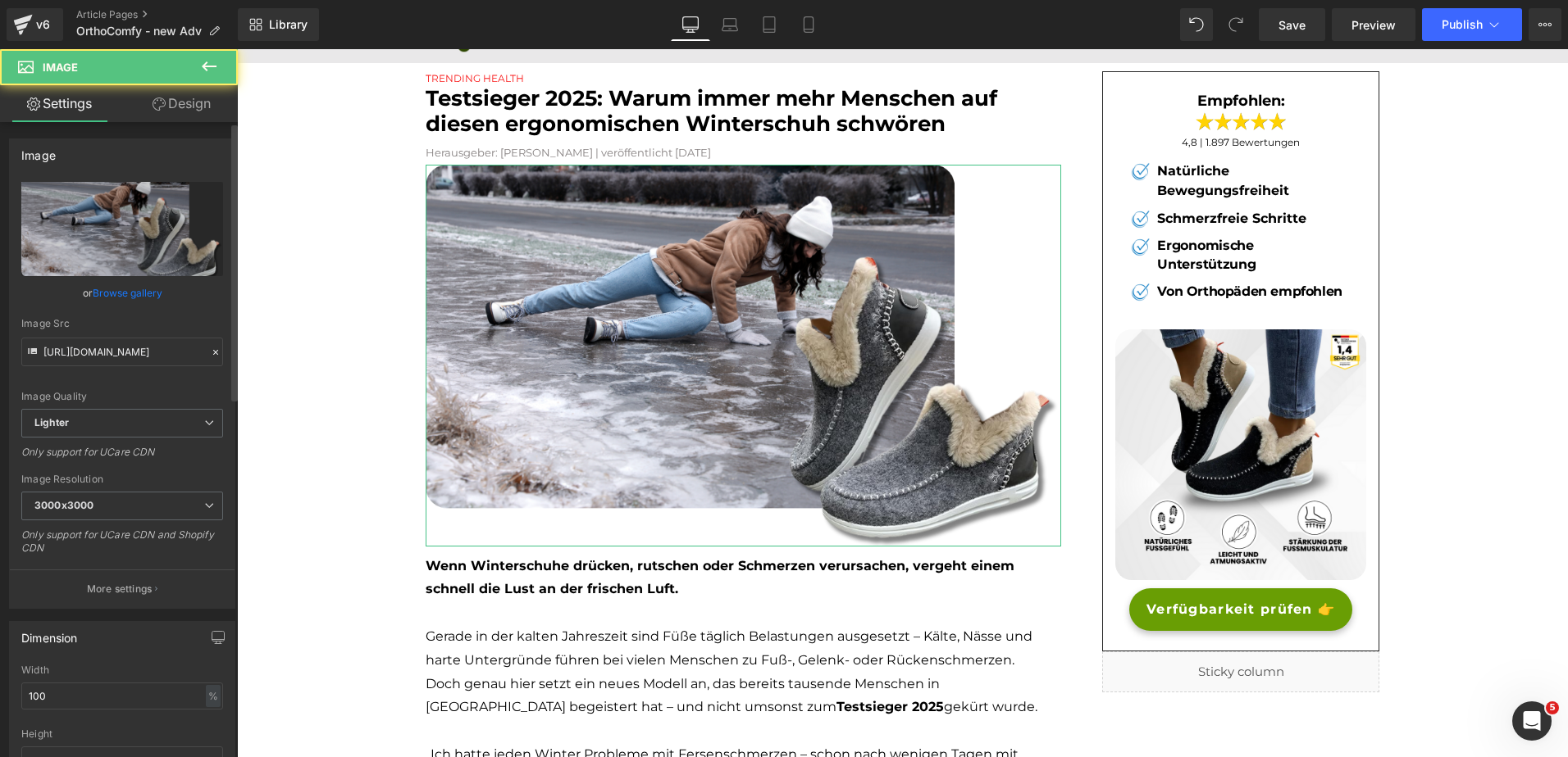
click at [120, 295] on link "Browse gallery" at bounding box center [128, 293] width 70 height 29
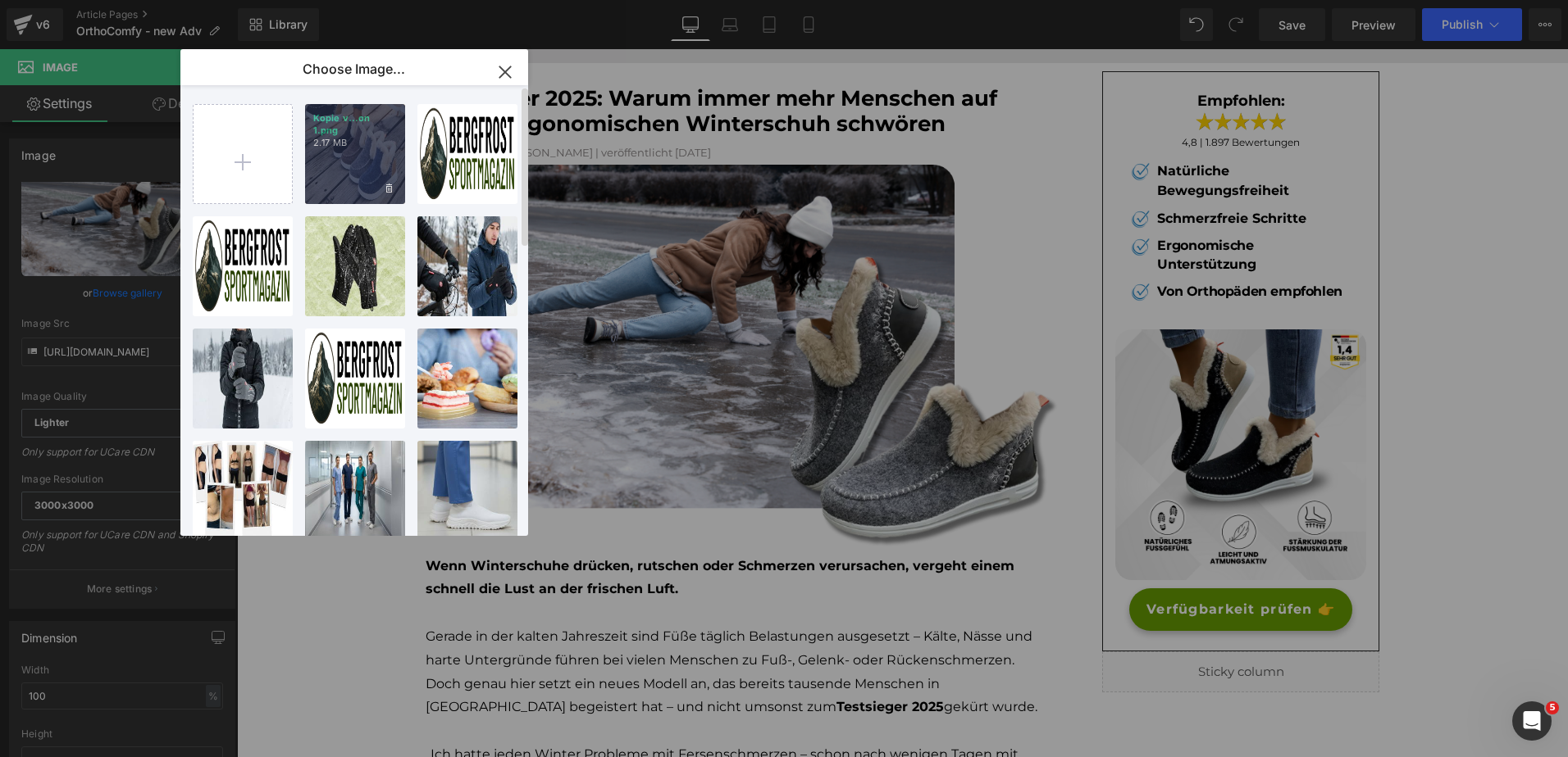
click at [324, 157] on div "Kopie v...on 1.png 2.17 MB" at bounding box center [354, 154] width 100 height 100
type input "https://ucarecdn.com/5aa56869-feab-407a-99ba-56cb5f1b99d0/-/format/auto/-/previ…"
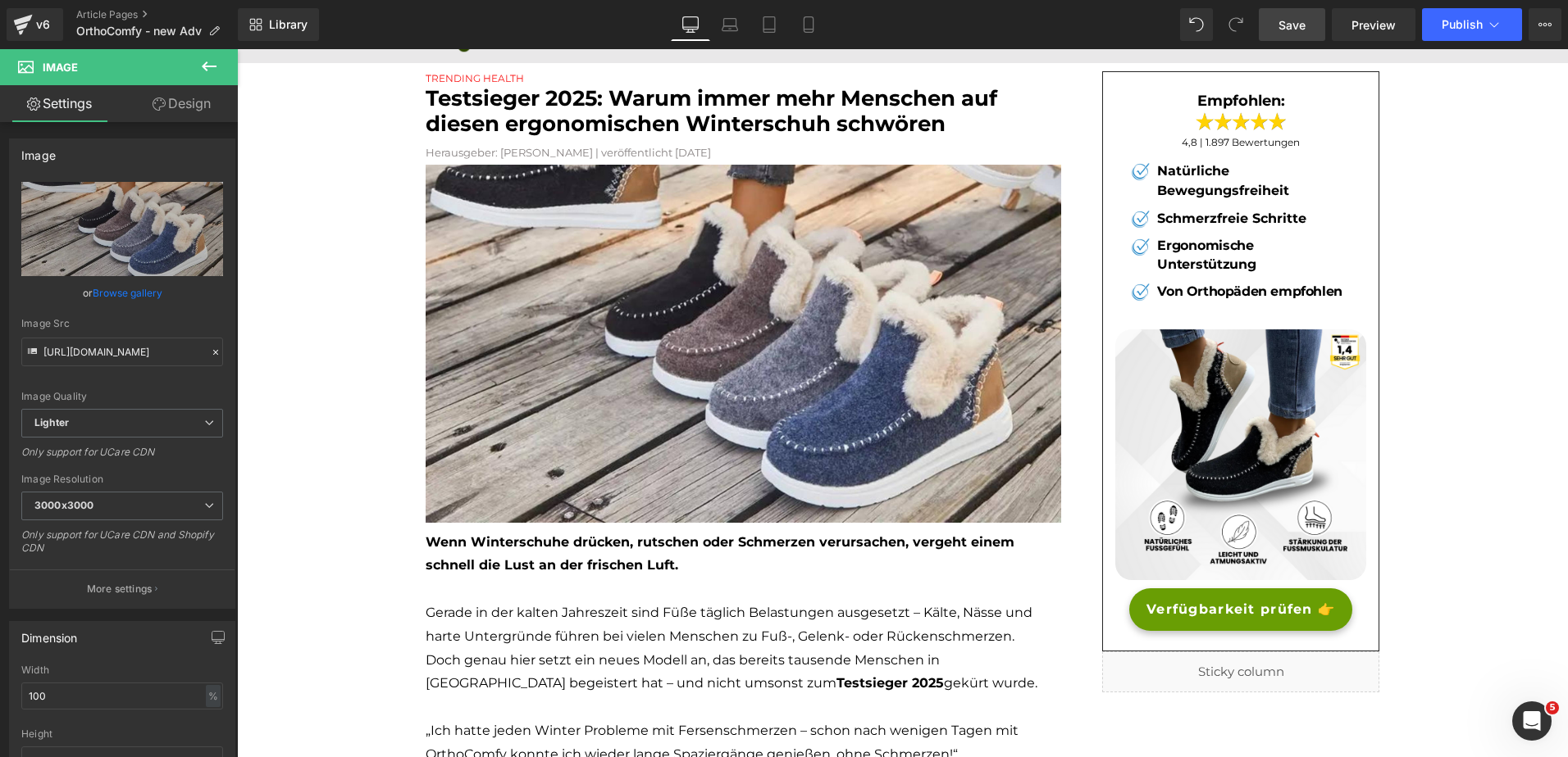
click at [1283, 26] on span "Save" at bounding box center [1292, 25] width 27 height 17
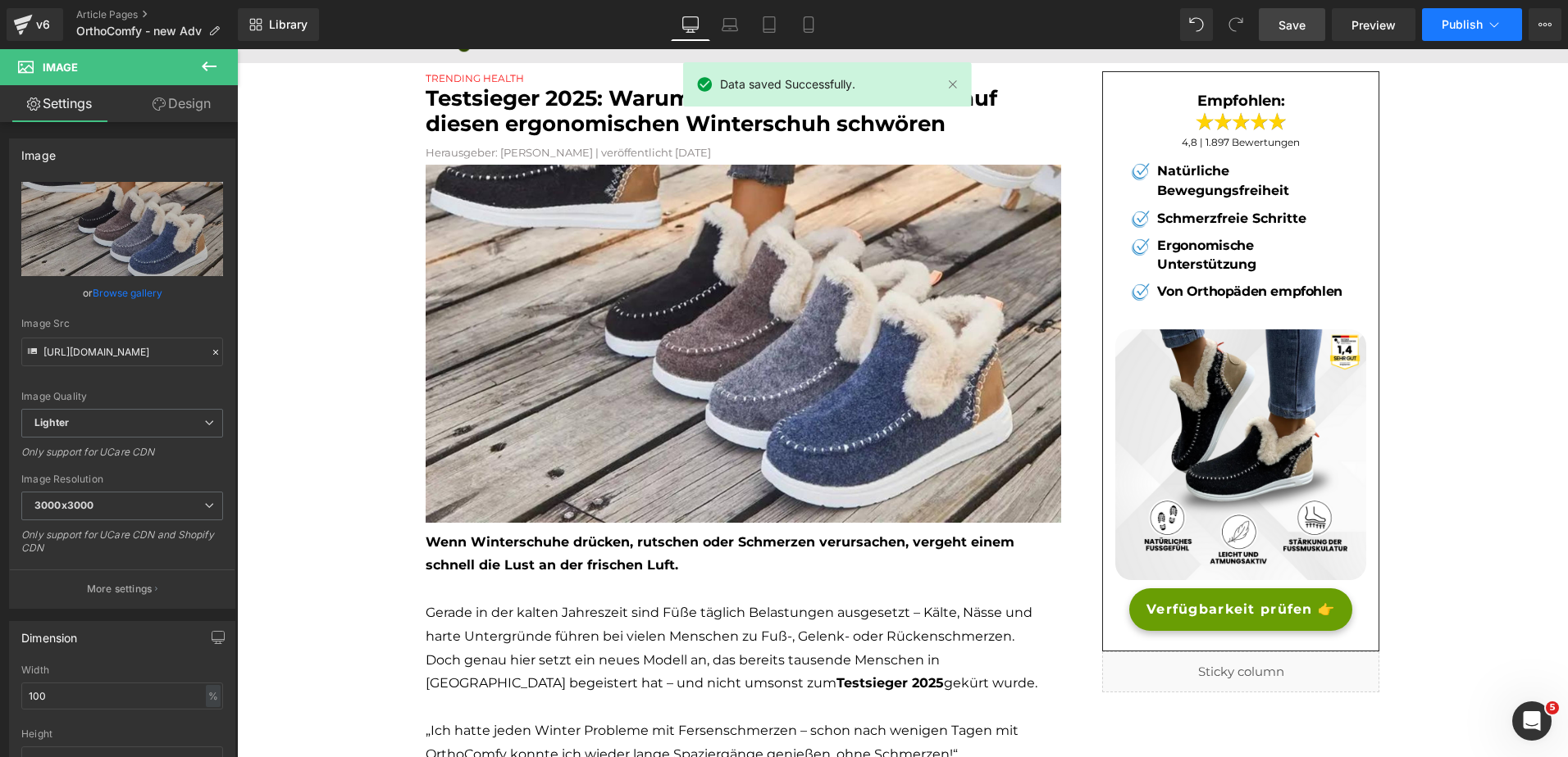
click at [1451, 18] on span "Publish" at bounding box center [1462, 25] width 41 height 14
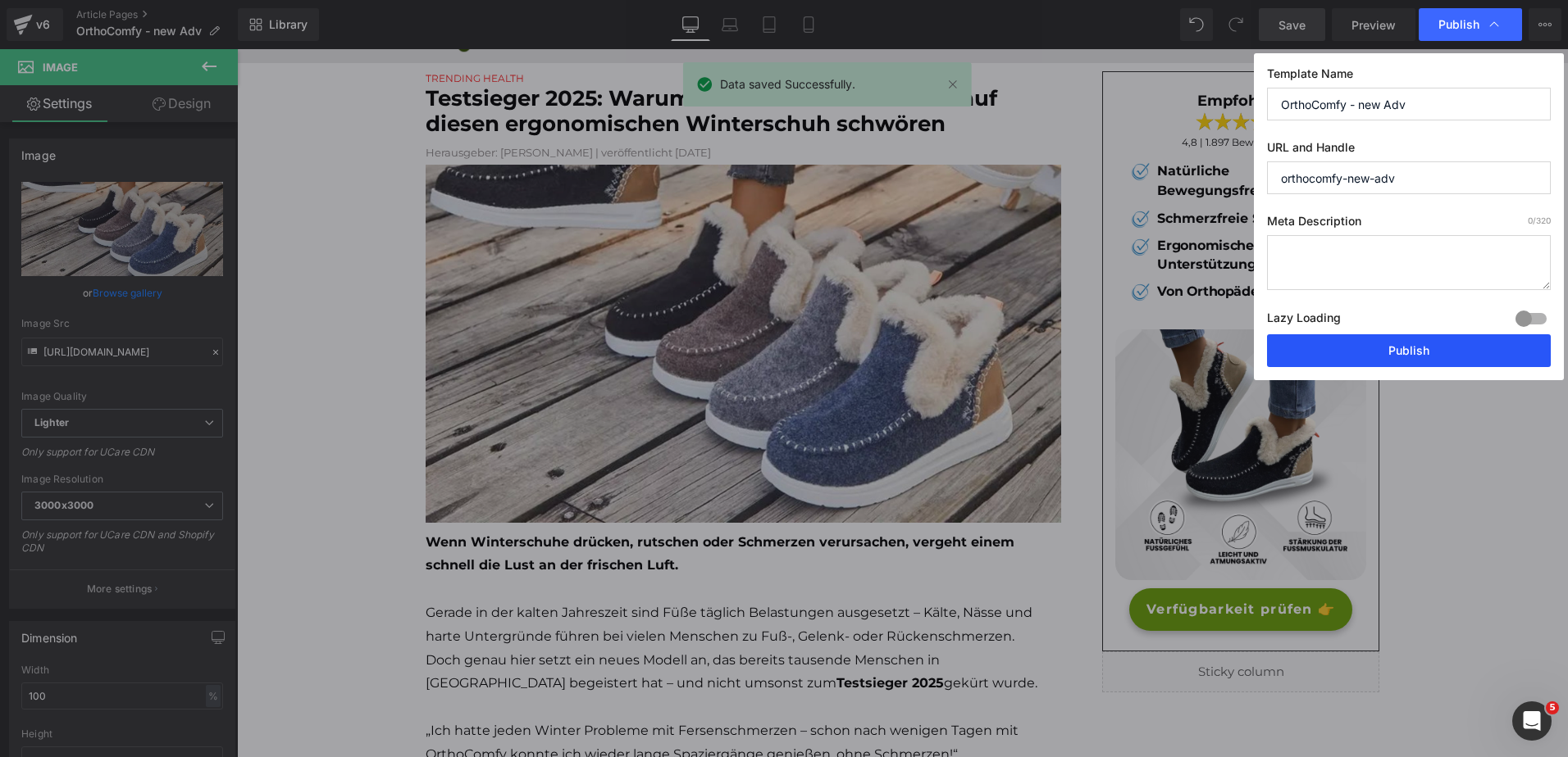
click at [1353, 348] on button "Publish" at bounding box center [1408, 351] width 283 height 33
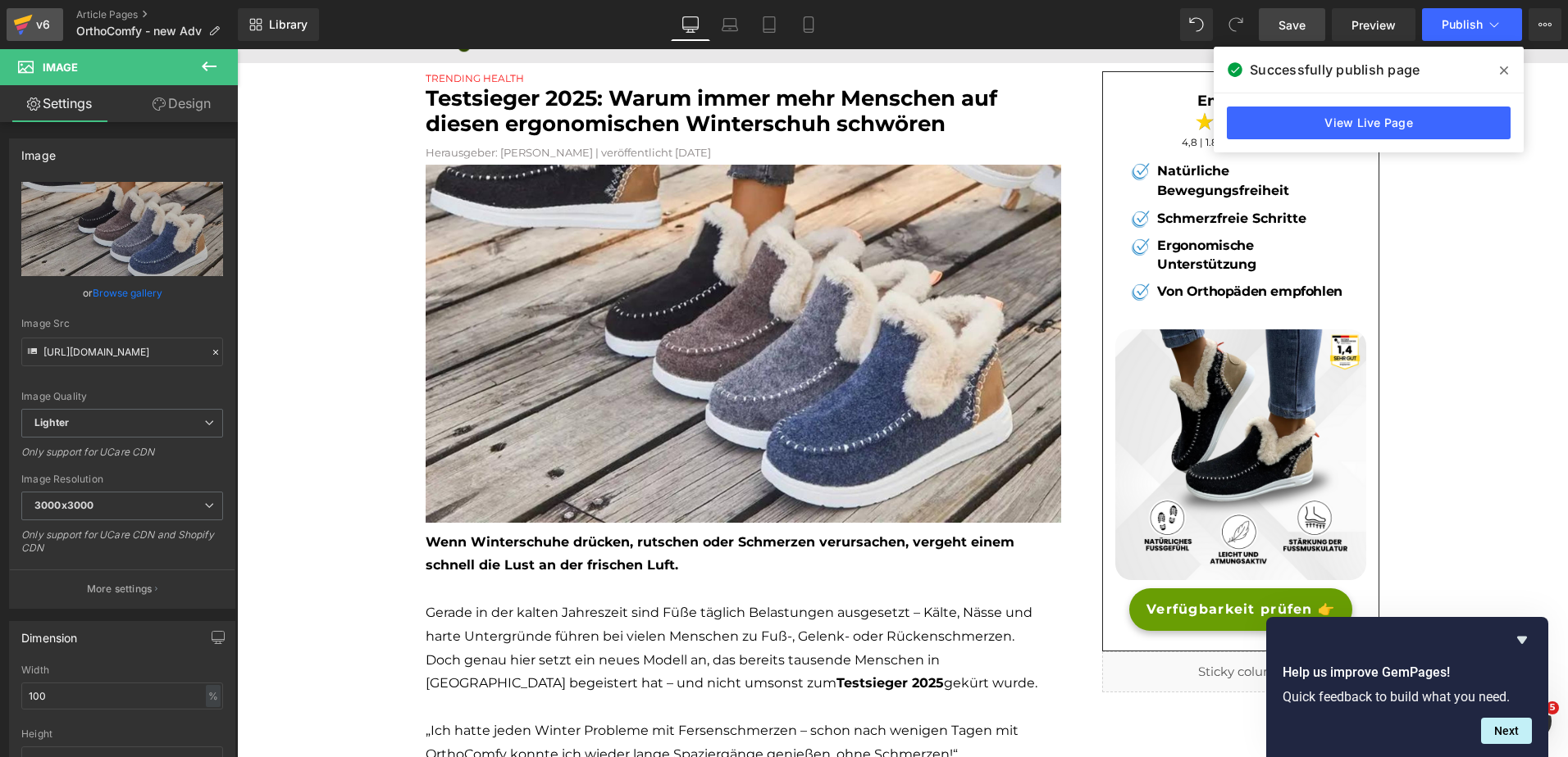
click at [34, 22] on div "v6" at bounding box center [43, 24] width 20 height 21
